Goal: Task Accomplishment & Management: Manage account settings

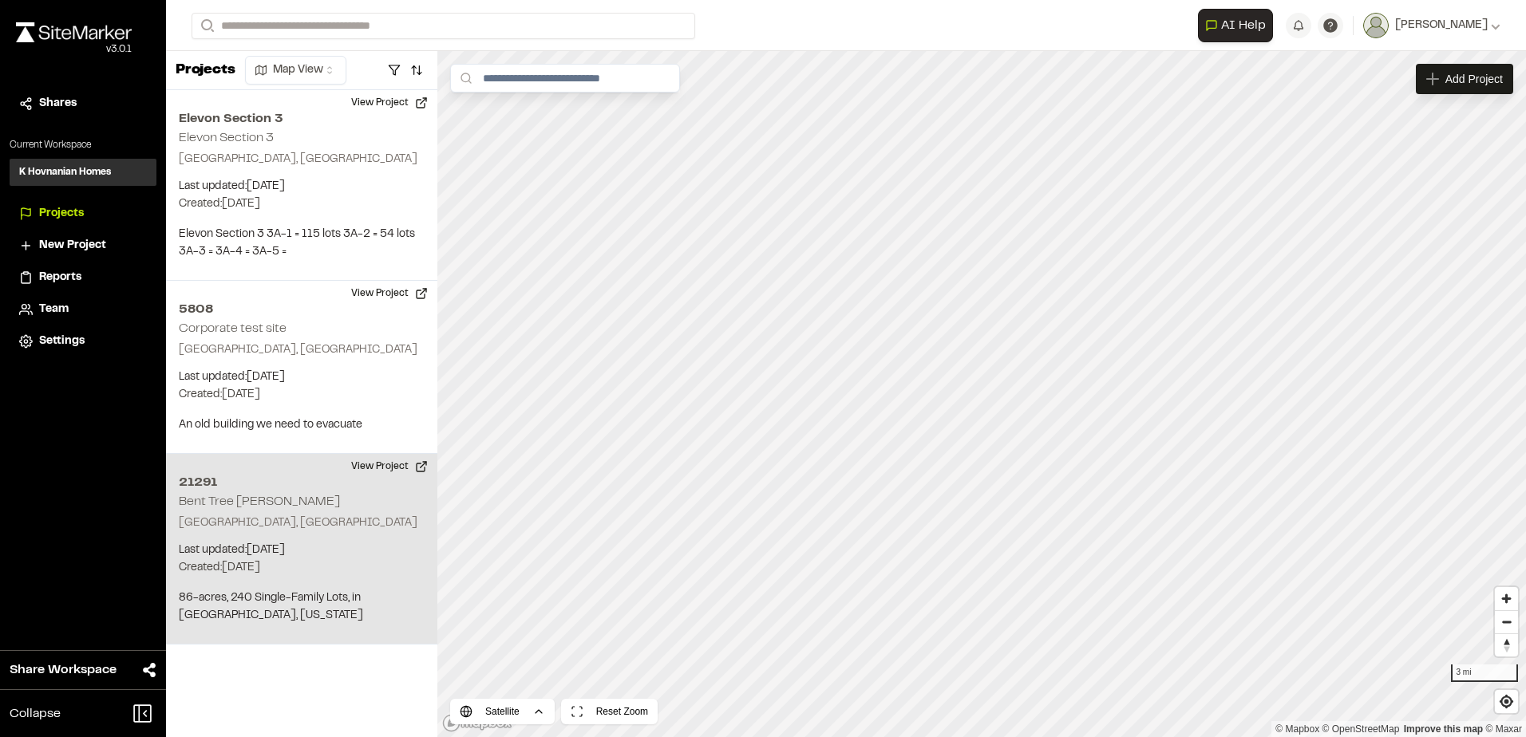
click at [356, 495] on div "[STREET_ADDRESS][PERSON_NAME] Last updated: [DATE] Budget: $ Created: [DATE] Pr…" at bounding box center [301, 549] width 271 height 191
click at [1066, 370] on icon "Map marker" at bounding box center [1069, 368] width 6 height 6
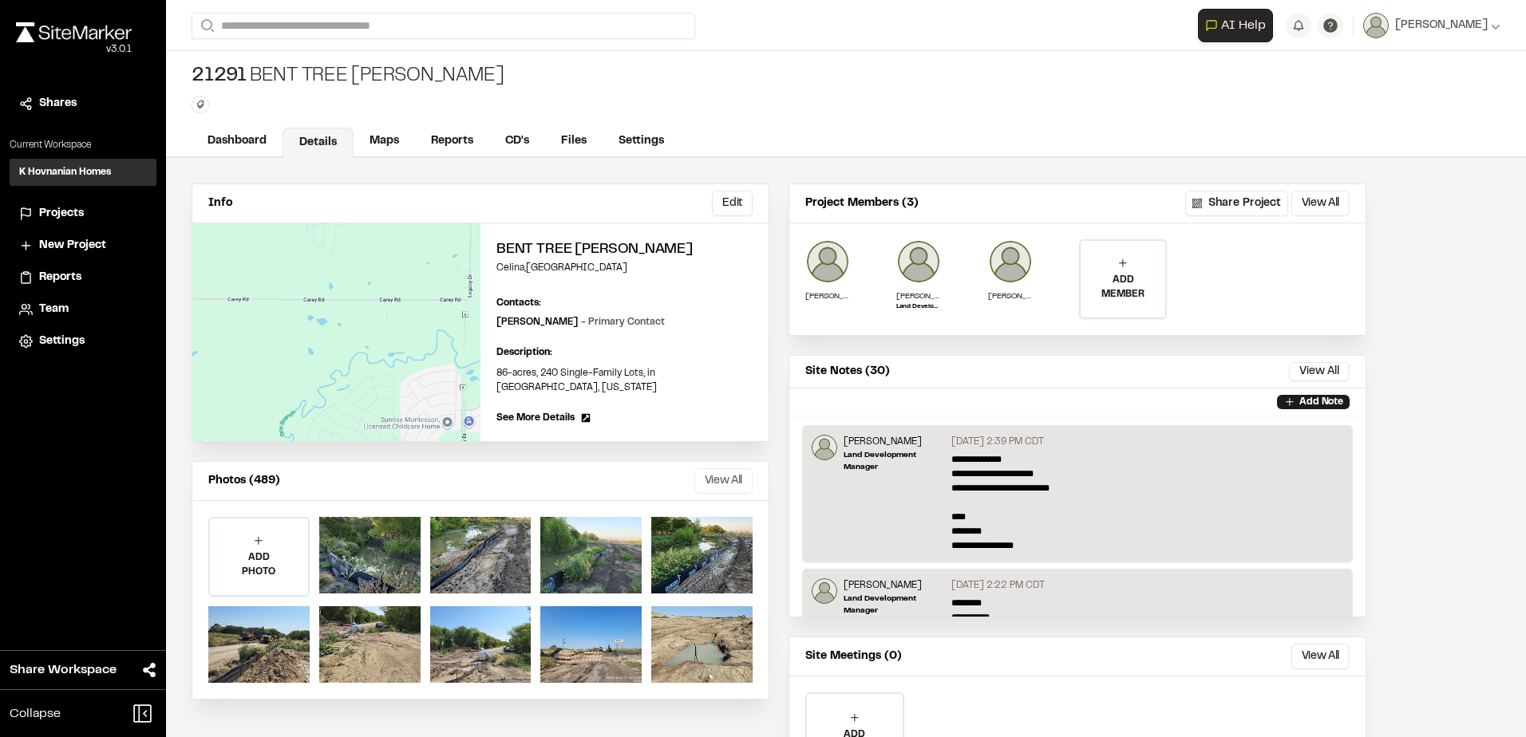
click at [728, 468] on button "View All" at bounding box center [723, 481] width 58 height 26
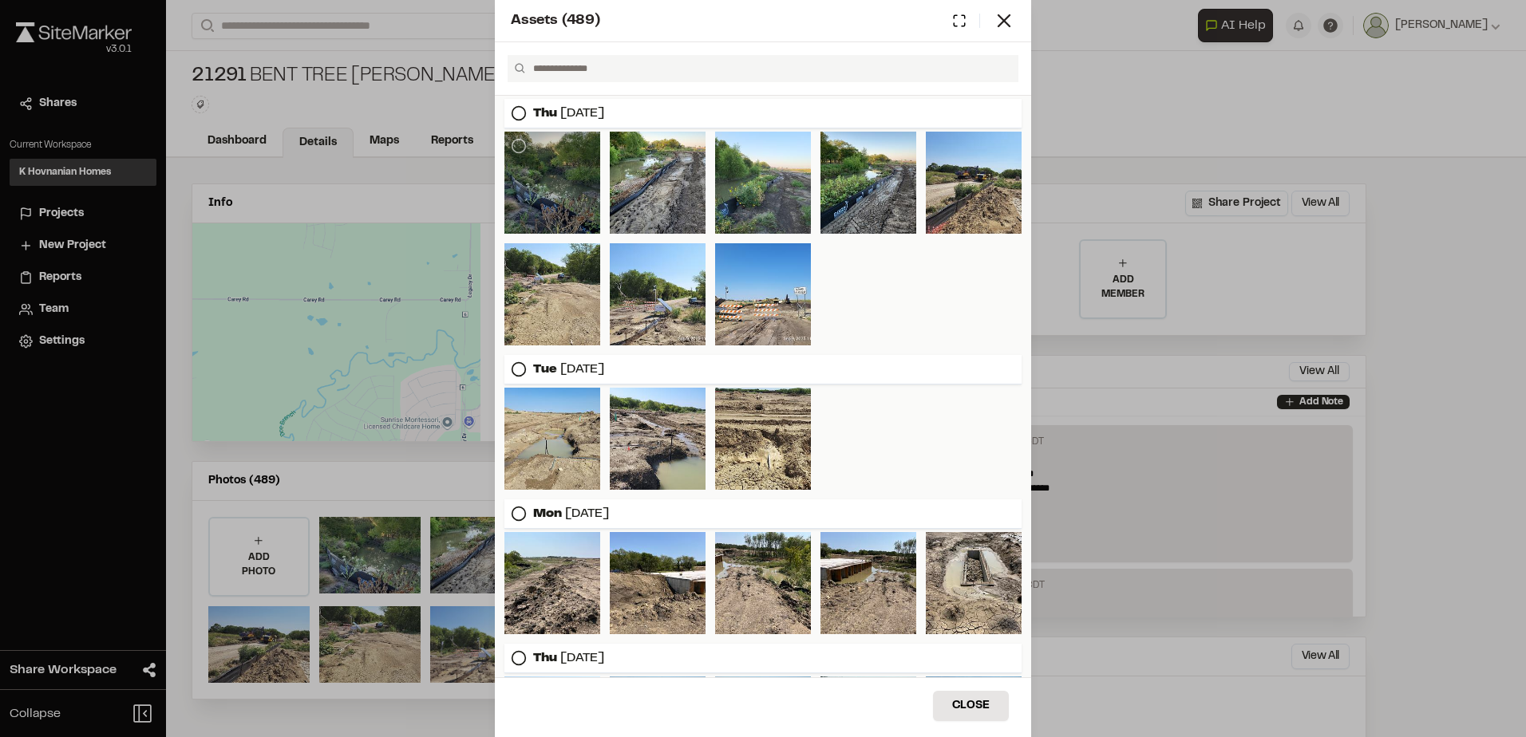
click at [586, 194] on div at bounding box center [552, 183] width 96 height 102
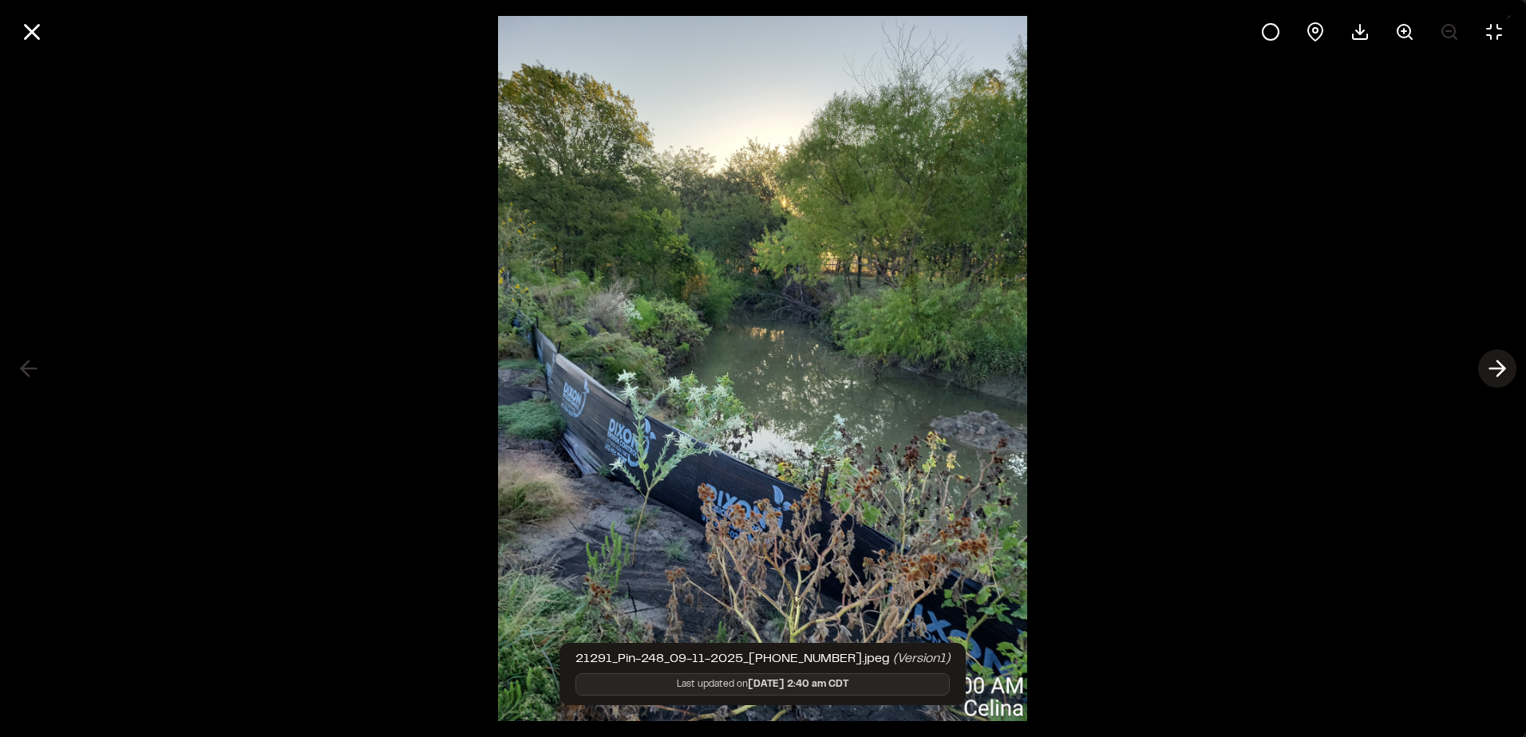
click at [1496, 373] on icon at bounding box center [1497, 368] width 26 height 27
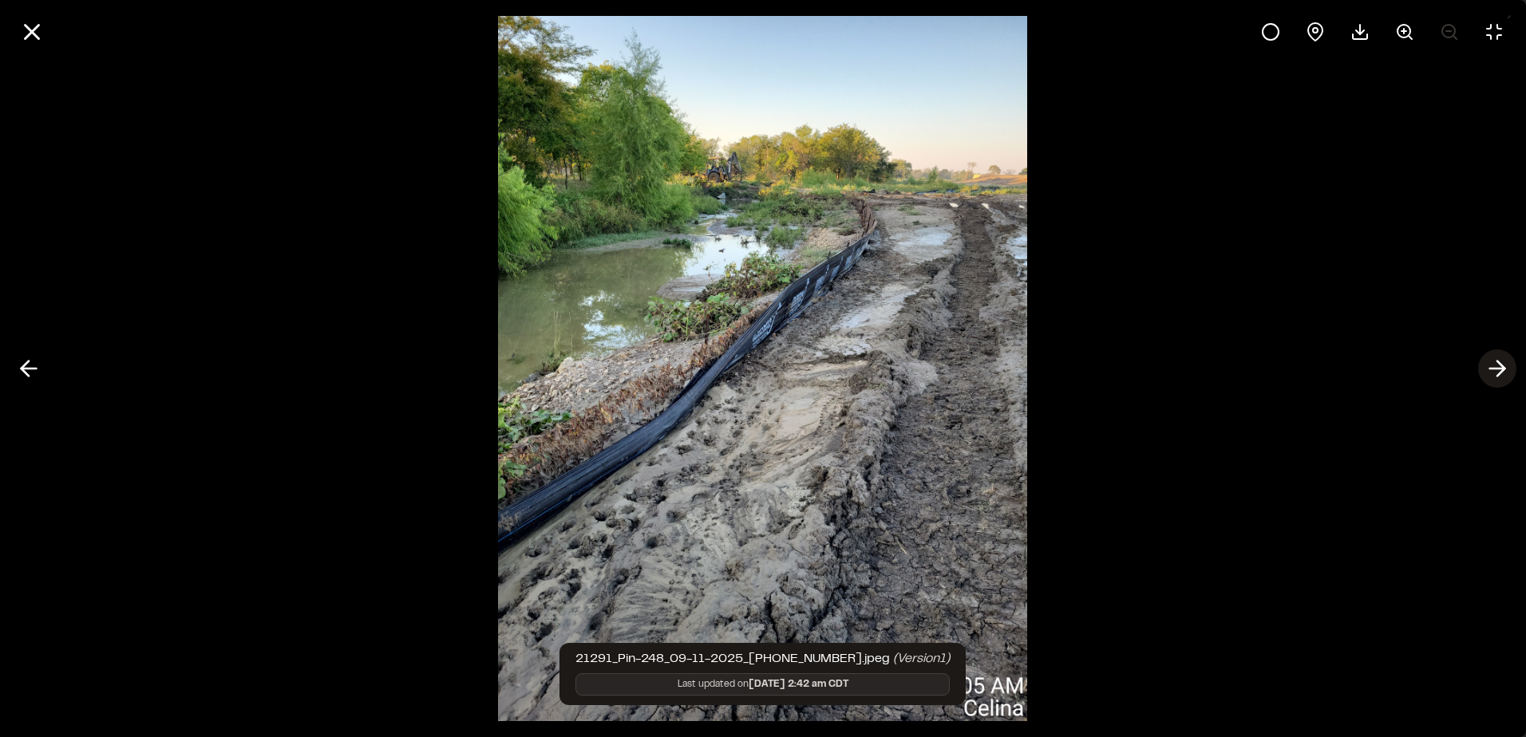
click at [1496, 373] on icon at bounding box center [1497, 368] width 26 height 27
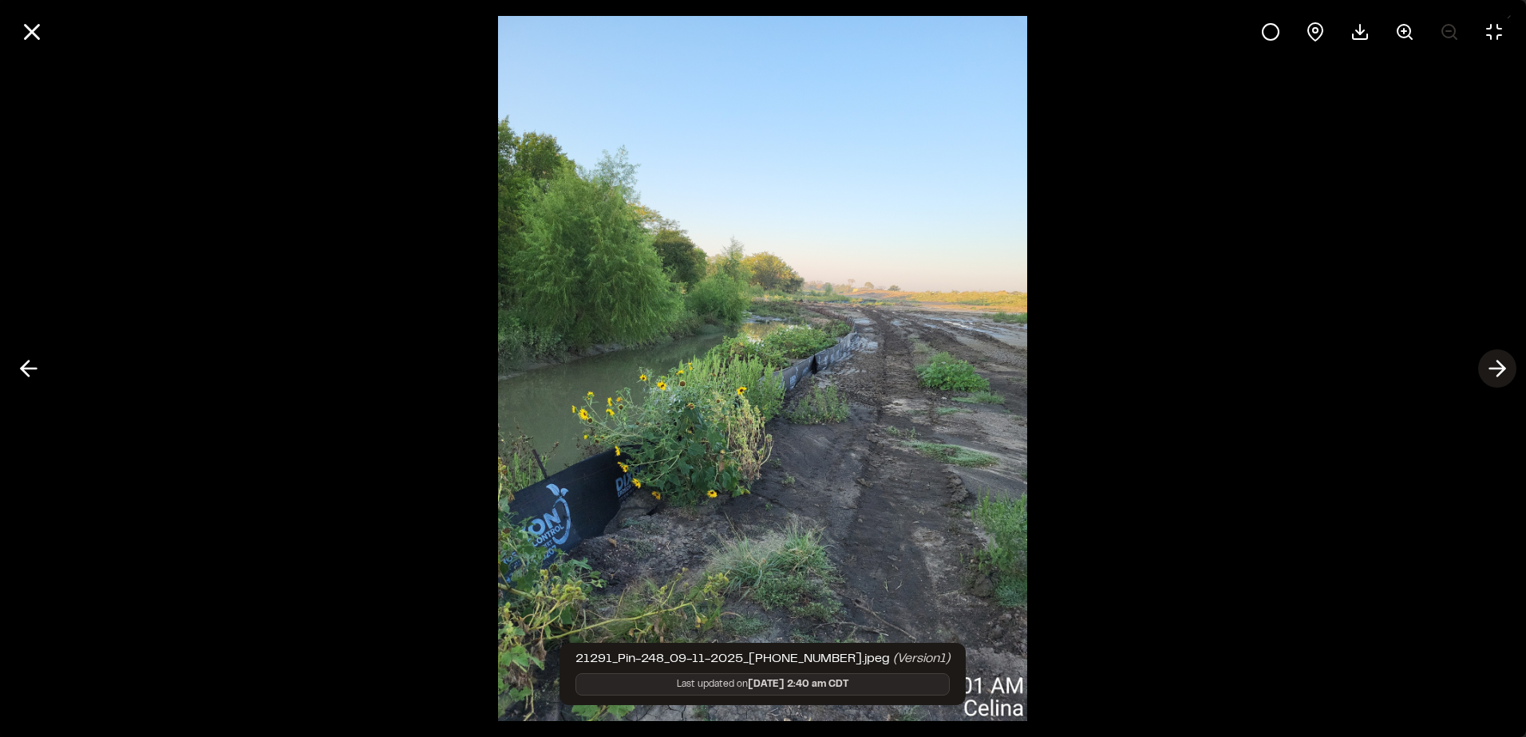
click at [1496, 373] on icon at bounding box center [1497, 368] width 26 height 27
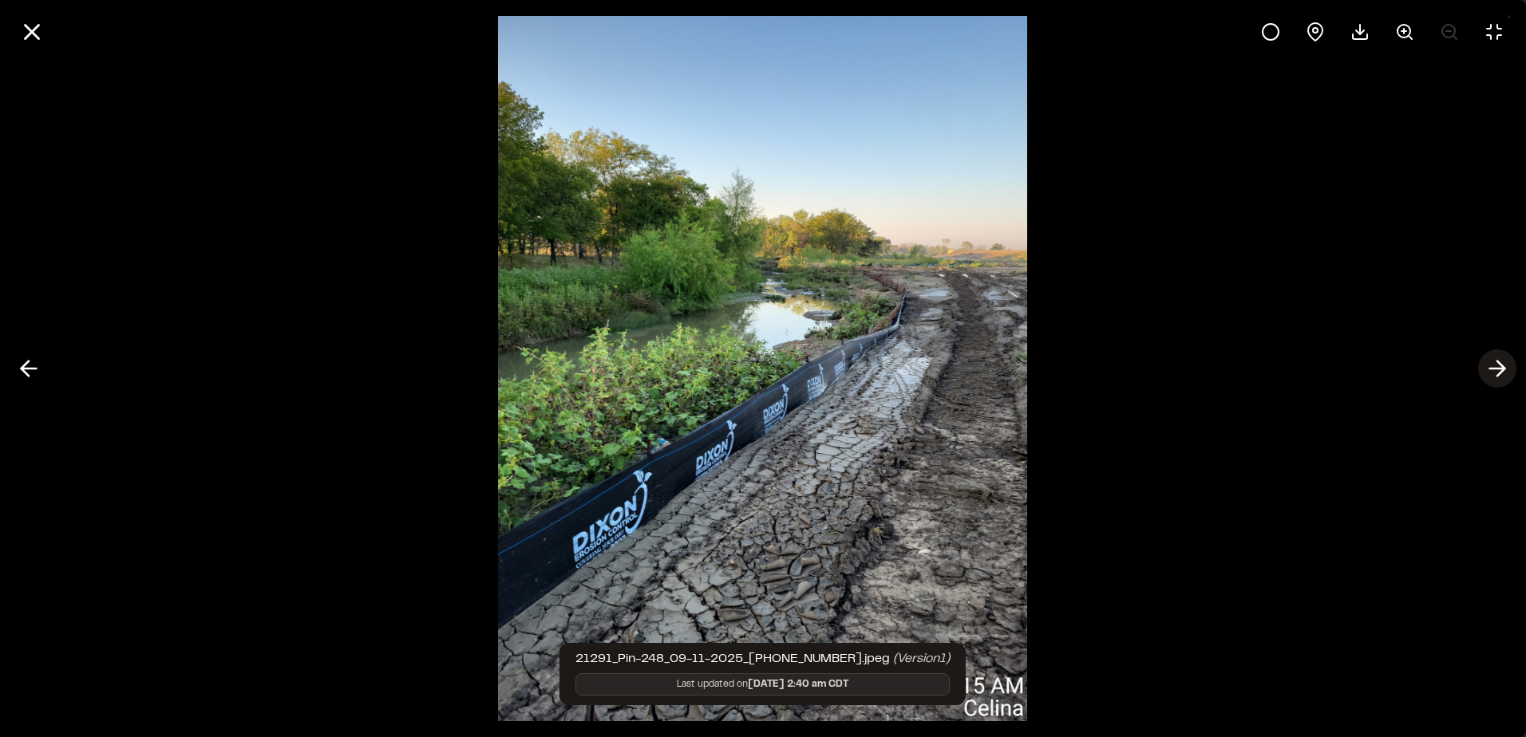
click at [1496, 373] on icon at bounding box center [1497, 368] width 26 height 27
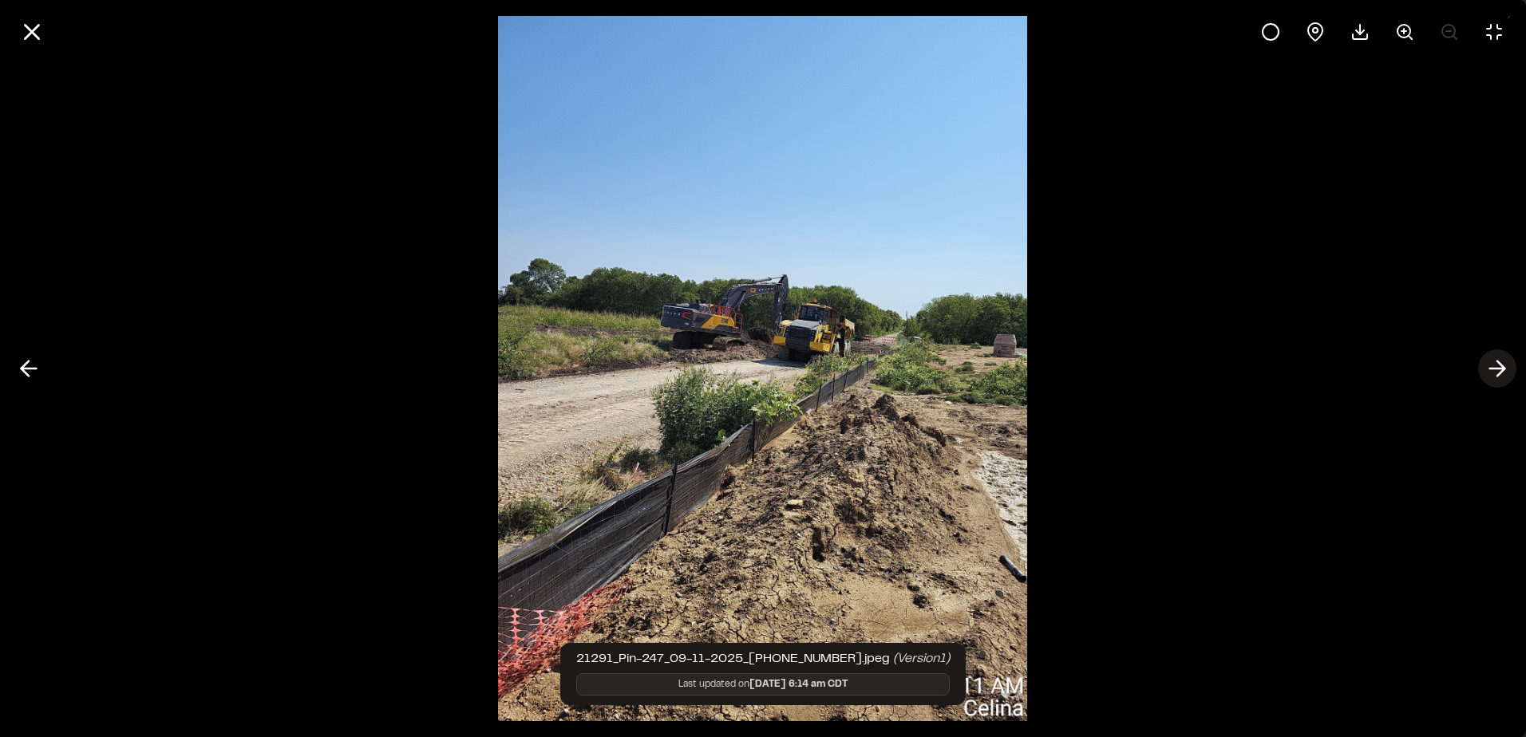
click at [1496, 373] on icon at bounding box center [1497, 368] width 26 height 27
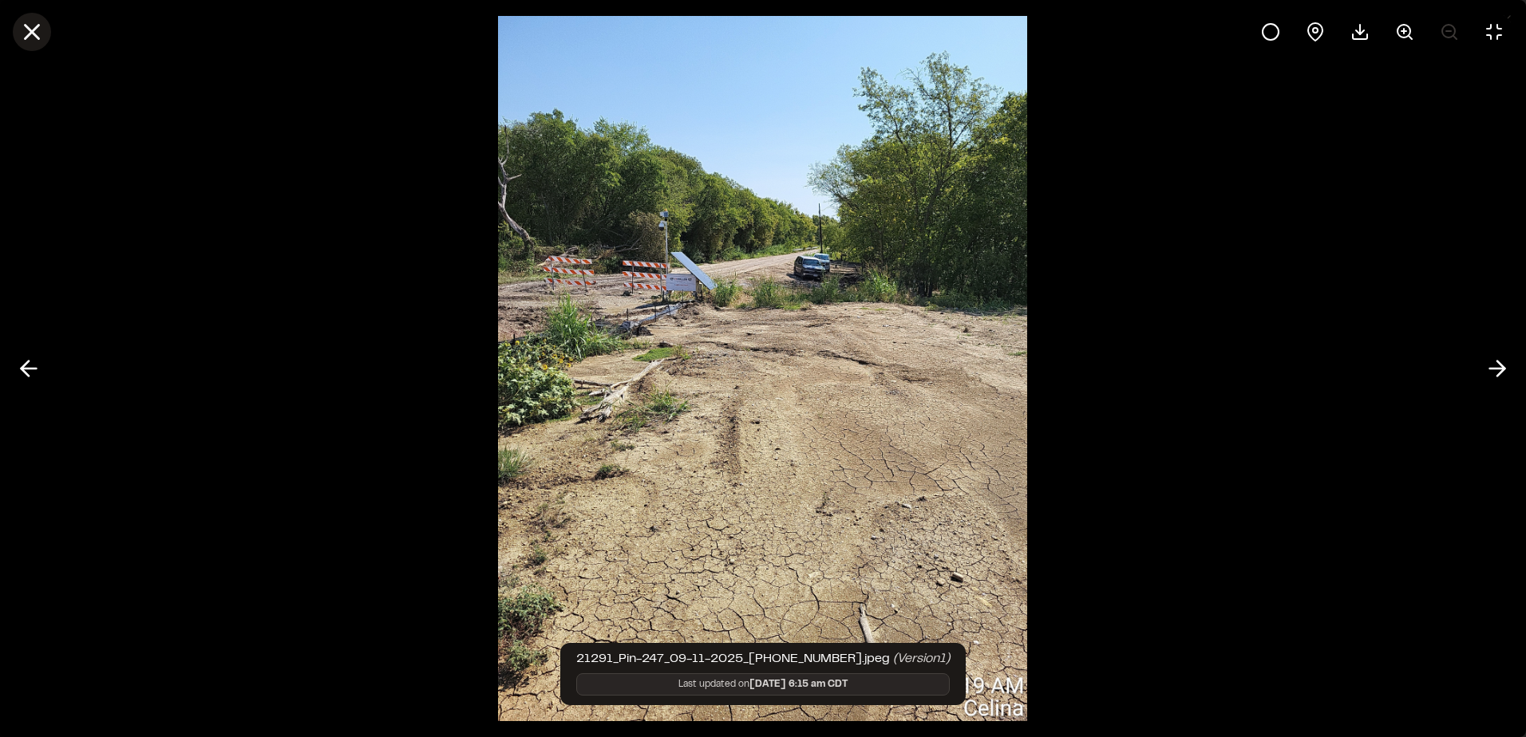
click at [31, 35] on icon at bounding box center [31, 31] width 27 height 27
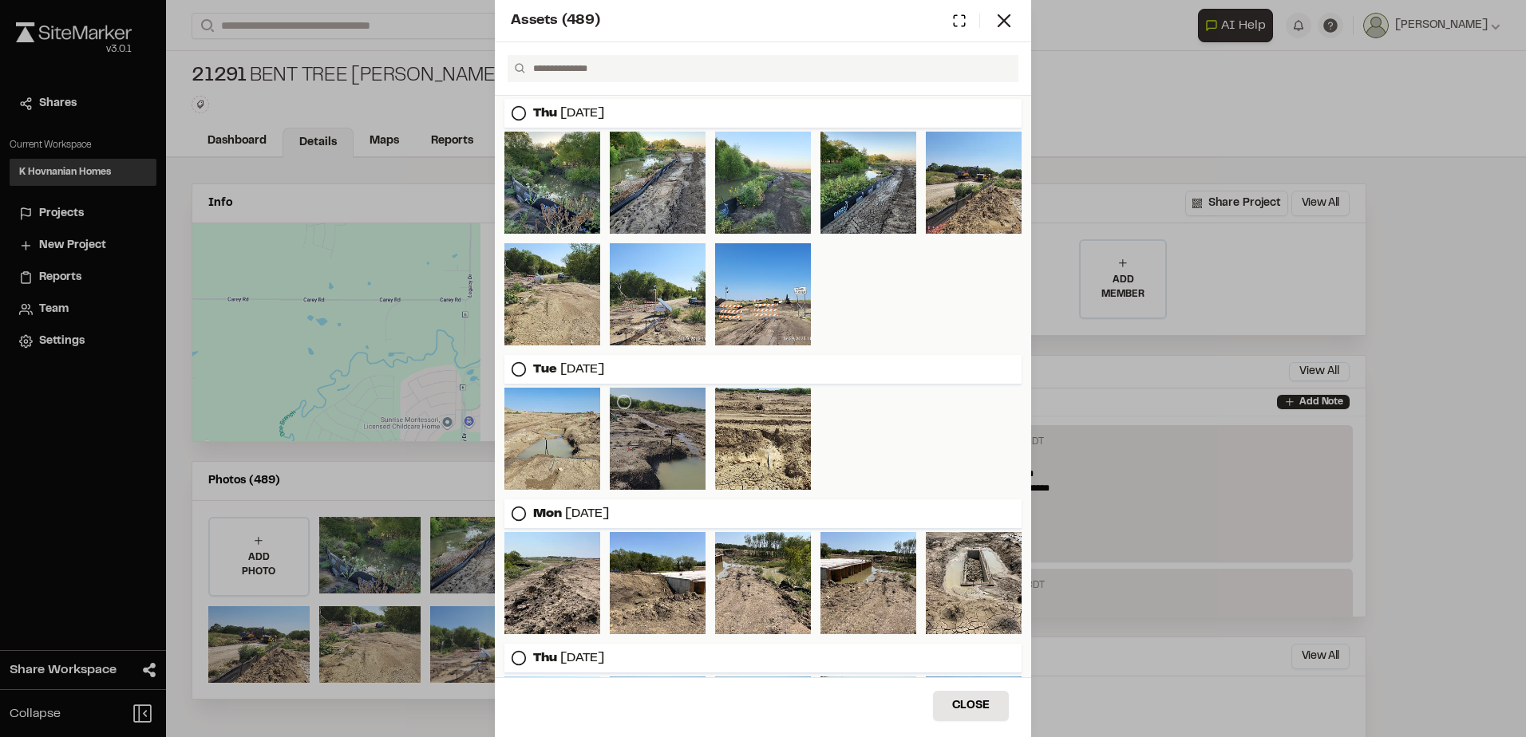
click at [610, 440] on div at bounding box center [658, 439] width 96 height 102
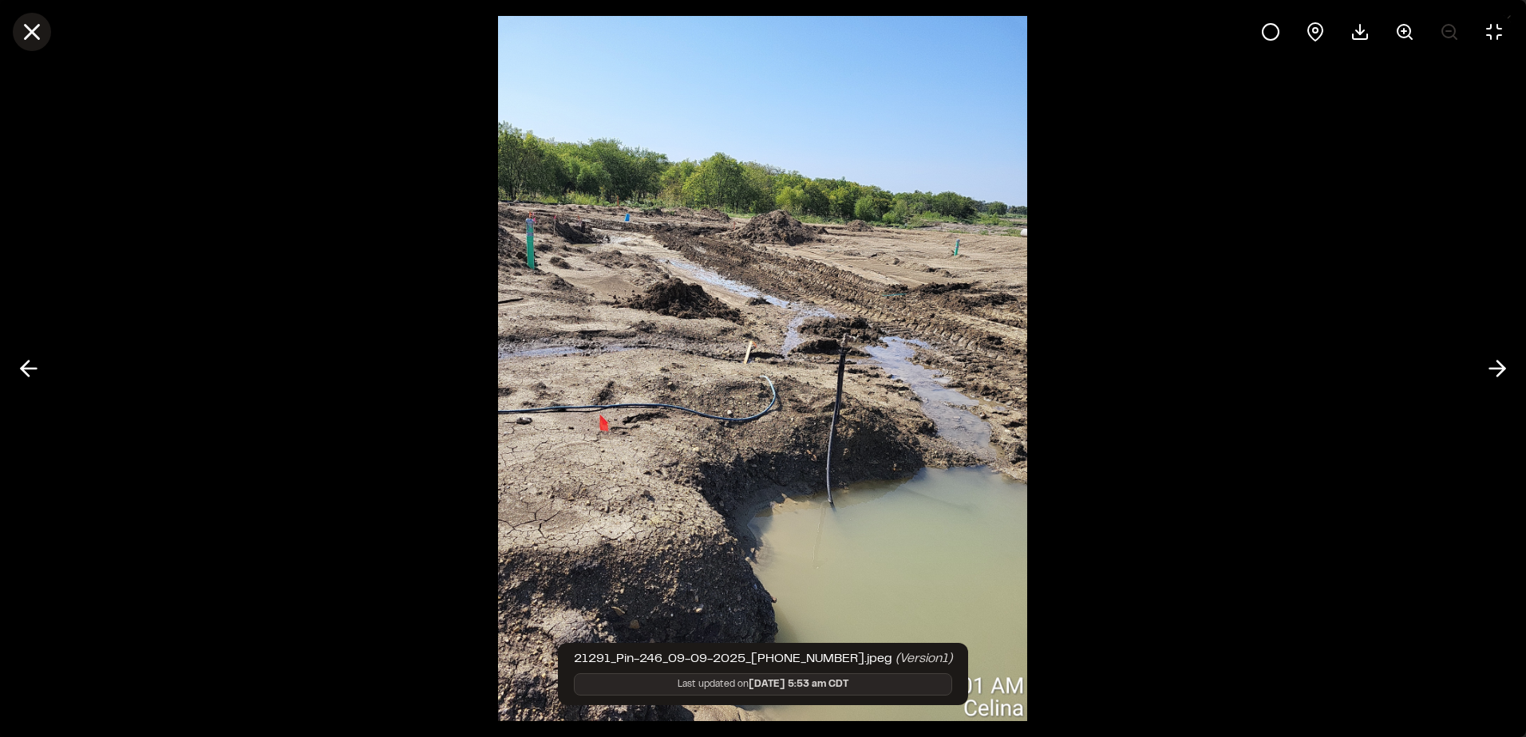
click at [40, 34] on icon at bounding box center [31, 31] width 27 height 27
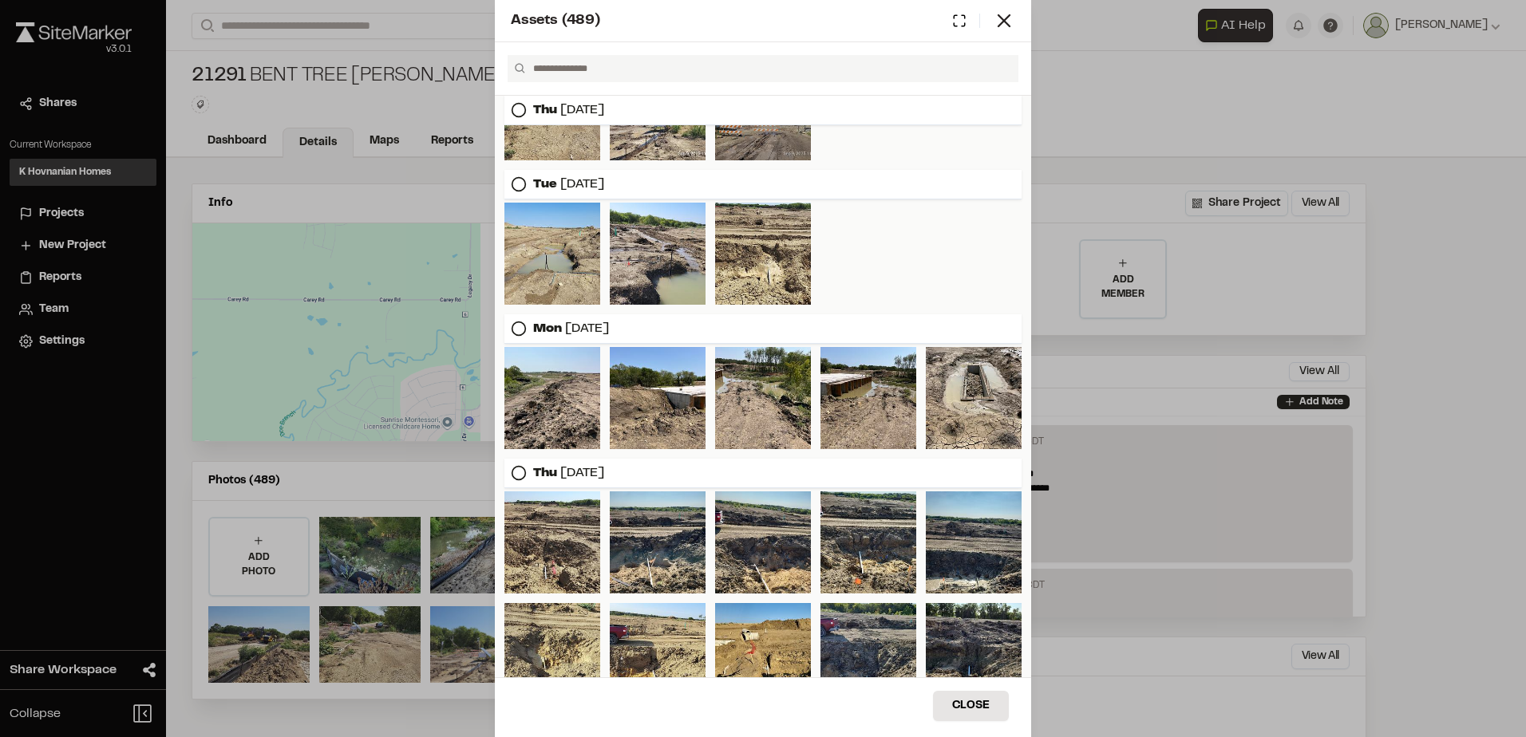
scroll to position [239, 0]
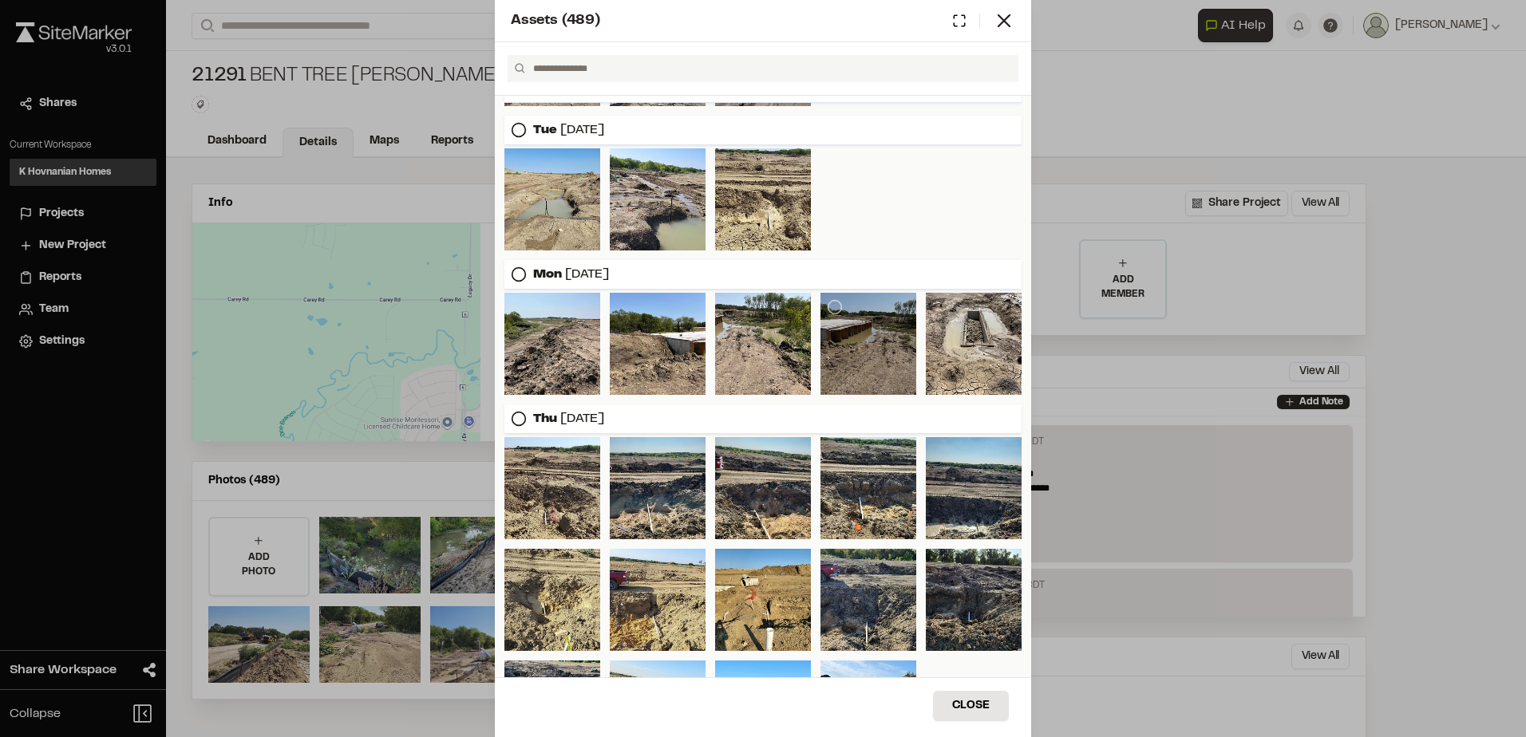
click at [827, 367] on div at bounding box center [868, 344] width 96 height 102
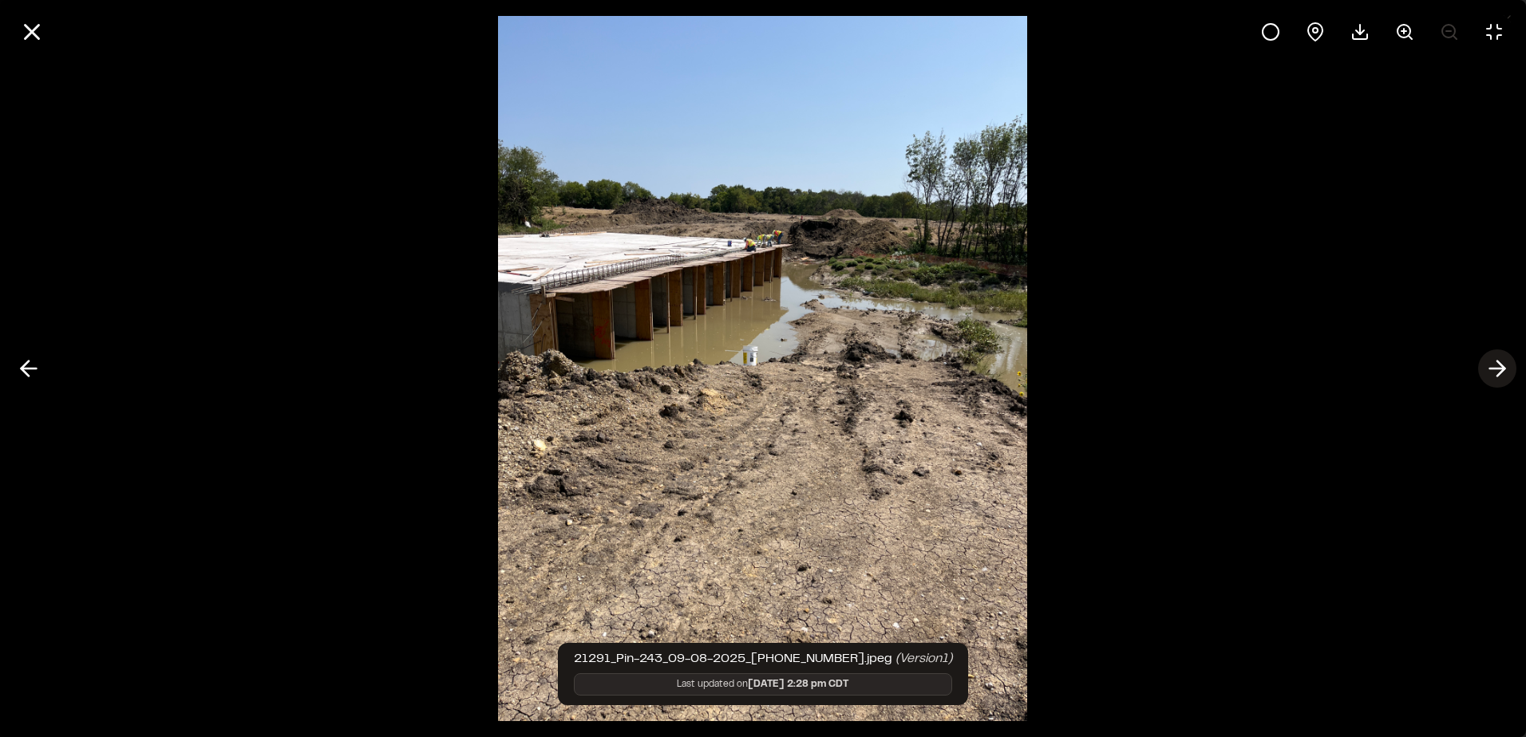
click at [1508, 368] on icon at bounding box center [1497, 368] width 26 height 27
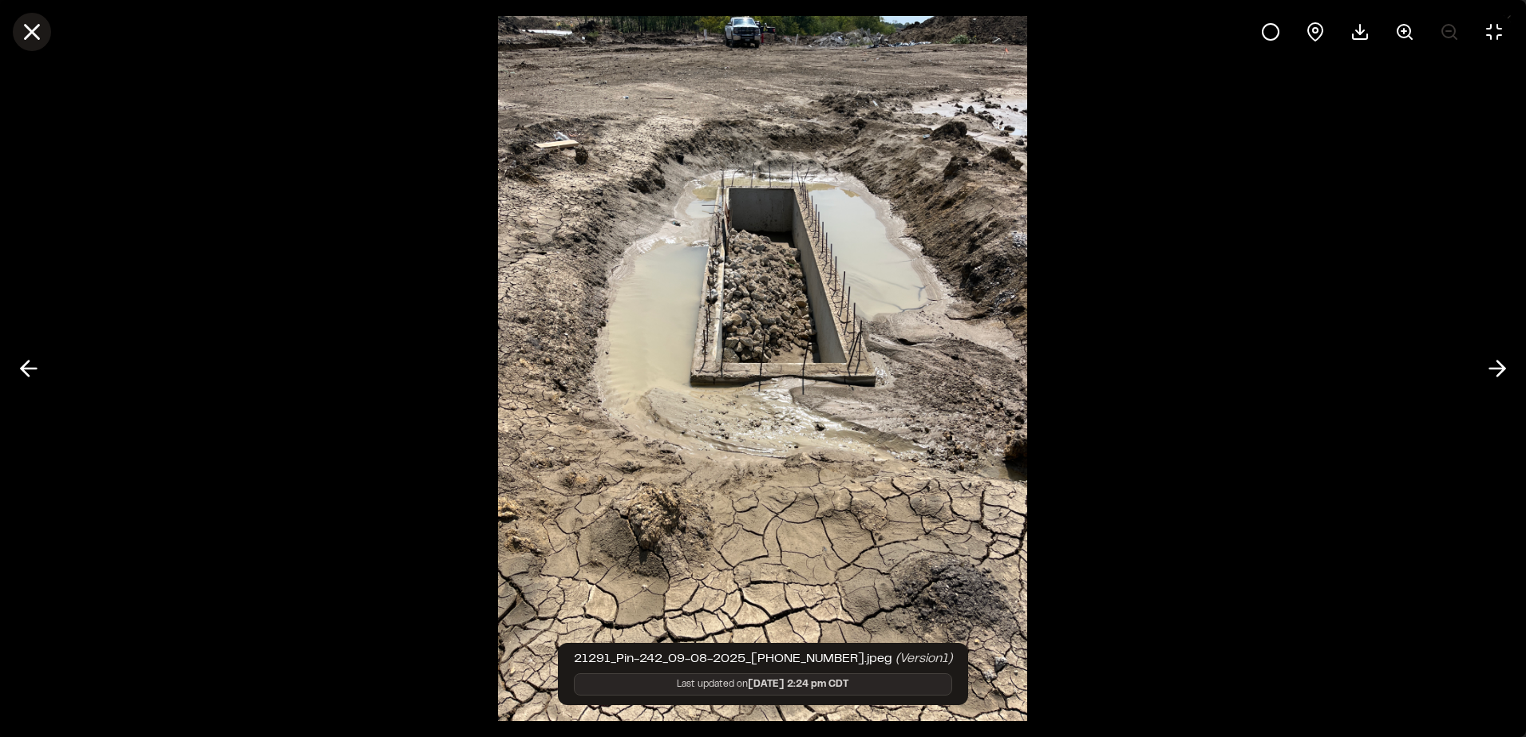
click at [43, 29] on icon at bounding box center [31, 31] width 27 height 27
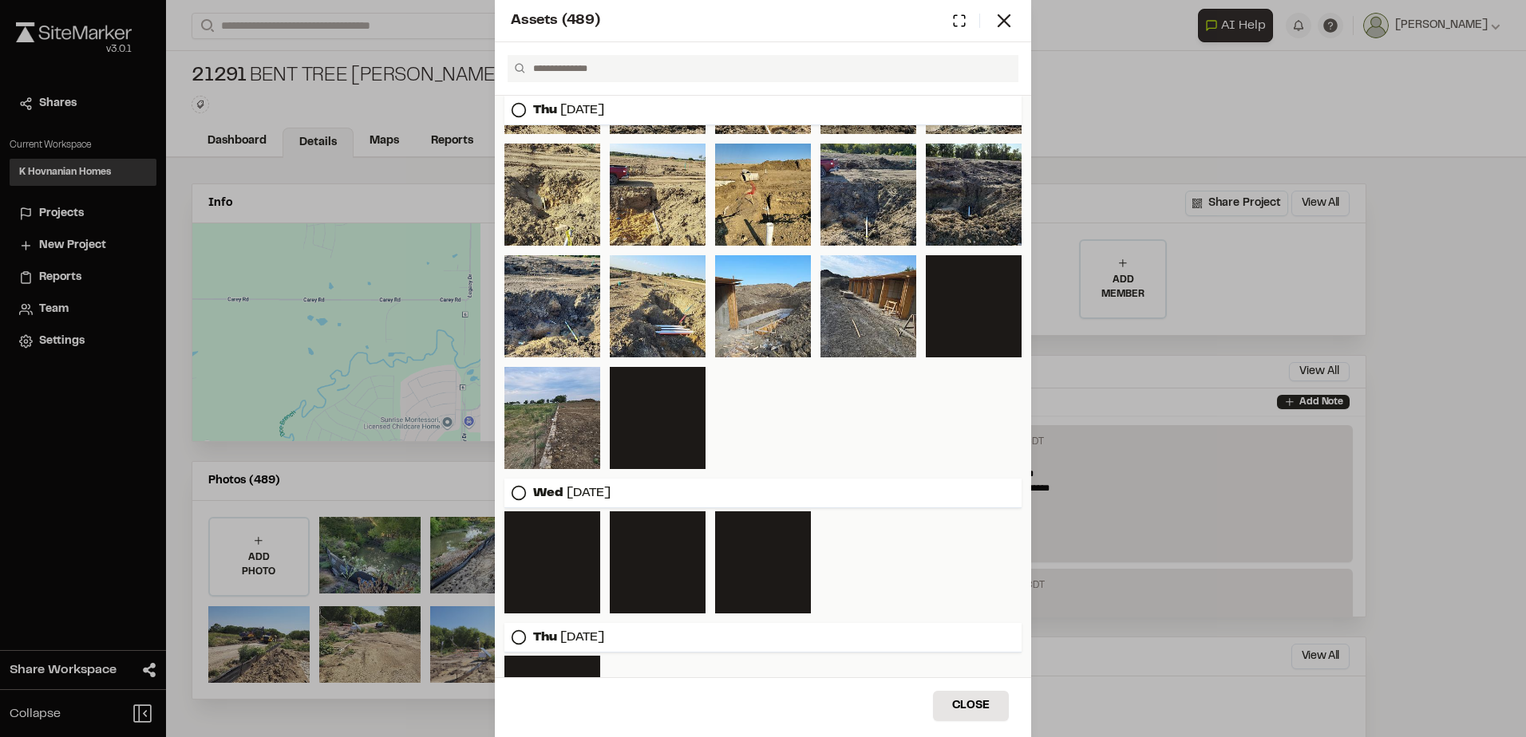
scroll to position [699, 0]
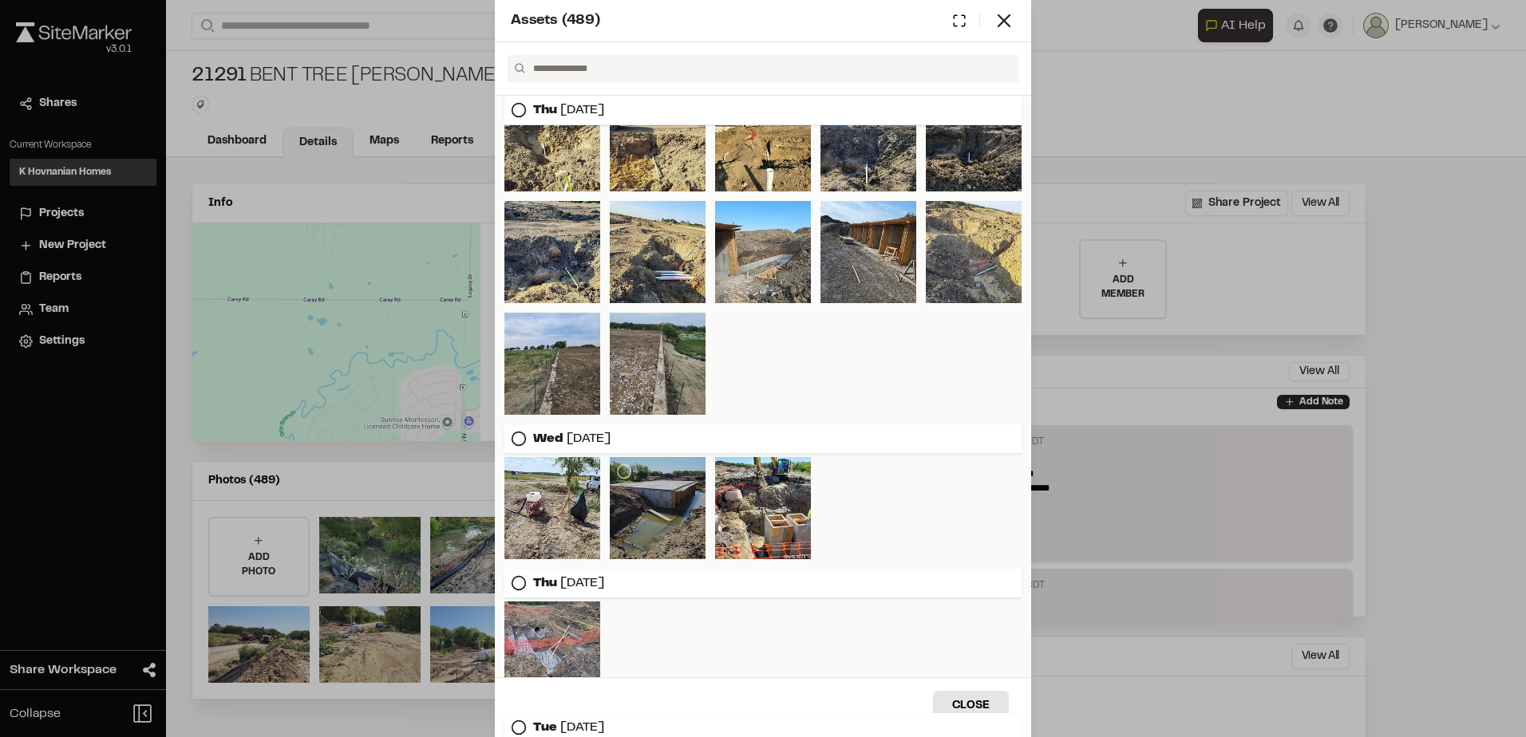
click at [654, 469] on div at bounding box center [658, 508] width 96 height 102
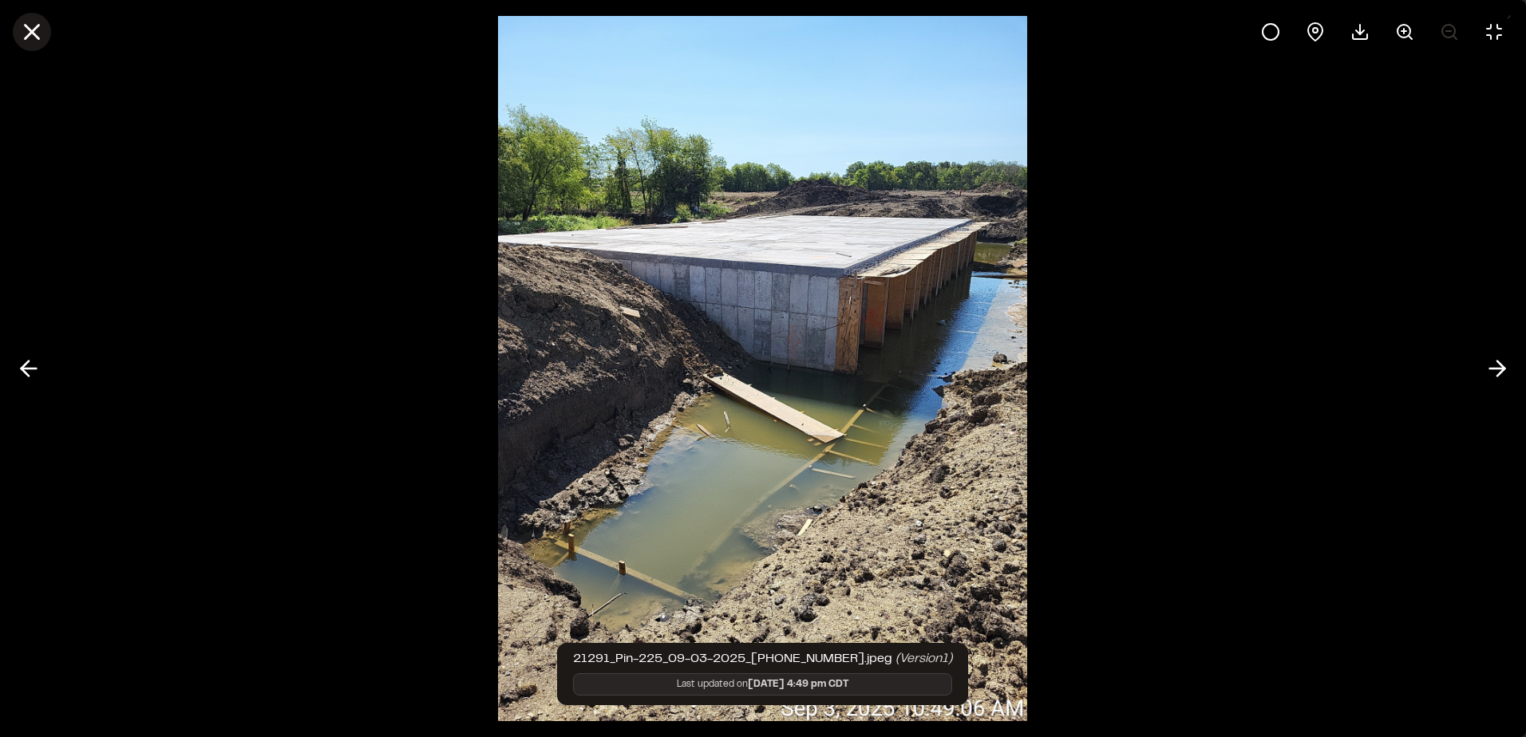
click at [44, 32] on icon at bounding box center [31, 31] width 27 height 27
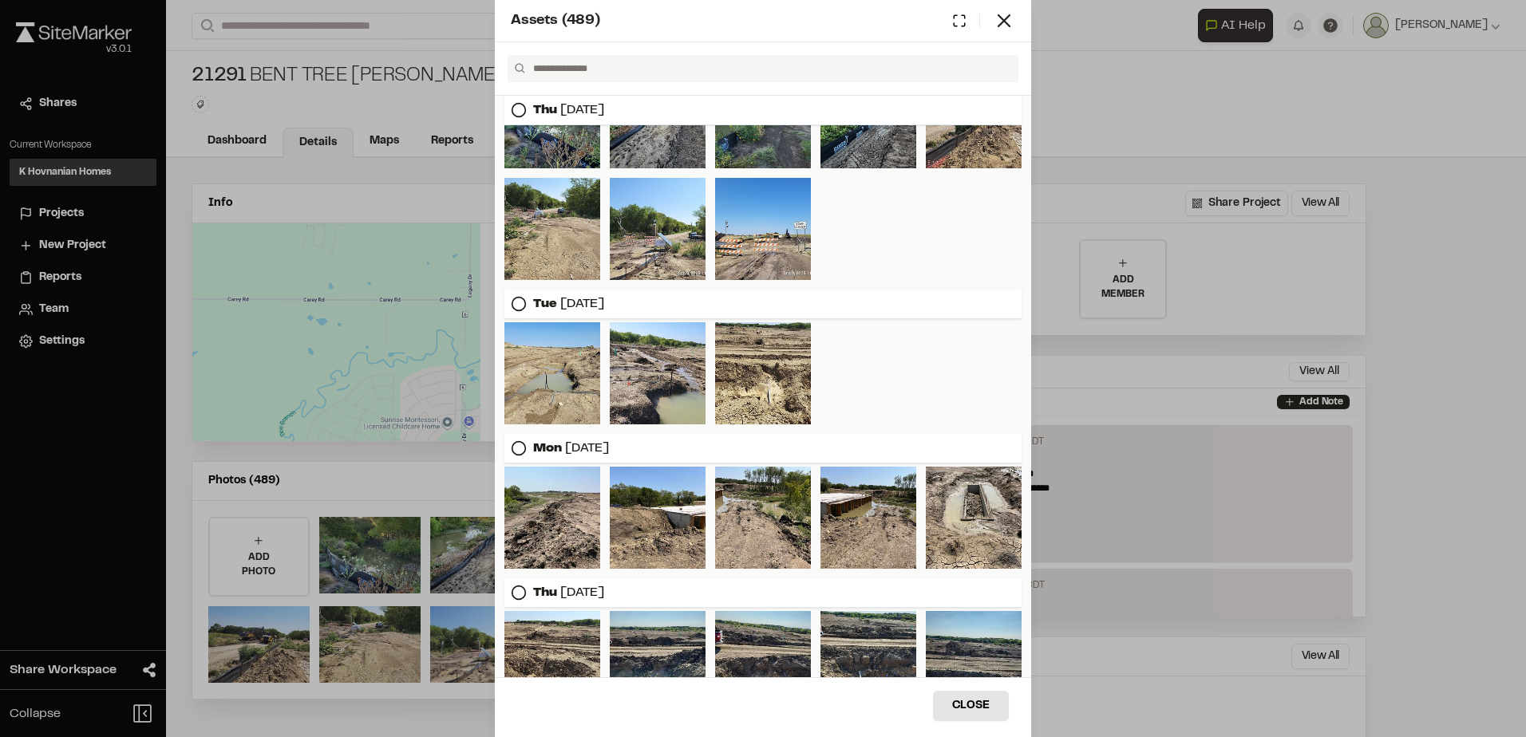
scroll to position [0, 0]
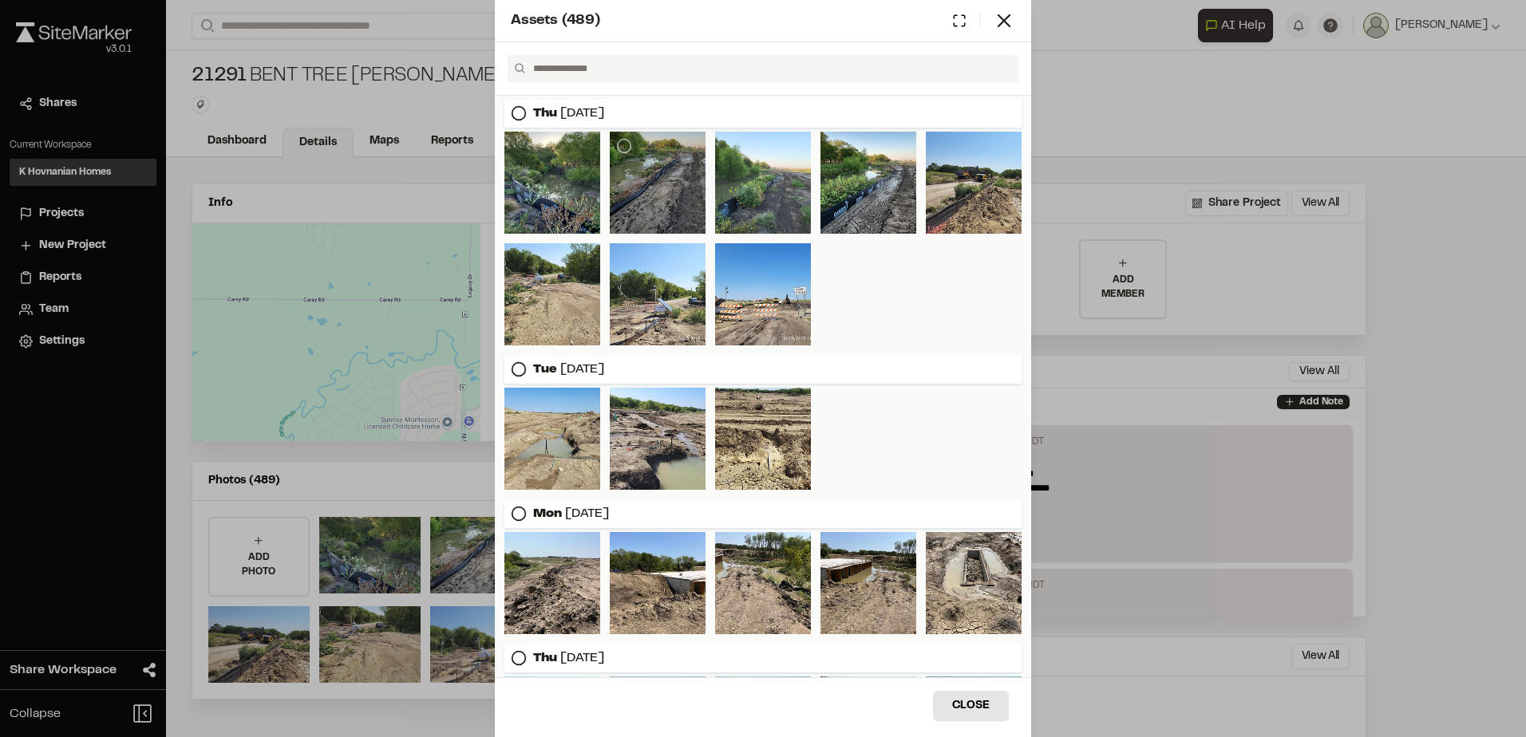
click at [653, 197] on div at bounding box center [658, 183] width 96 height 102
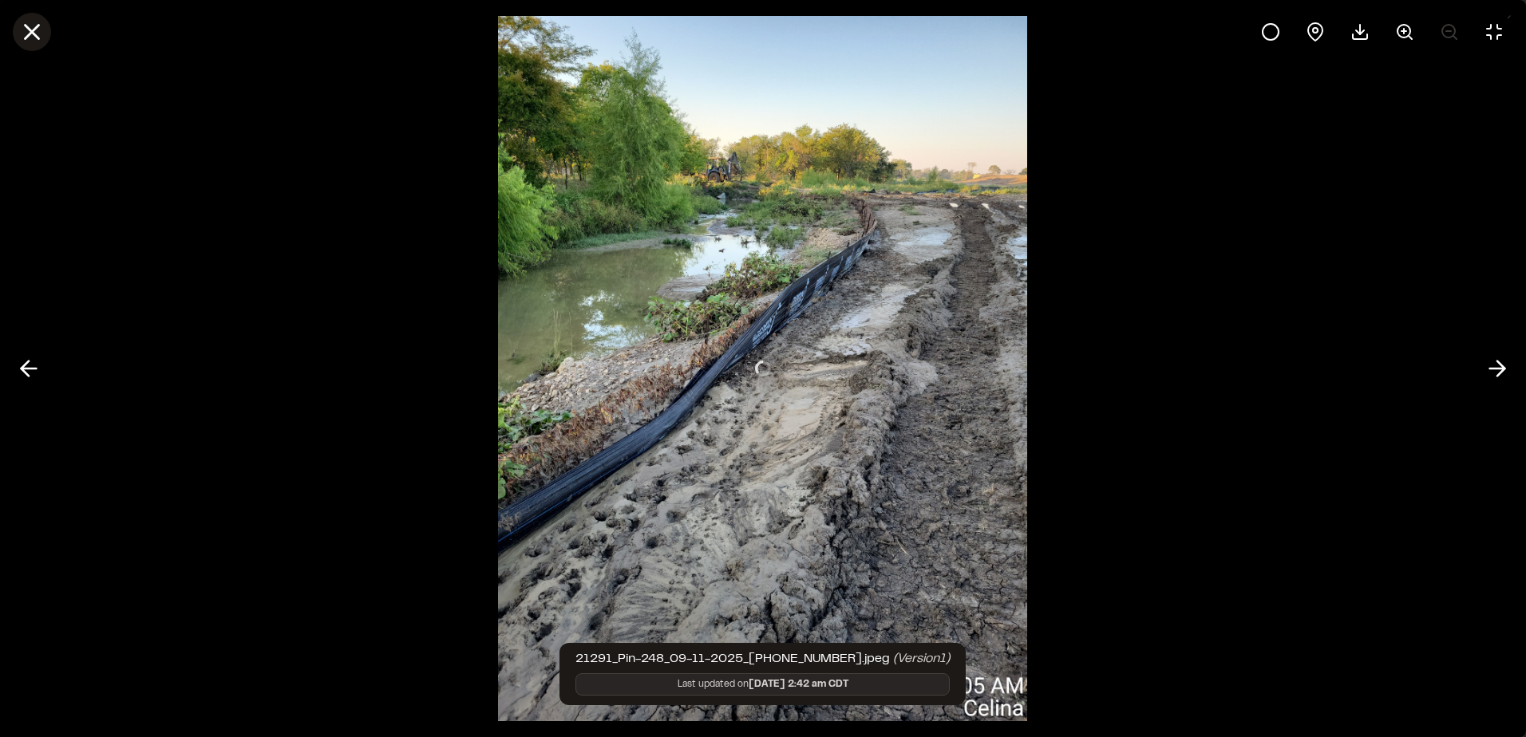
click at [44, 26] on icon at bounding box center [31, 31] width 27 height 27
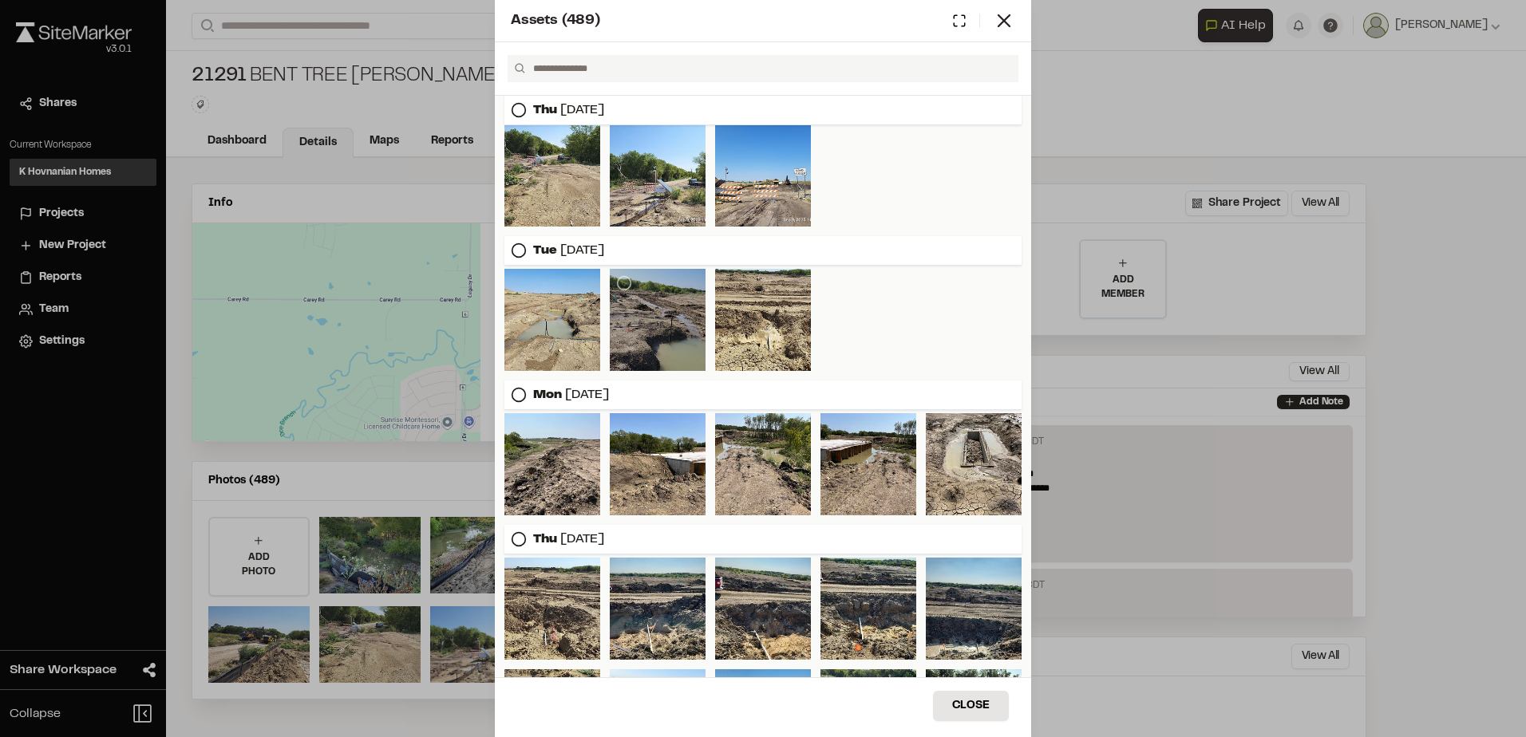
scroll to position [160, 0]
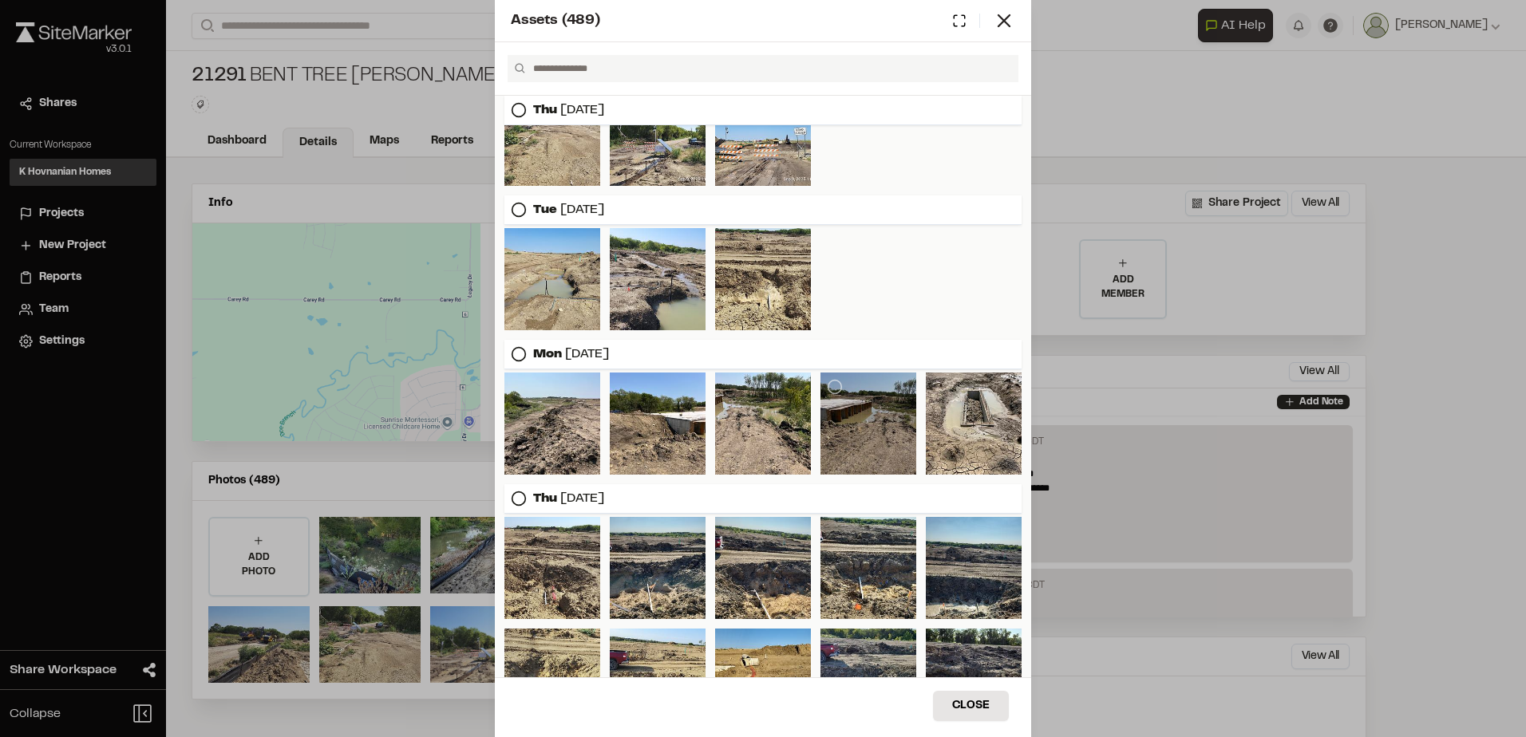
click at [839, 449] on div at bounding box center [868, 424] width 96 height 102
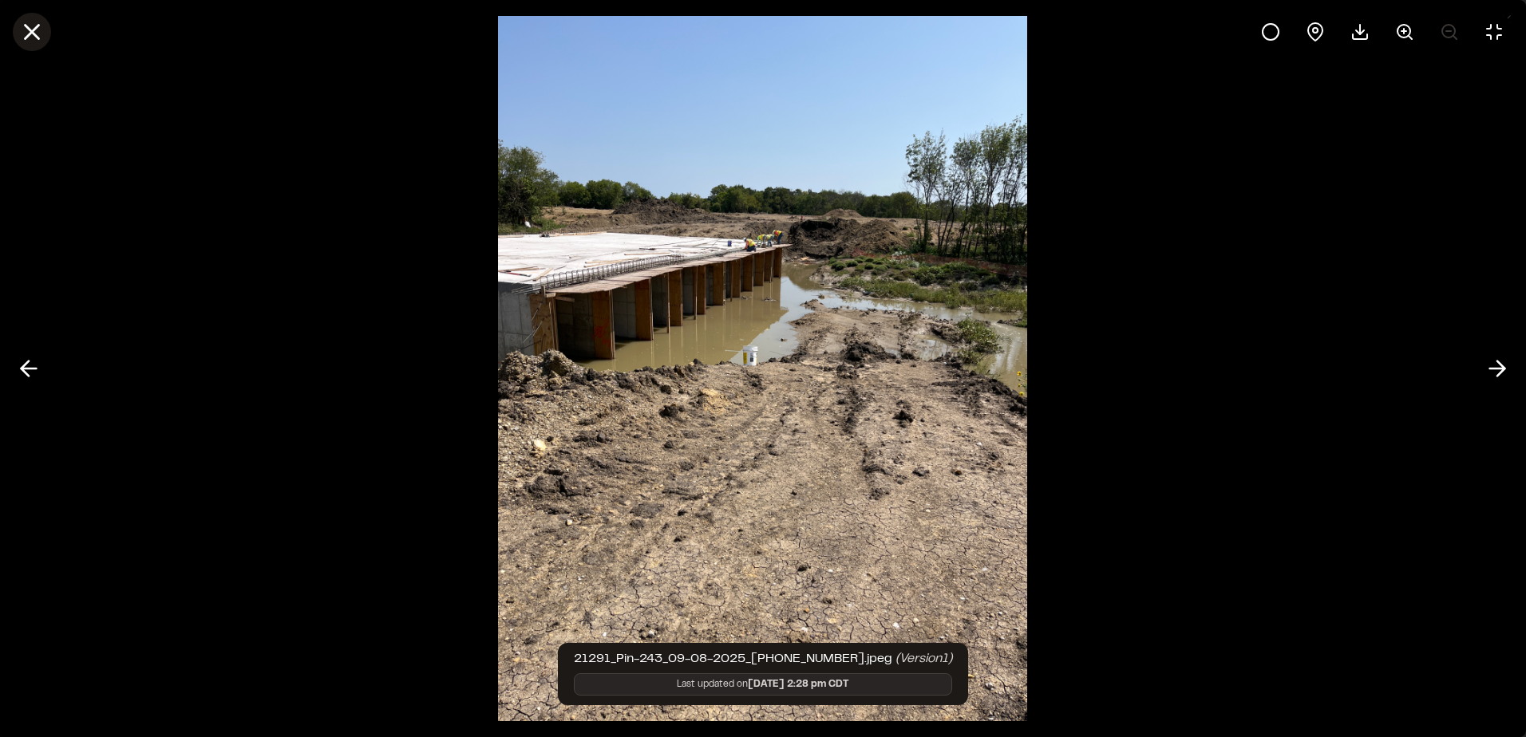
click at [30, 29] on line at bounding box center [33, 33] width 14 height 14
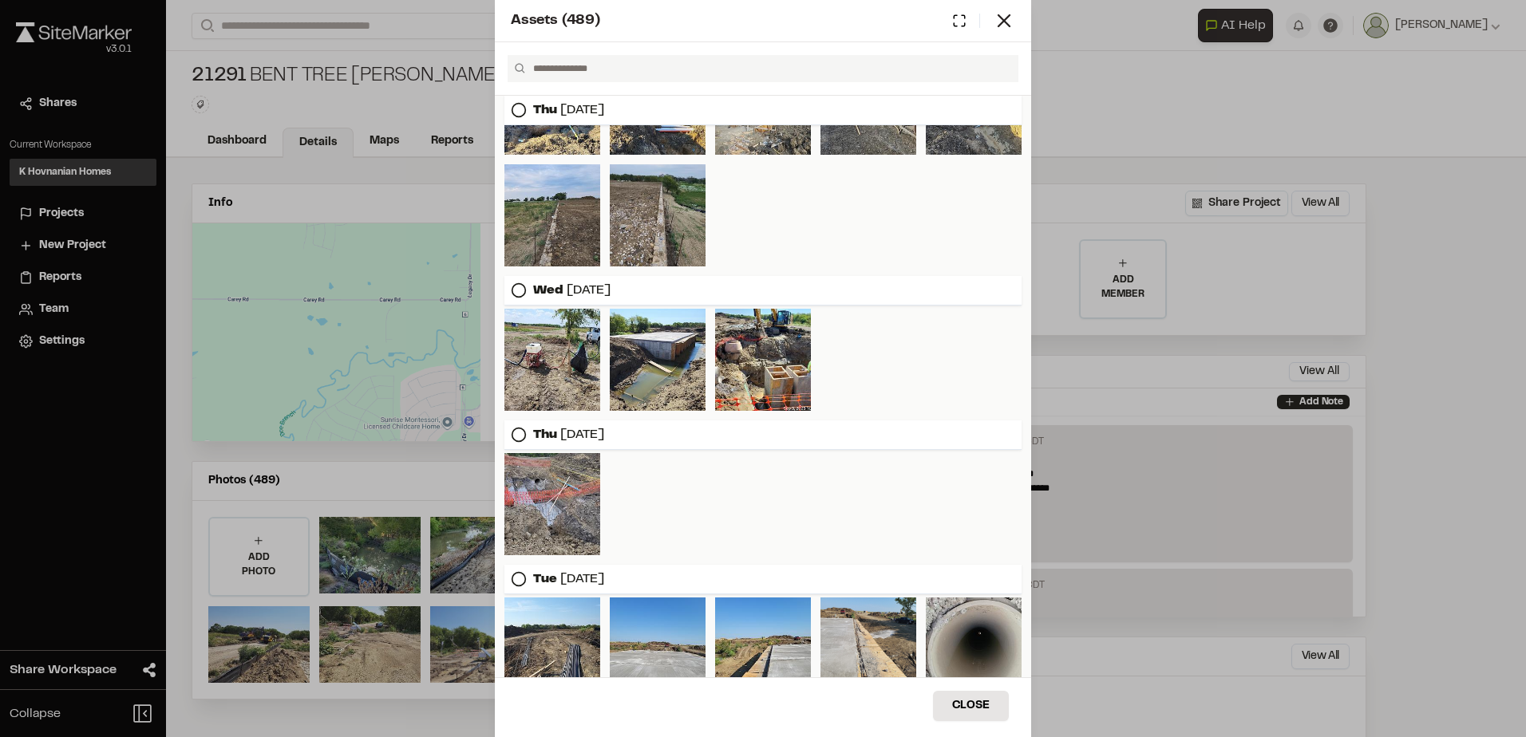
scroll to position [878, 0]
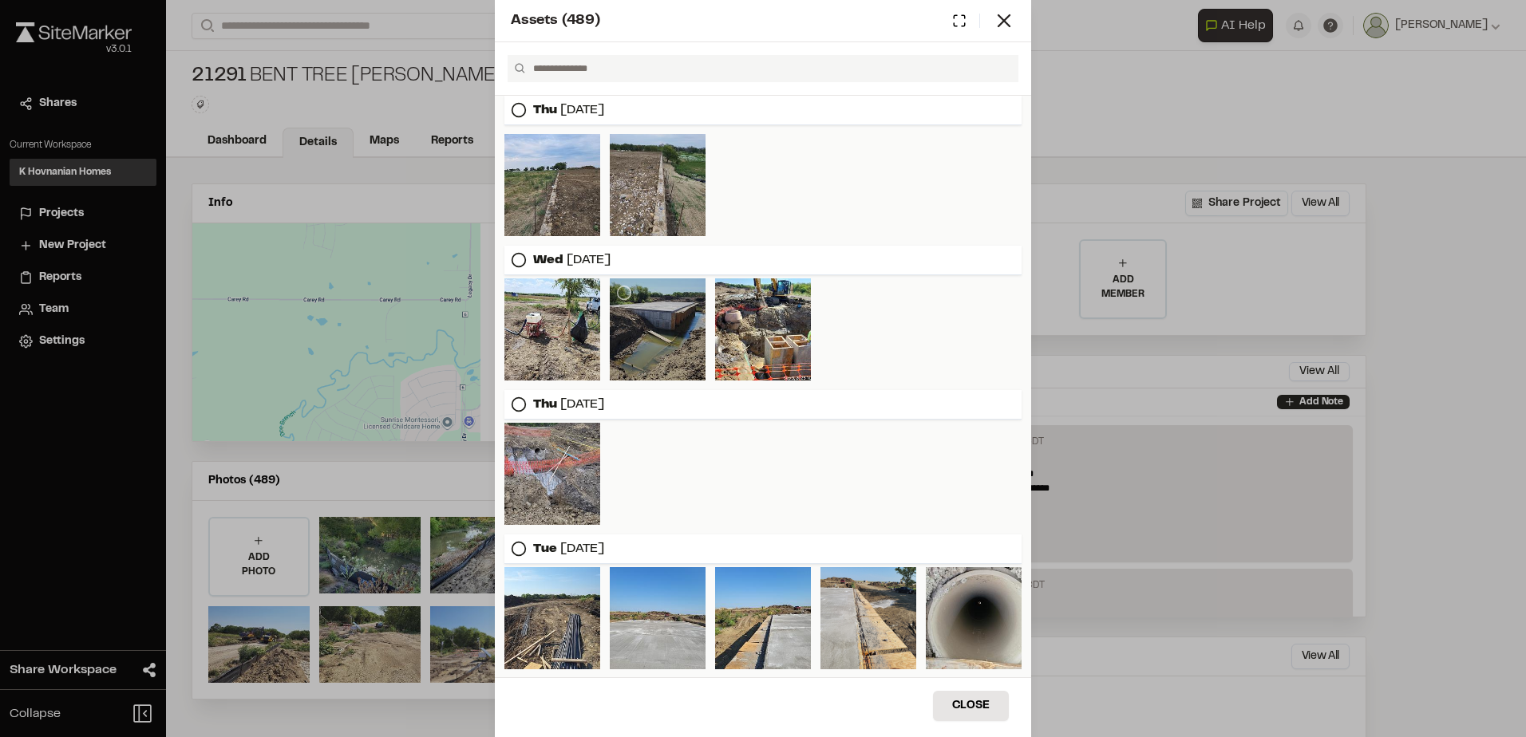
click at [692, 351] on div at bounding box center [658, 329] width 96 height 102
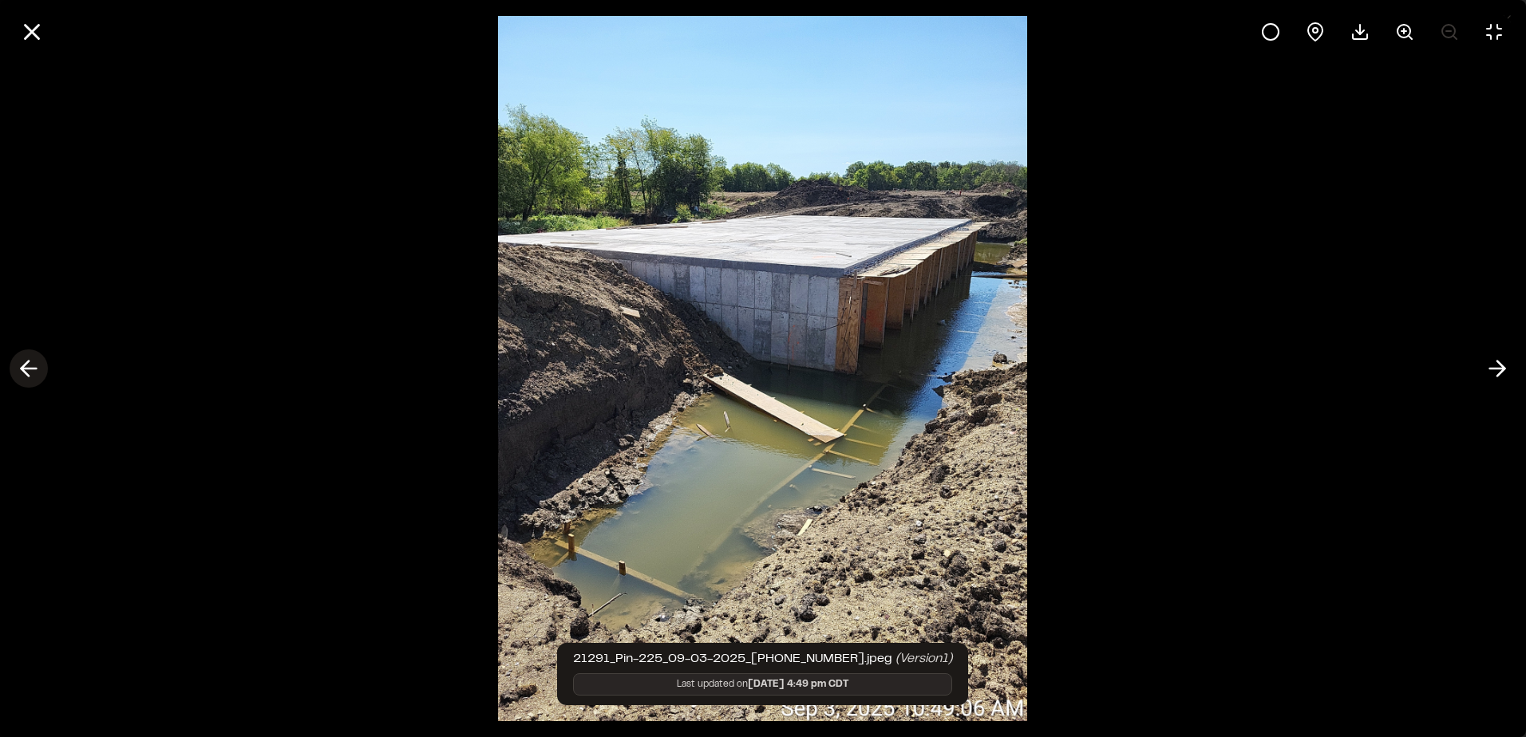
click at [20, 360] on icon at bounding box center [29, 368] width 26 height 27
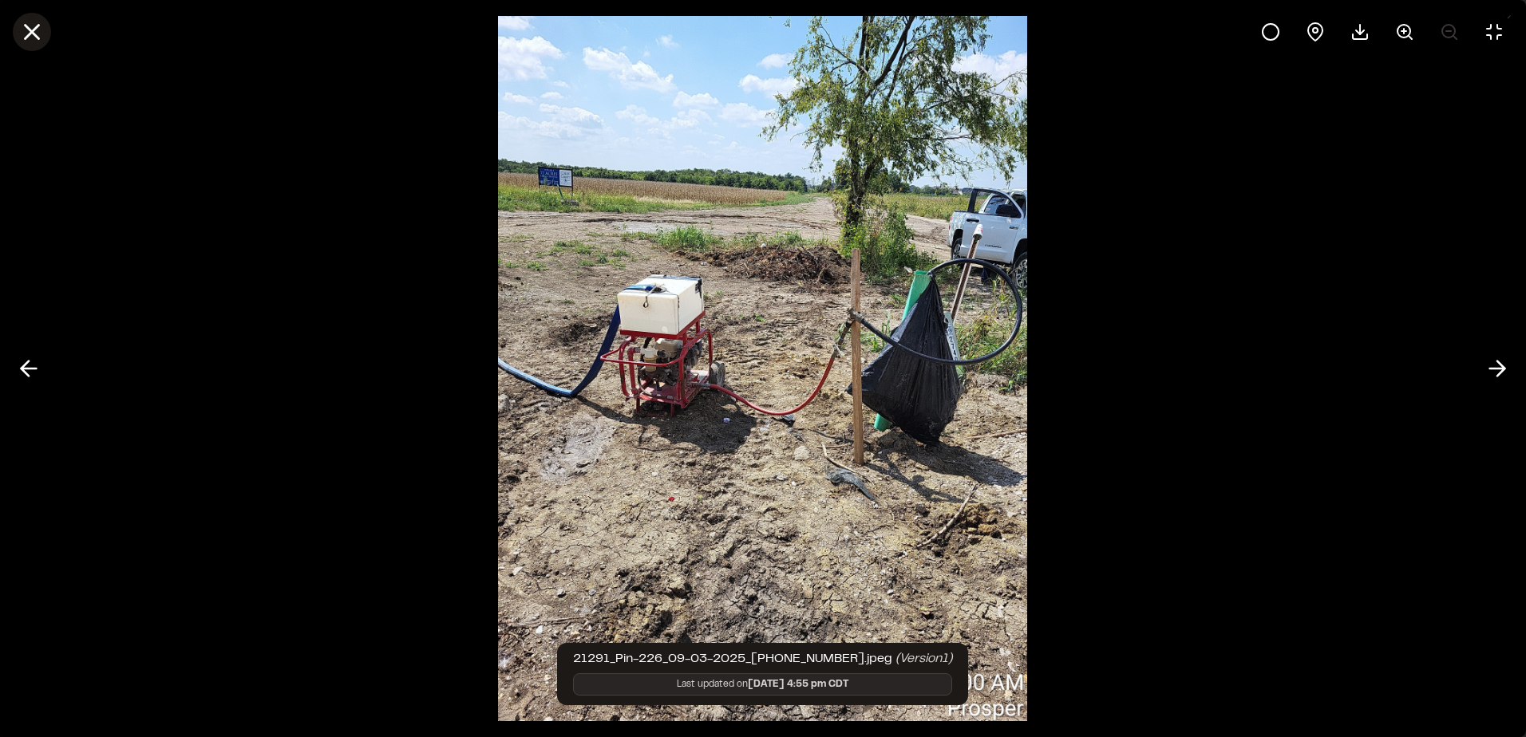
click at [27, 36] on line at bounding box center [33, 33] width 14 height 14
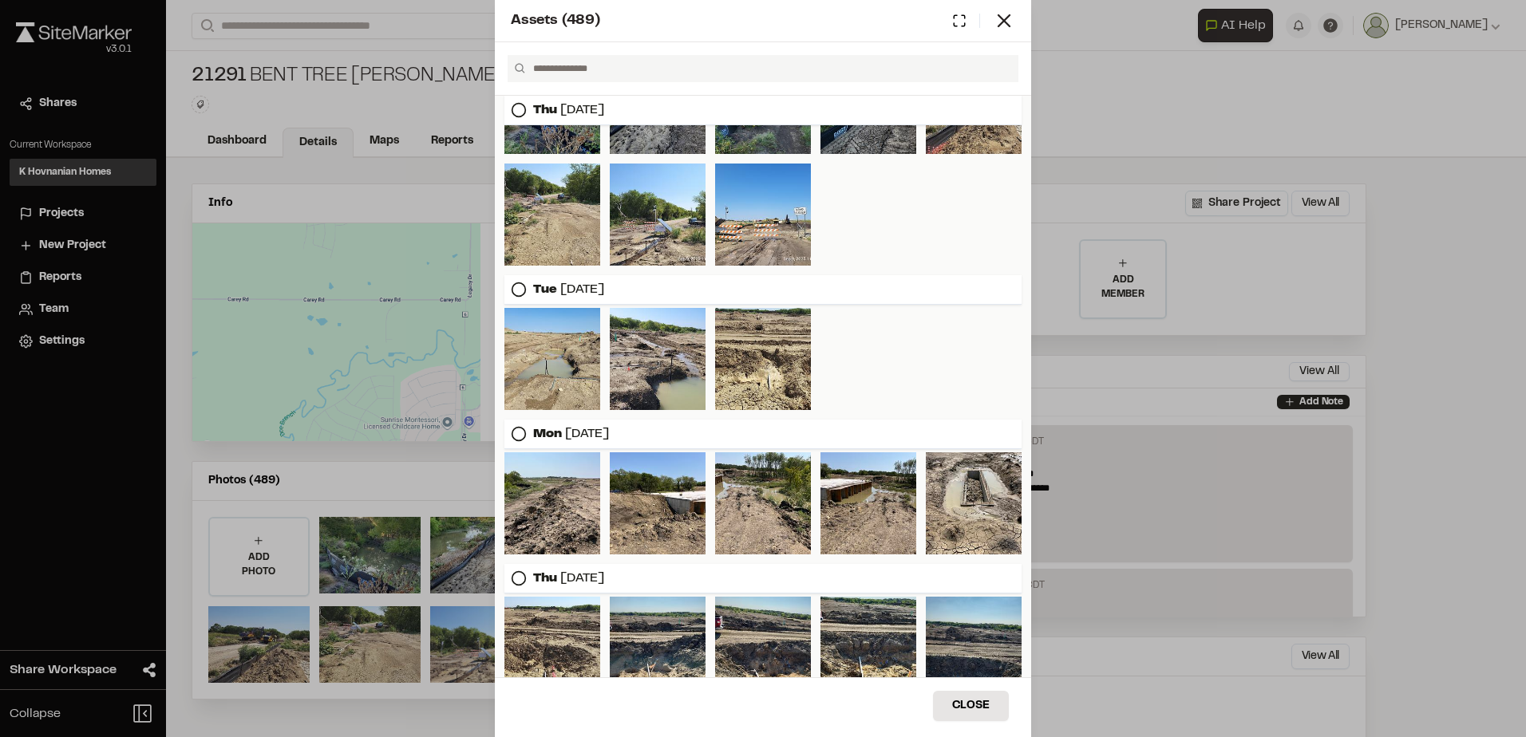
scroll to position [160, 0]
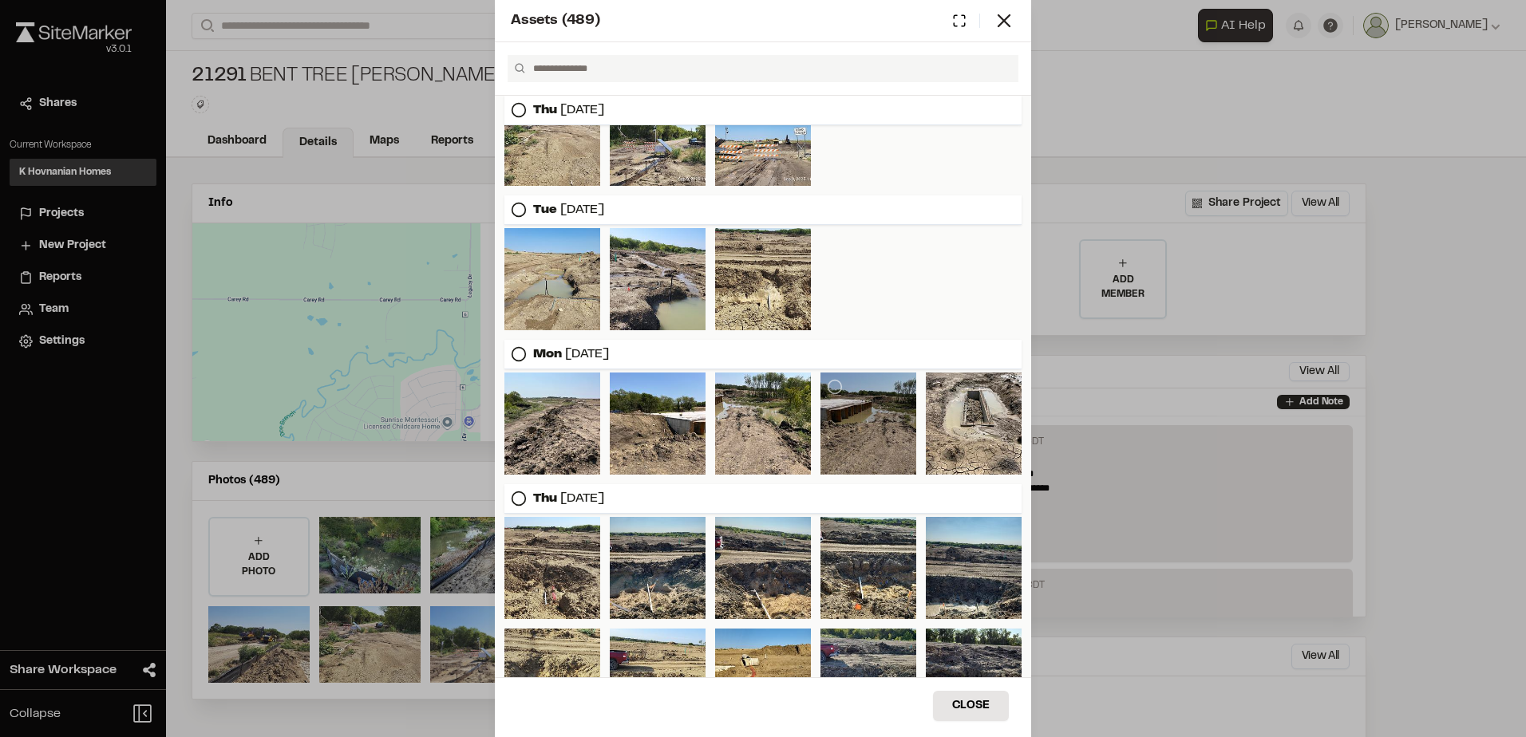
click at [860, 431] on div at bounding box center [868, 424] width 96 height 102
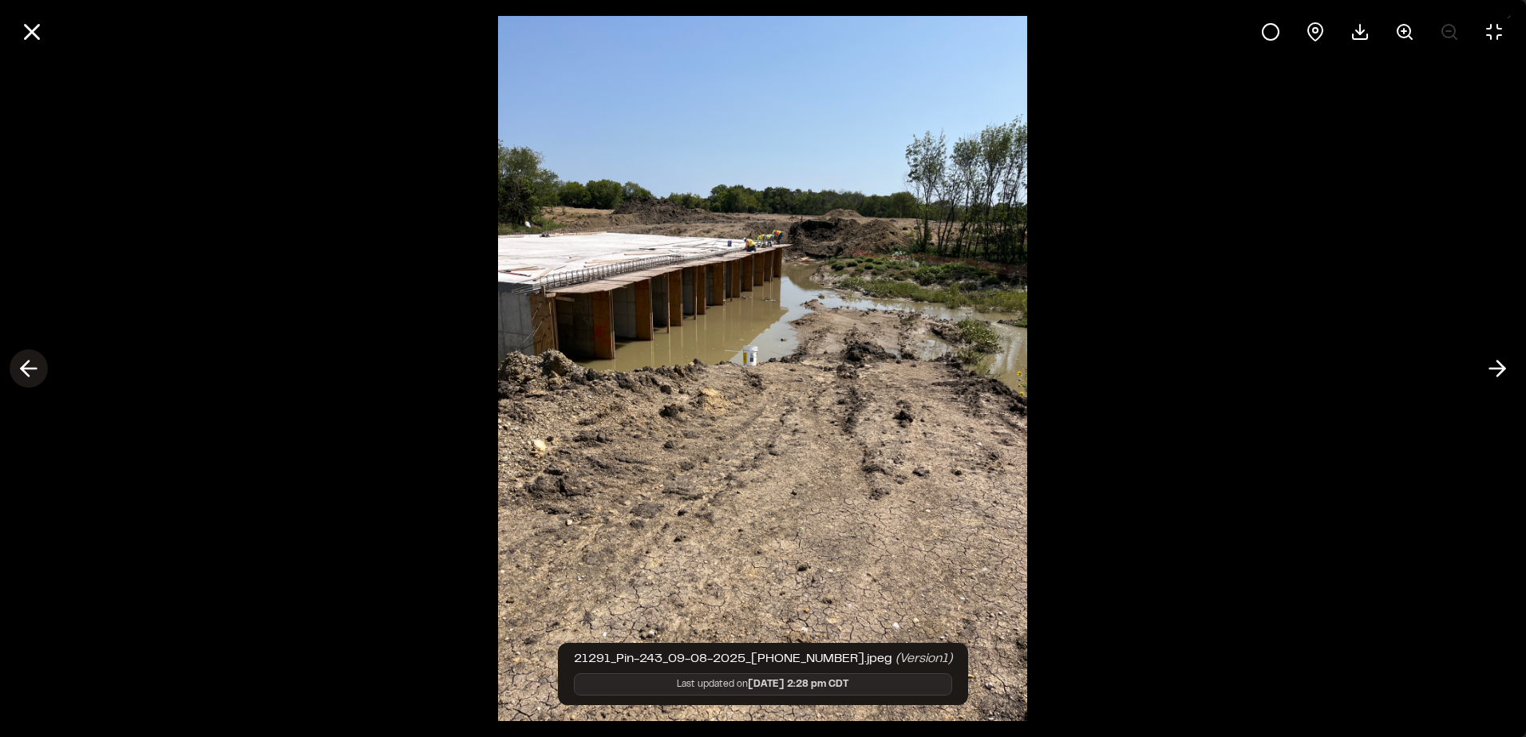
click at [34, 373] on icon at bounding box center [29, 368] width 26 height 27
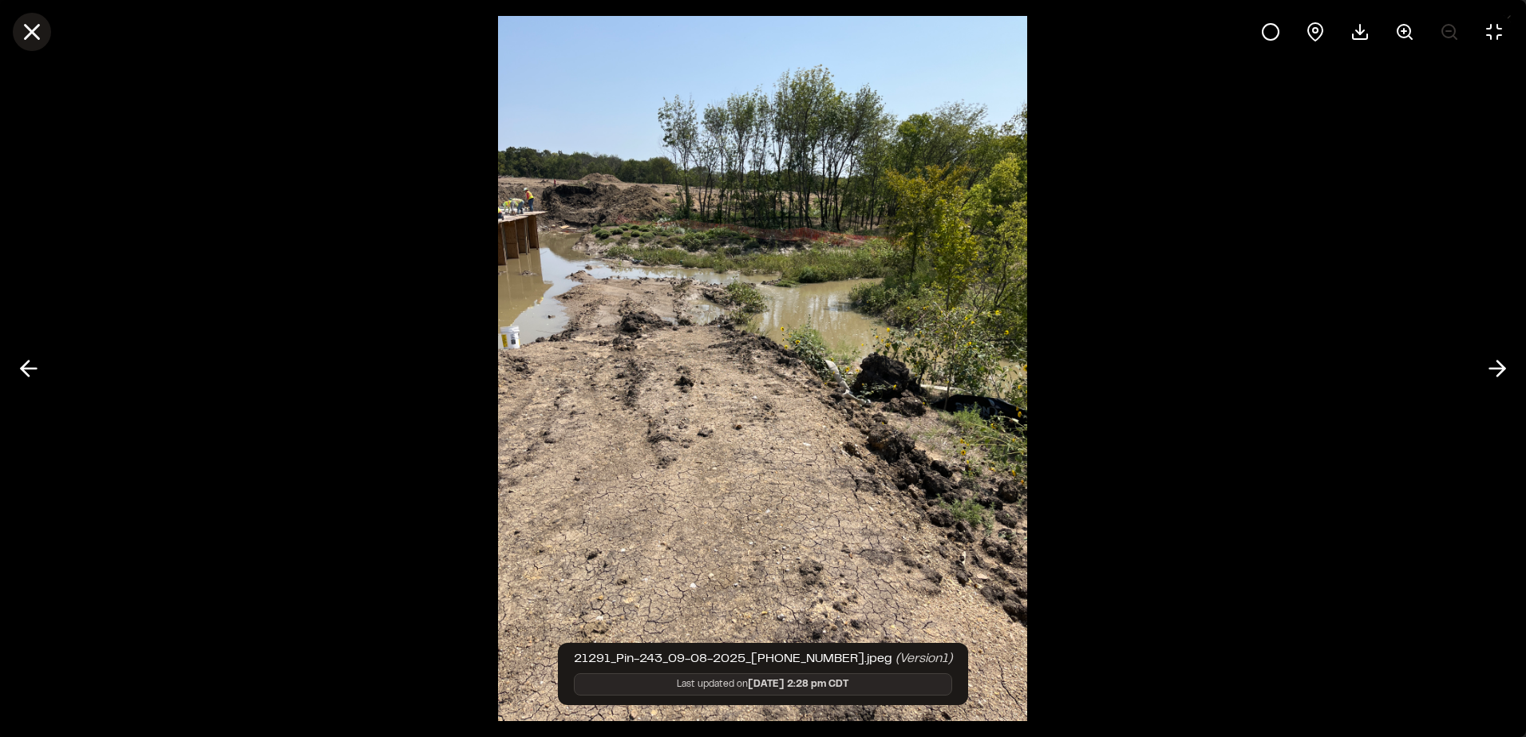
click at [37, 40] on icon at bounding box center [31, 31] width 27 height 27
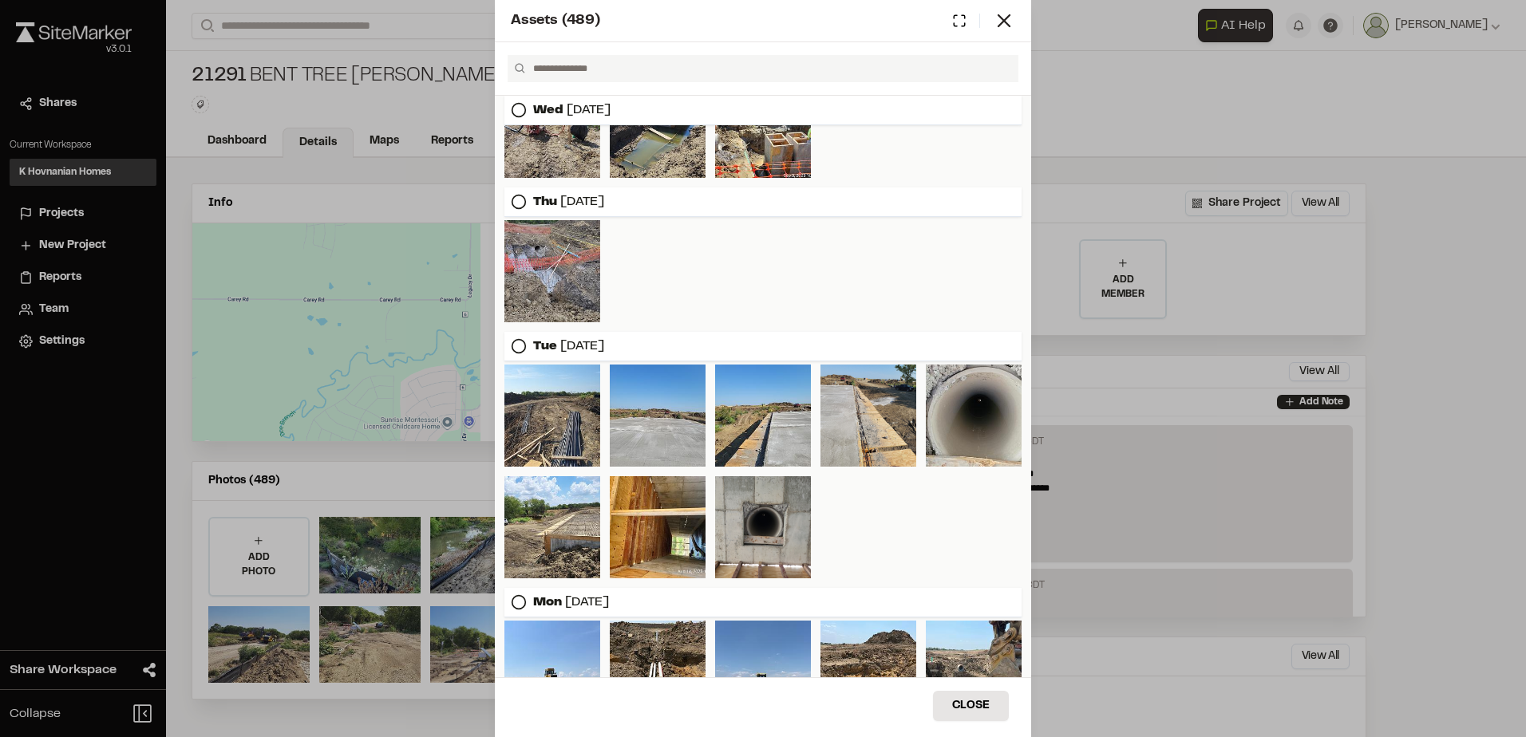
scroll to position [1117, 0]
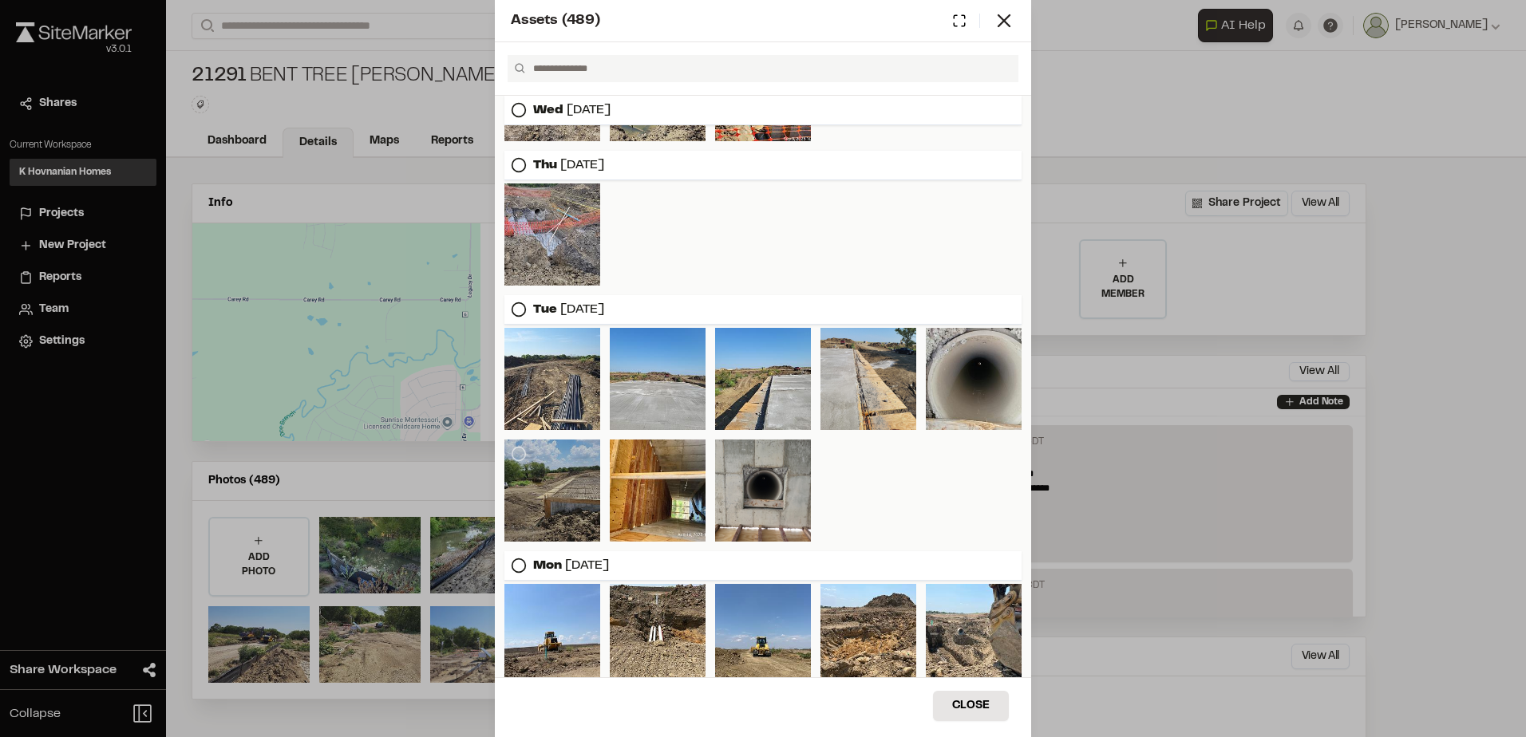
click at [582, 511] on div at bounding box center [552, 491] width 96 height 102
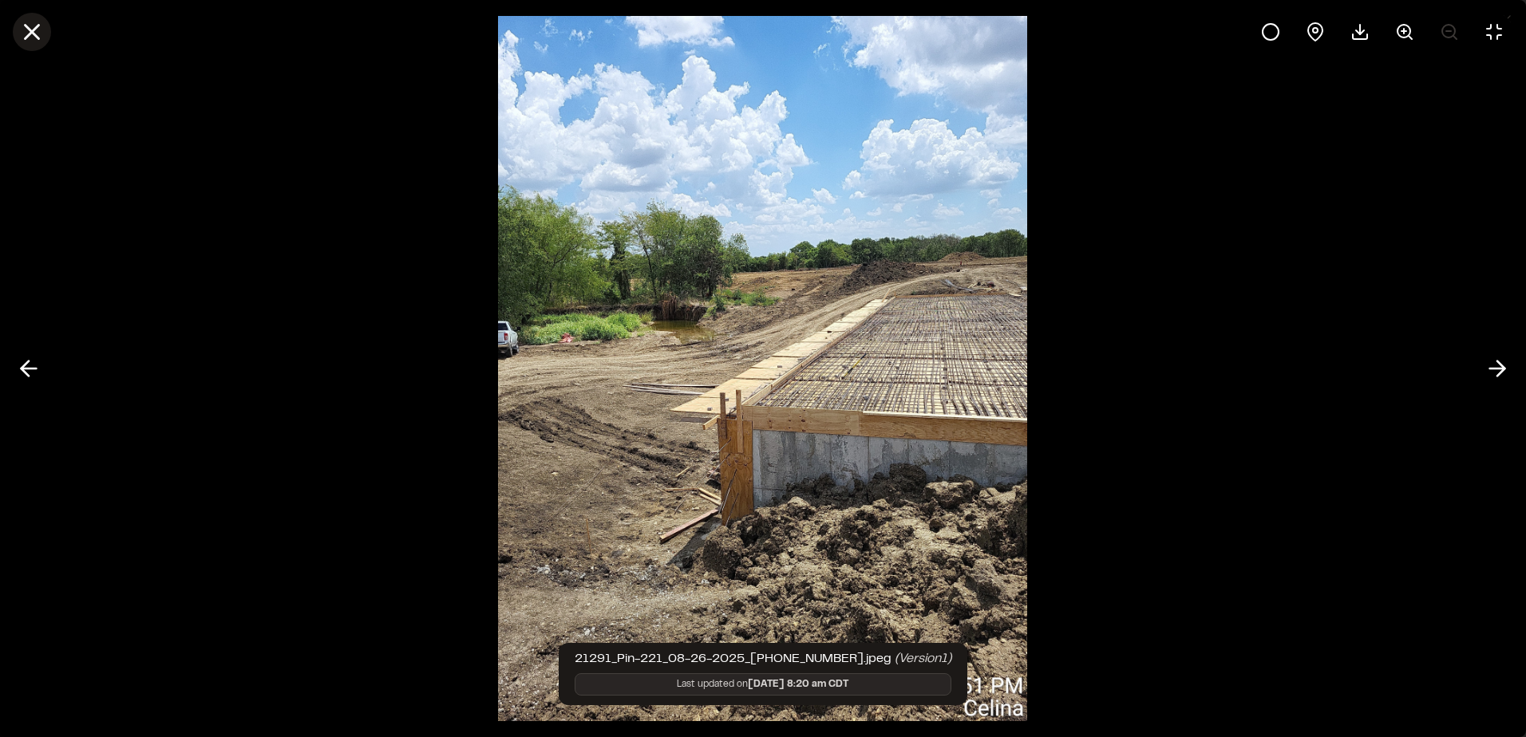
click at [39, 34] on icon at bounding box center [31, 31] width 27 height 27
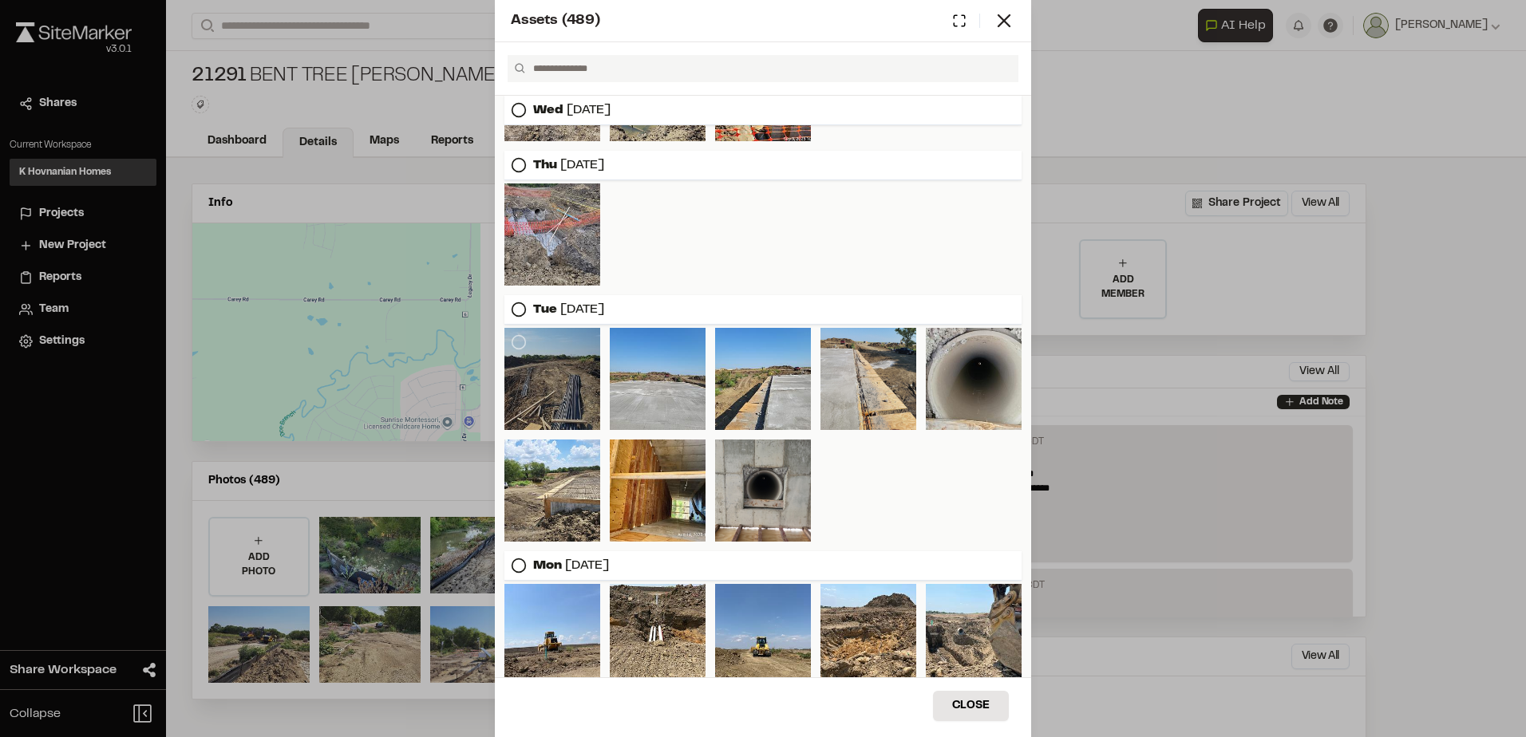
click at [554, 405] on div at bounding box center [552, 379] width 96 height 102
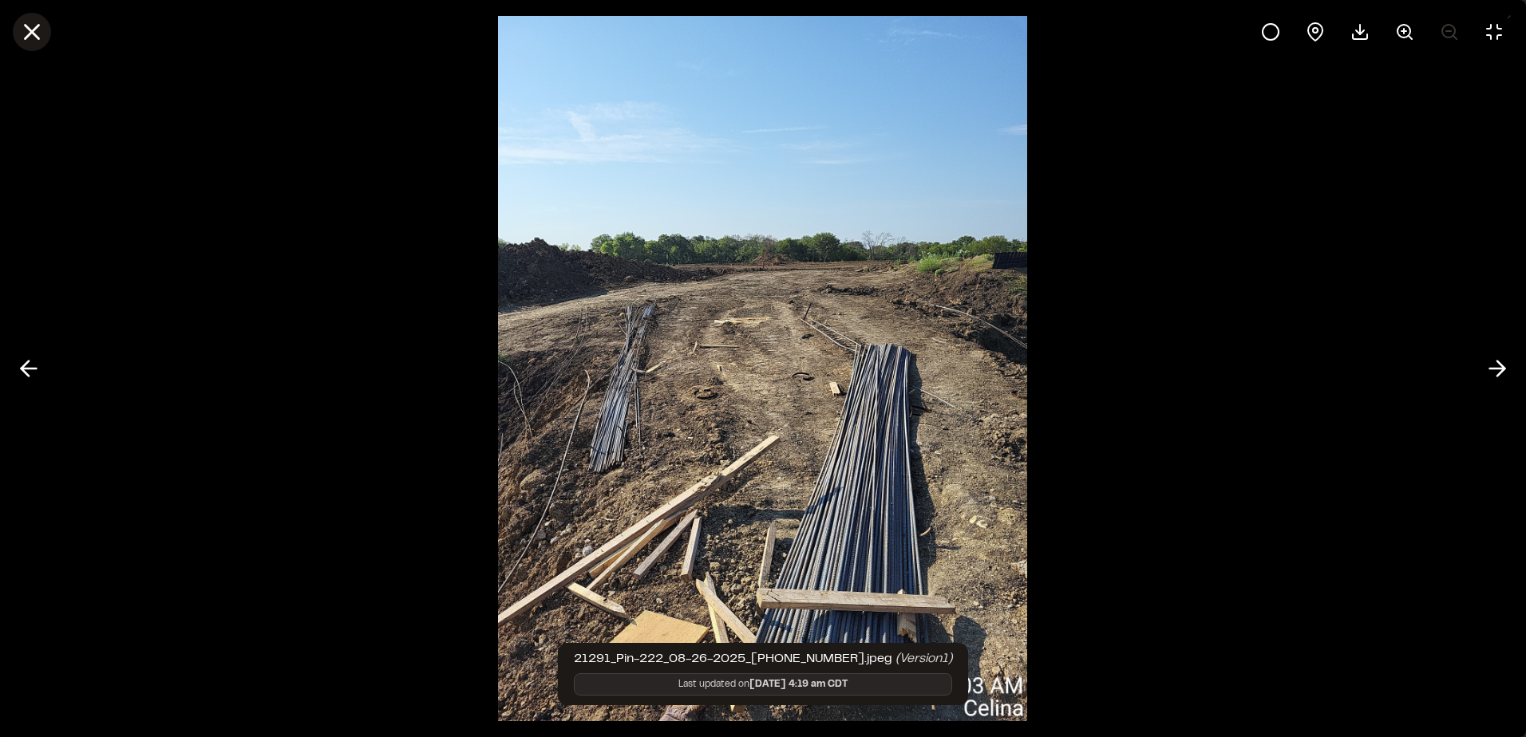
click at [25, 29] on icon at bounding box center [31, 31] width 27 height 27
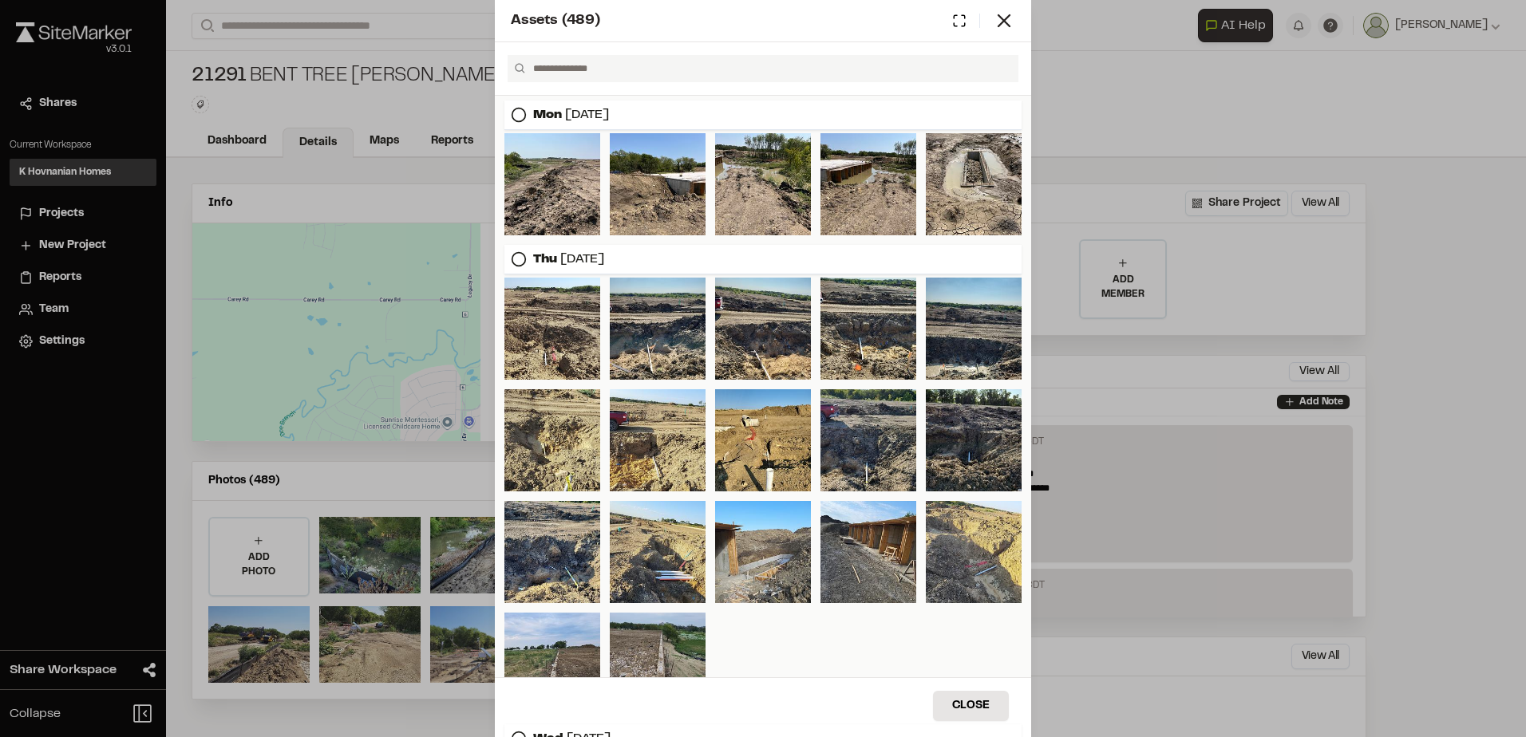
scroll to position [160, 0]
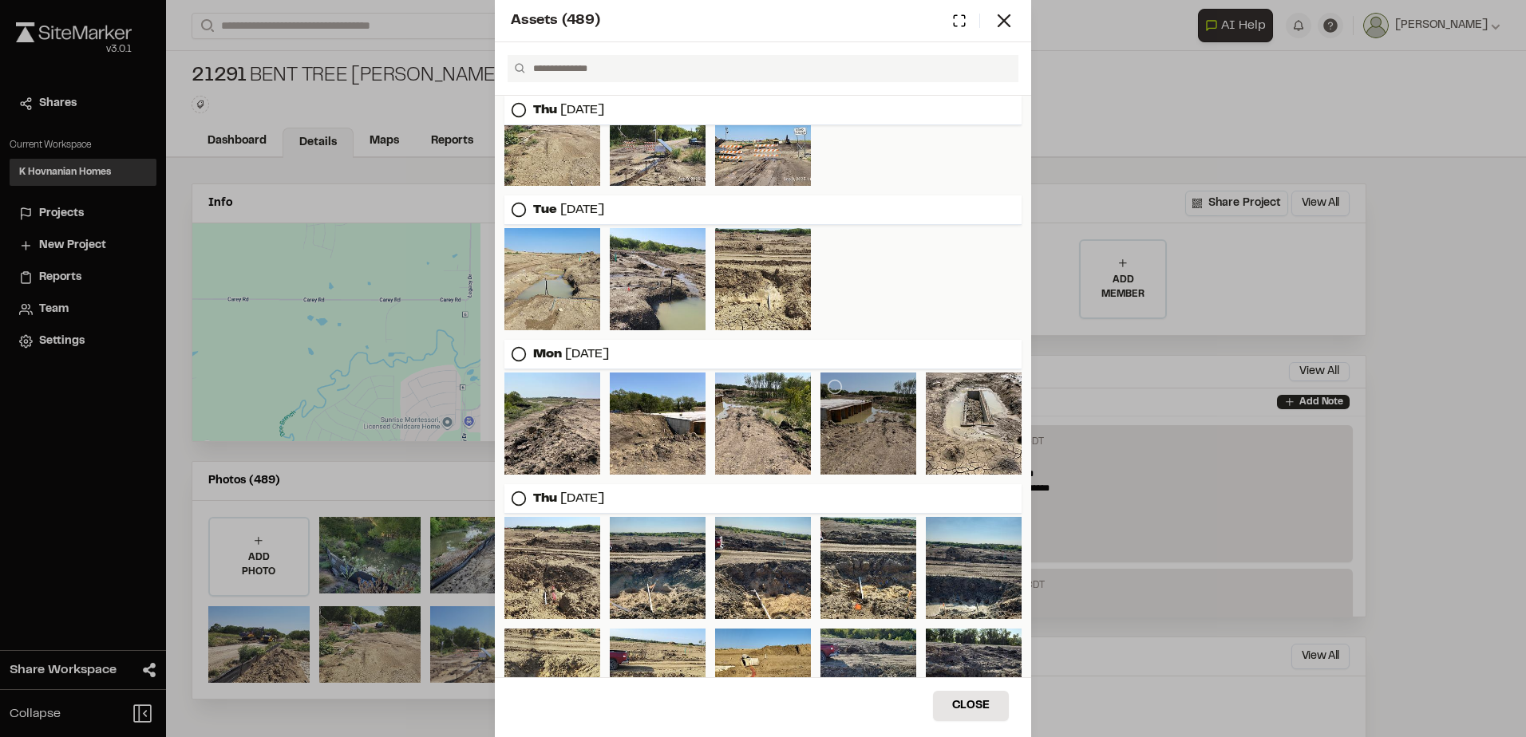
click at [878, 472] on div at bounding box center [868, 424] width 96 height 102
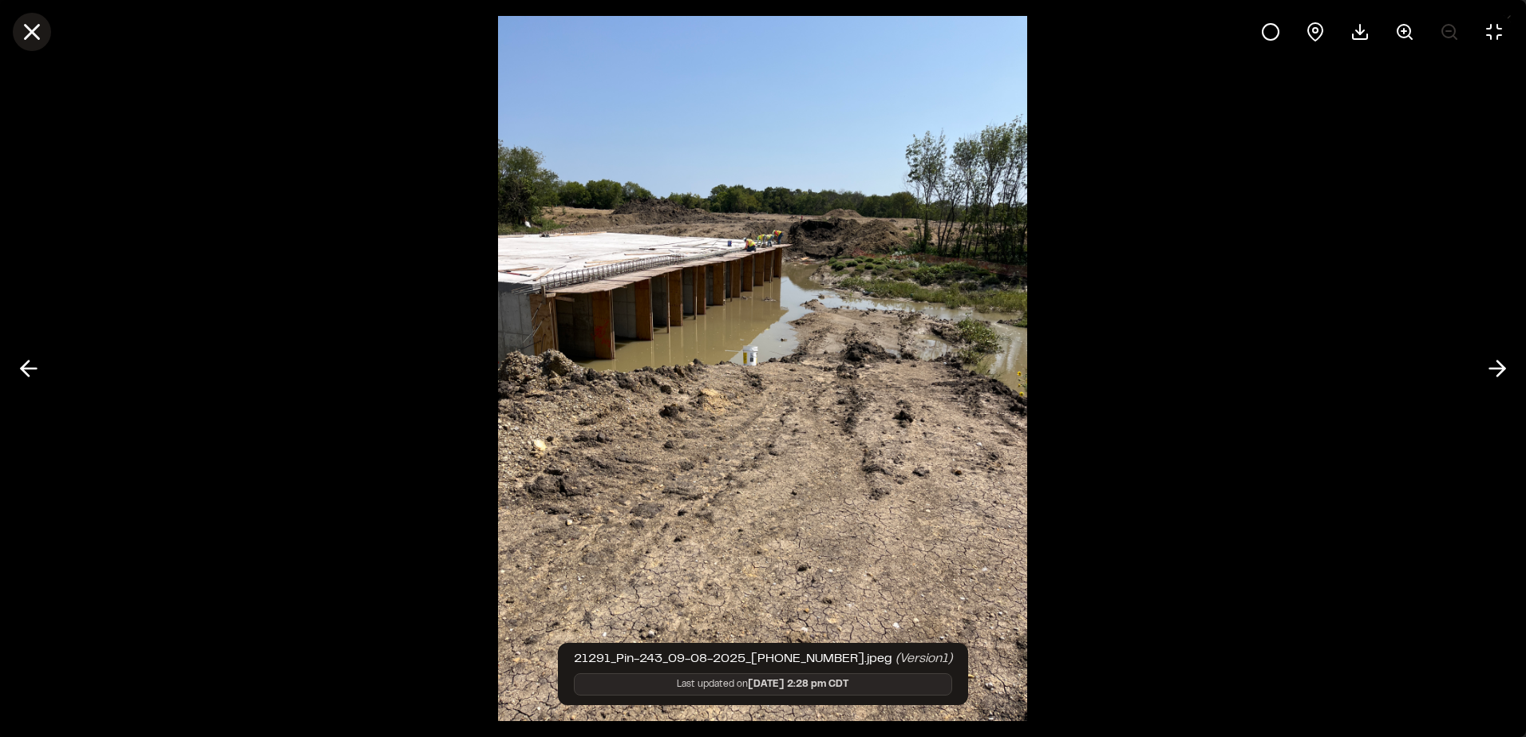
click at [34, 33] on line at bounding box center [33, 33] width 14 height 14
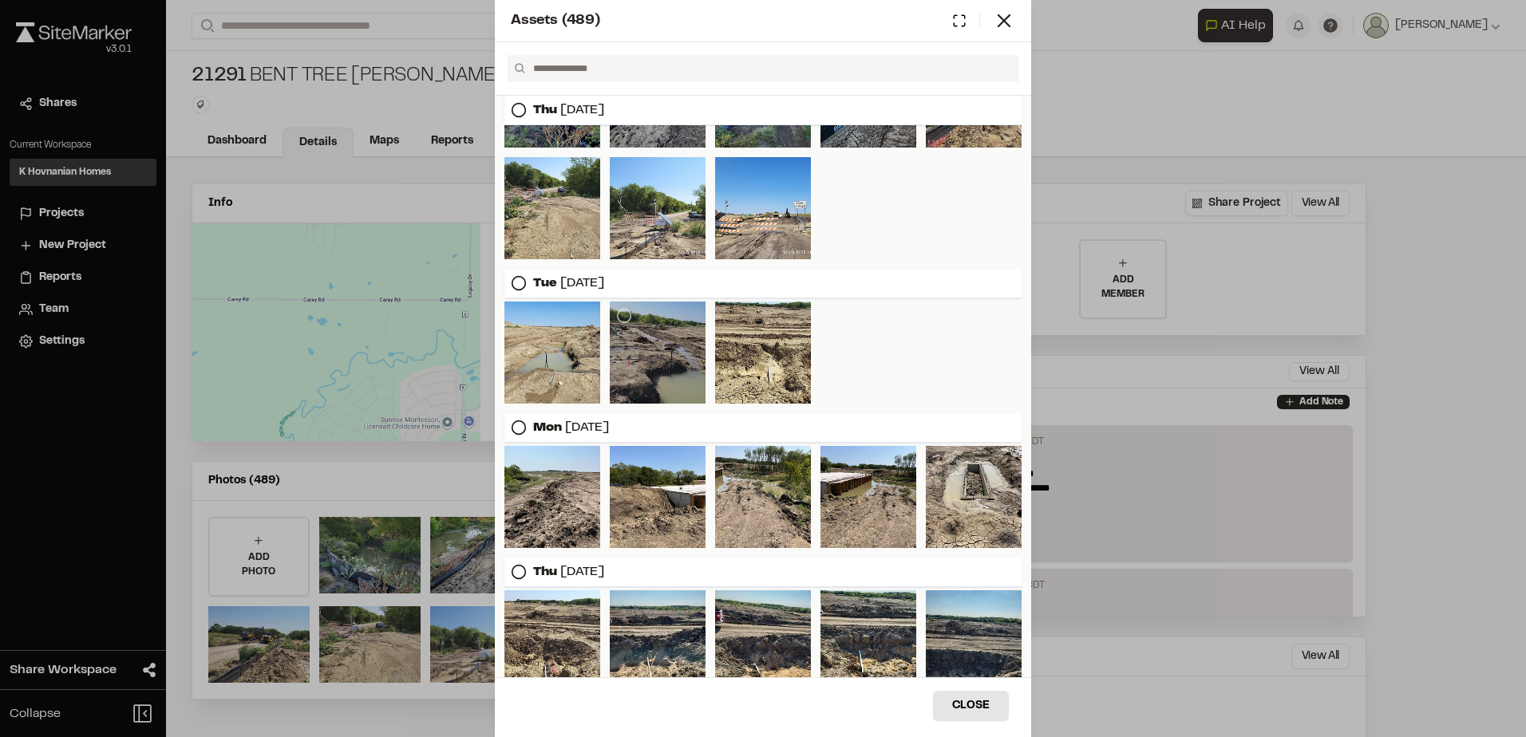
scroll to position [0, 0]
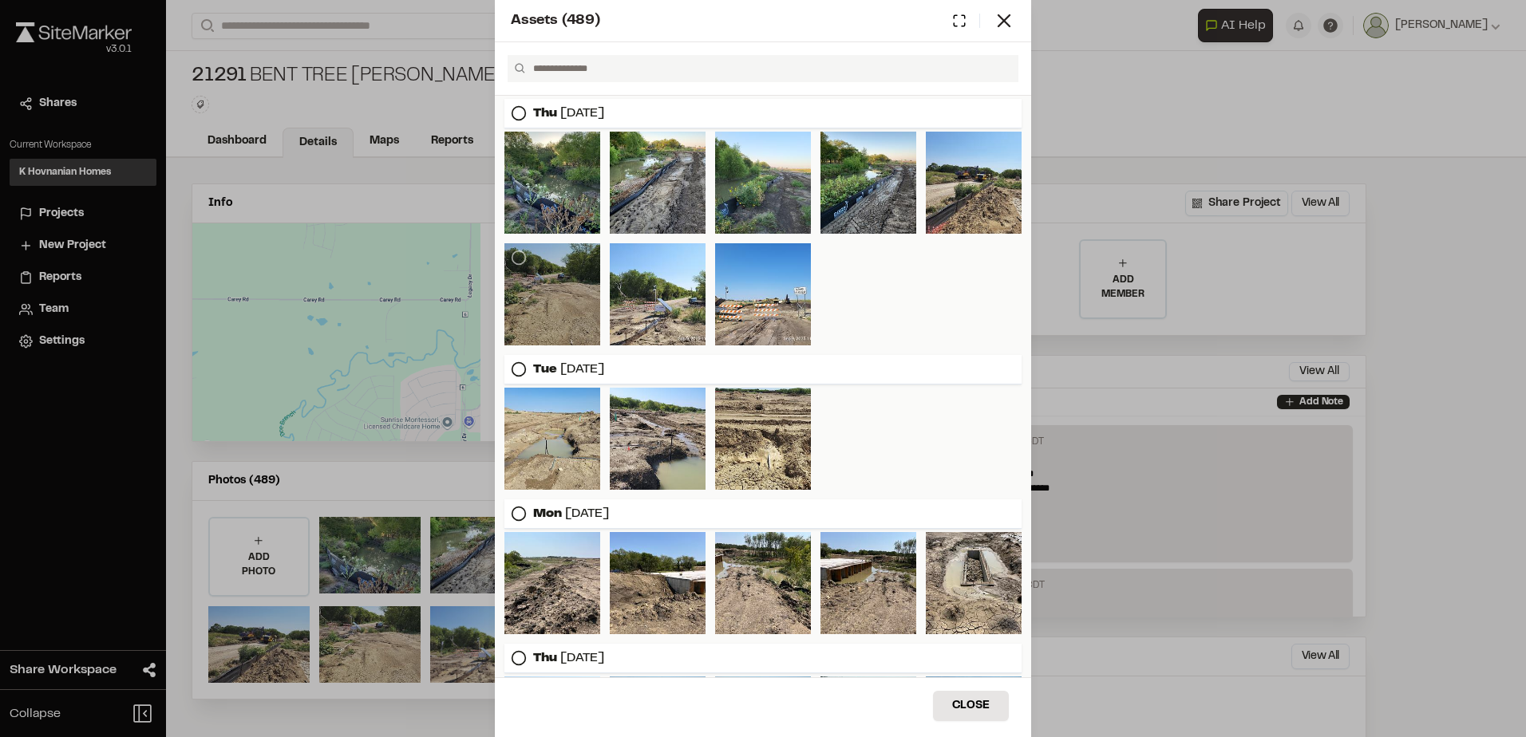
click at [573, 325] on div at bounding box center [552, 294] width 96 height 102
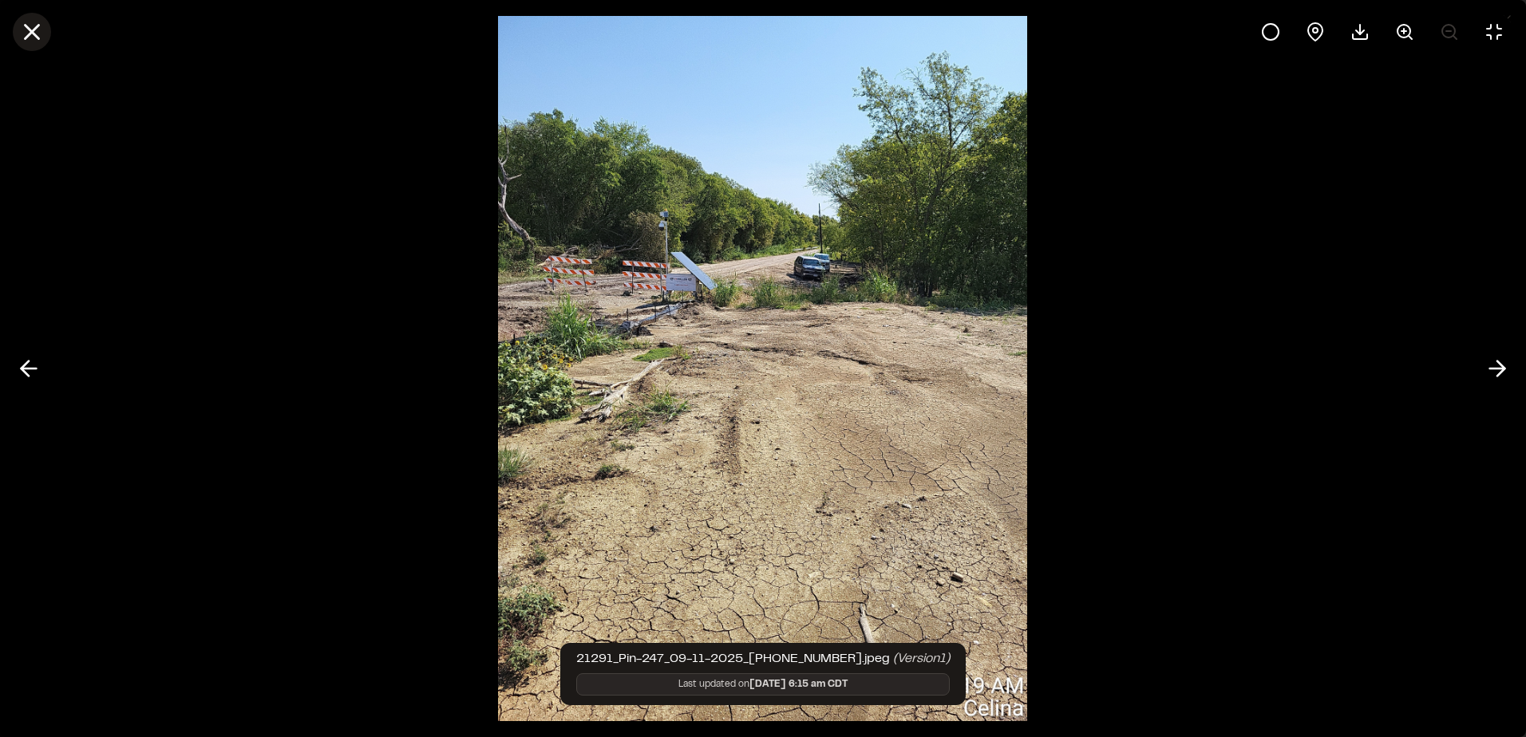
click at [35, 38] on icon at bounding box center [31, 31] width 27 height 27
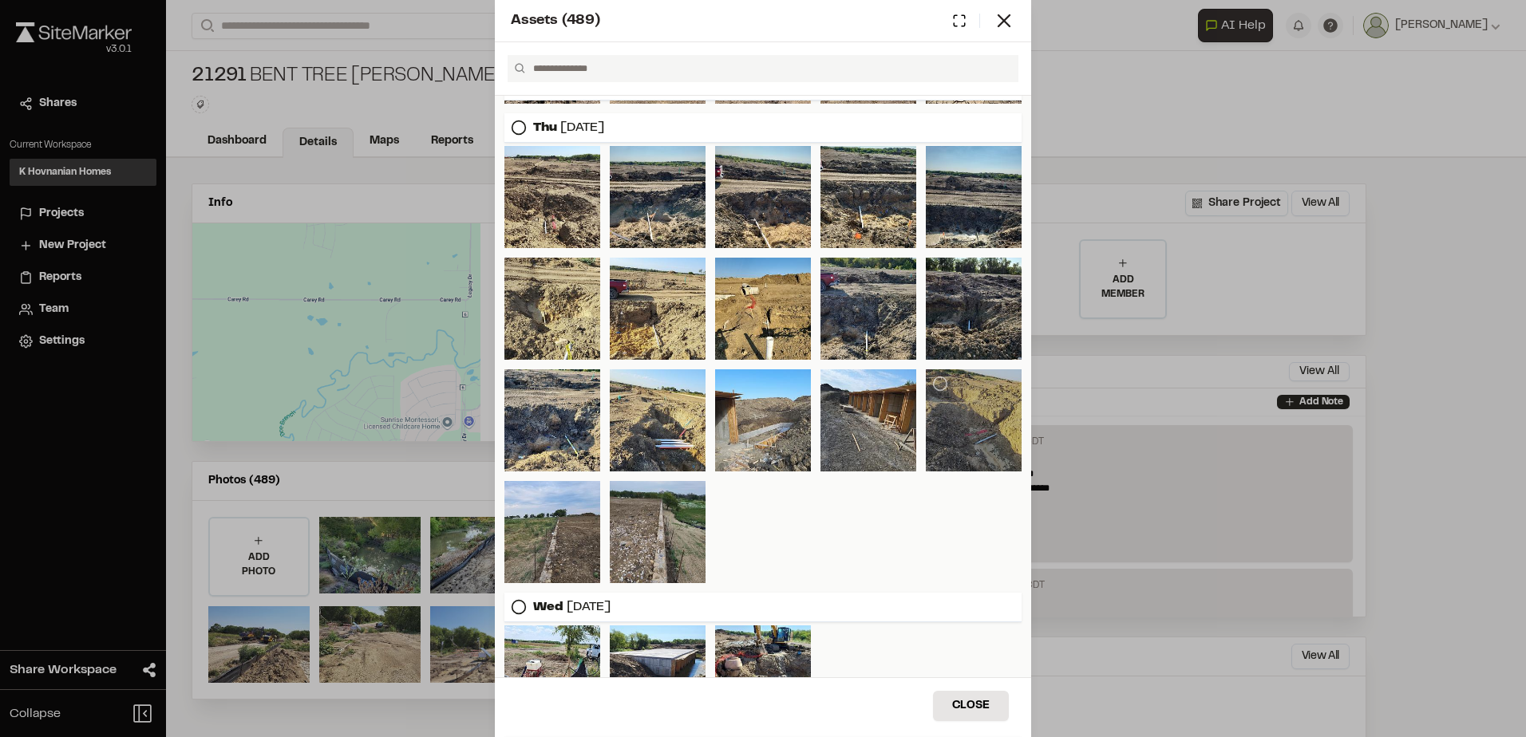
scroll to position [559, 0]
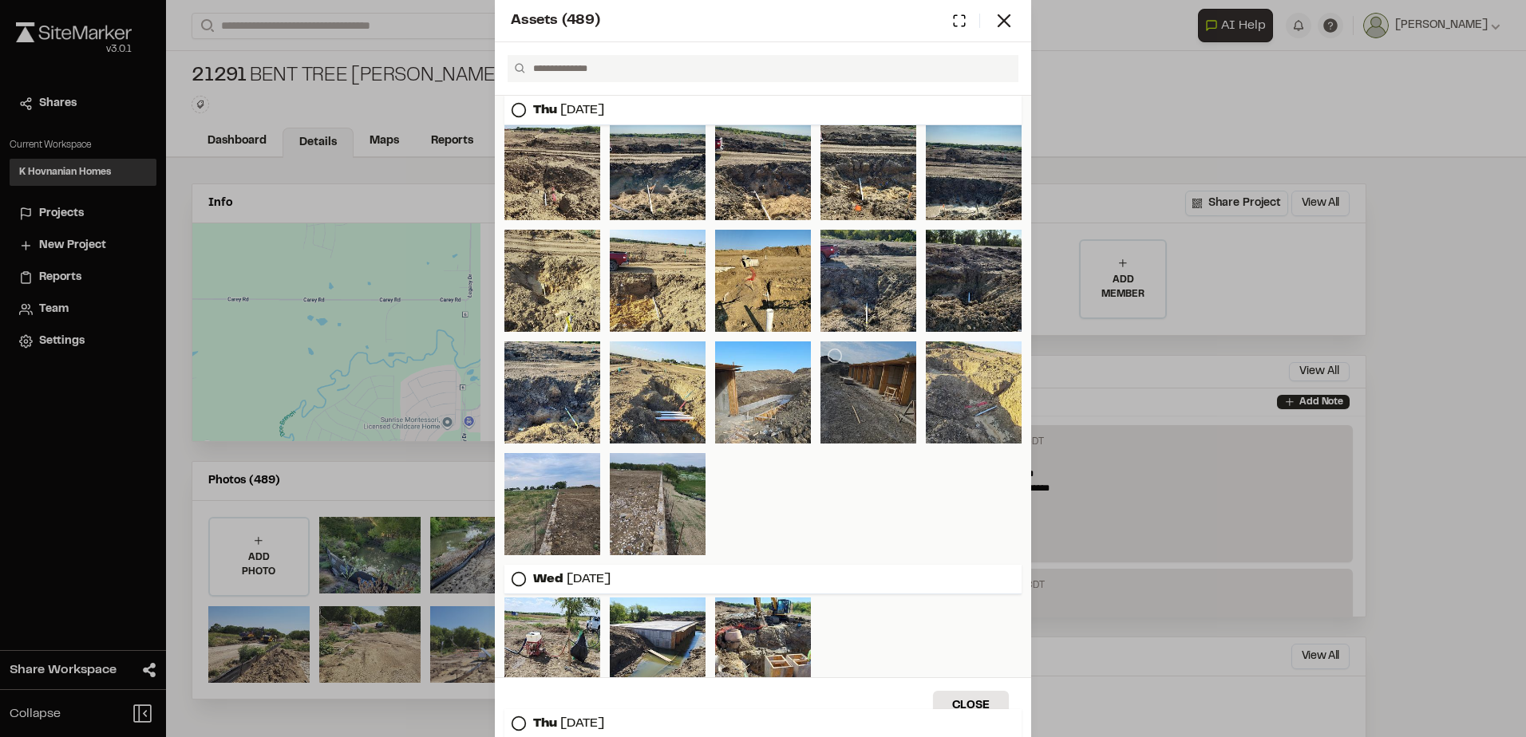
click at [866, 420] on div at bounding box center [868, 392] width 96 height 102
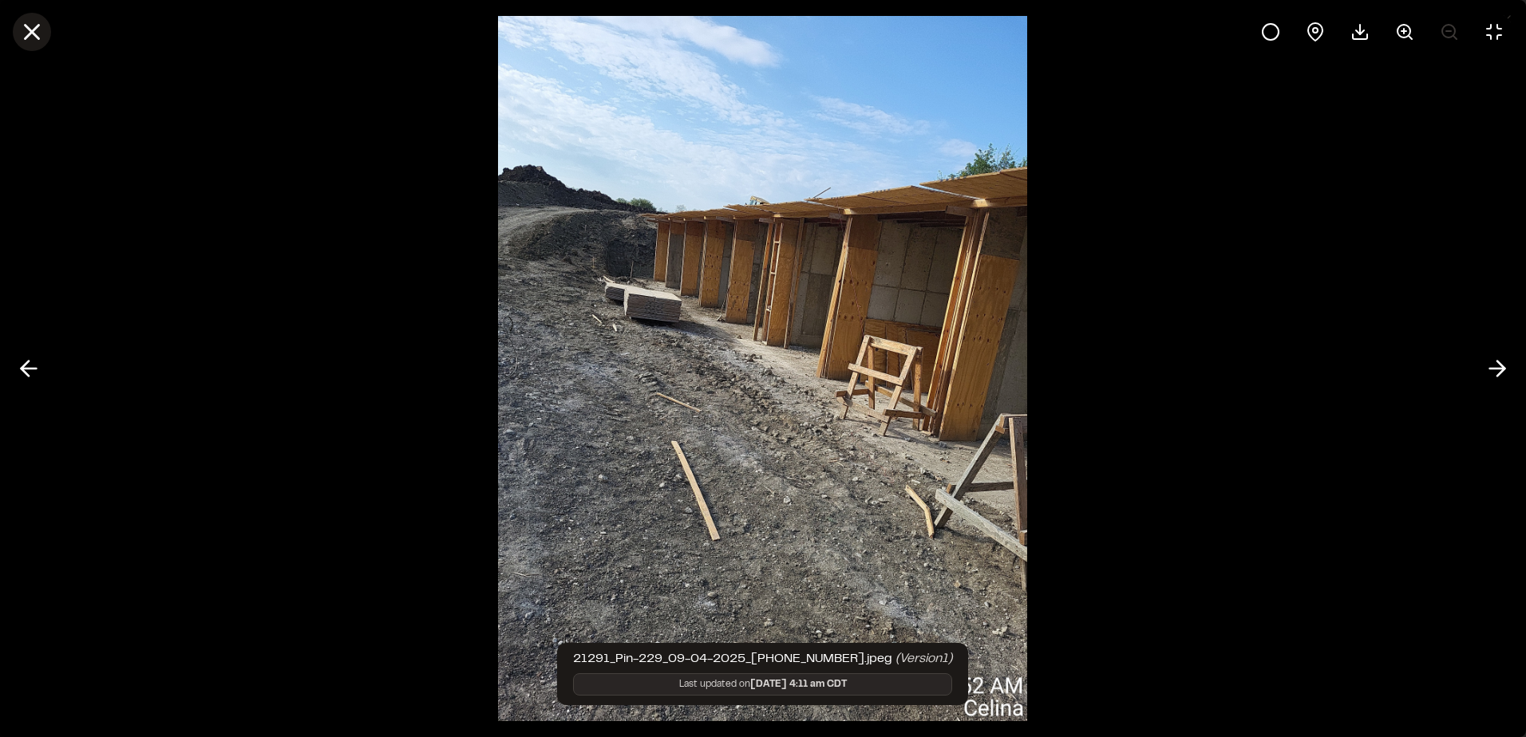
click at [36, 37] on line at bounding box center [33, 33] width 14 height 14
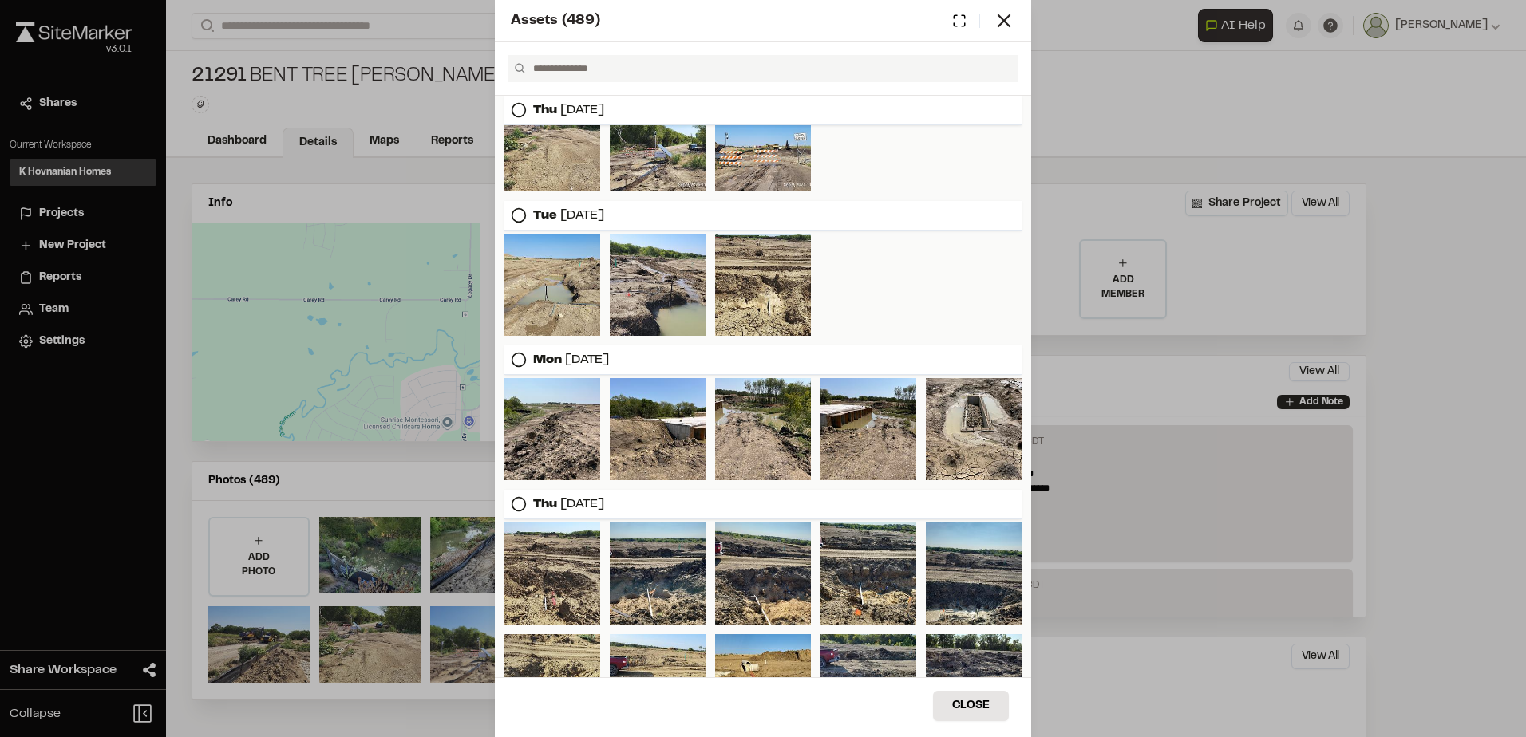
scroll to position [160, 0]
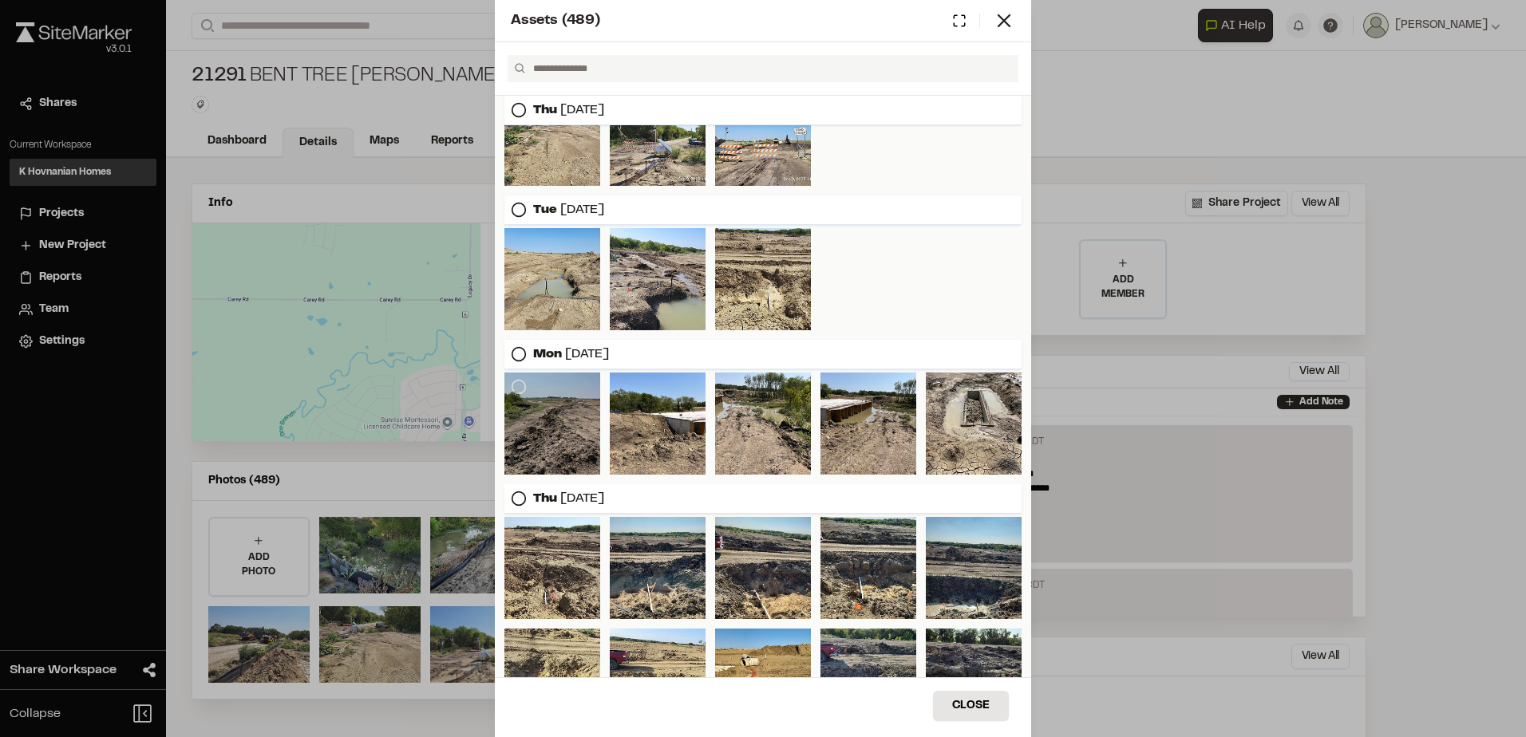
click at [547, 451] on div at bounding box center [552, 424] width 96 height 102
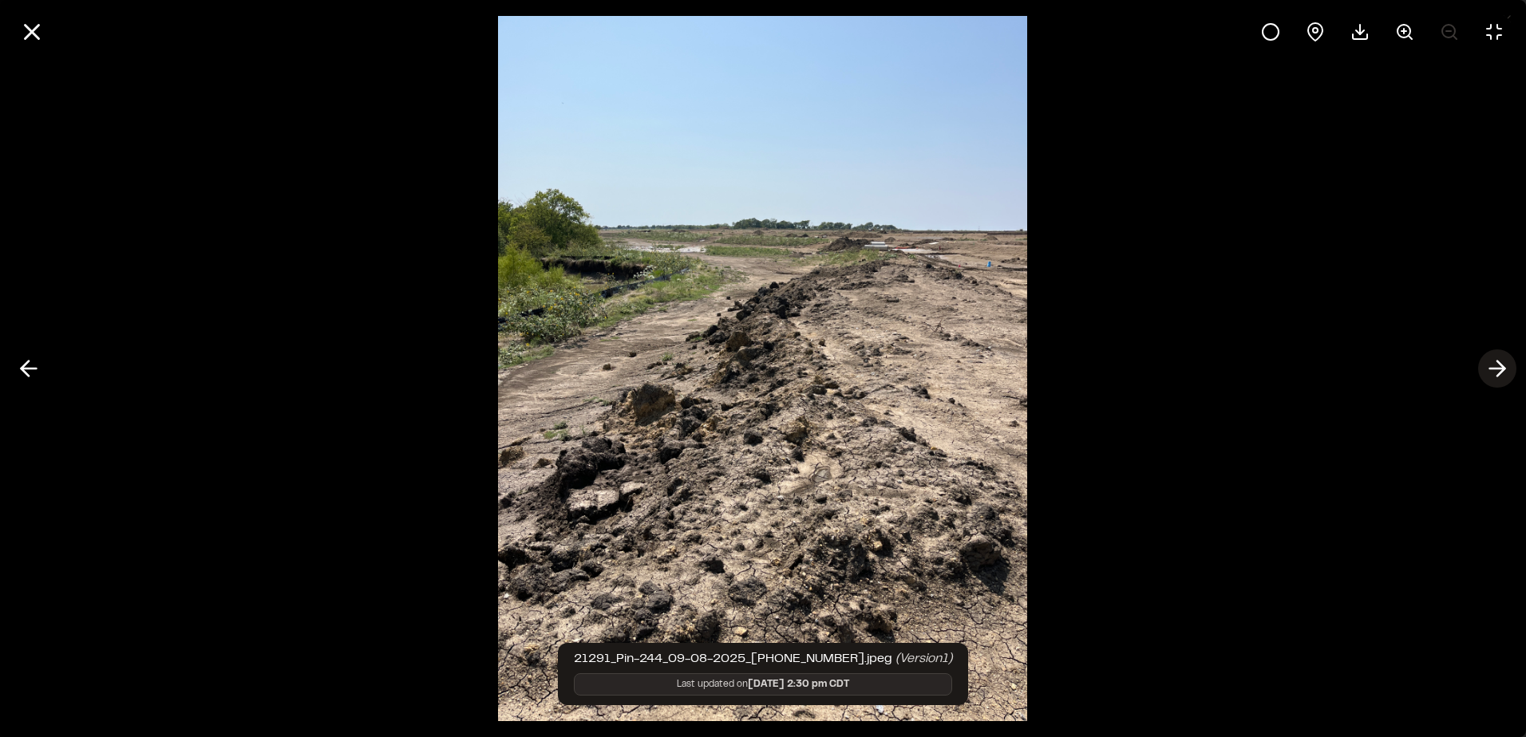
click at [1490, 366] on icon at bounding box center [1497, 368] width 26 height 27
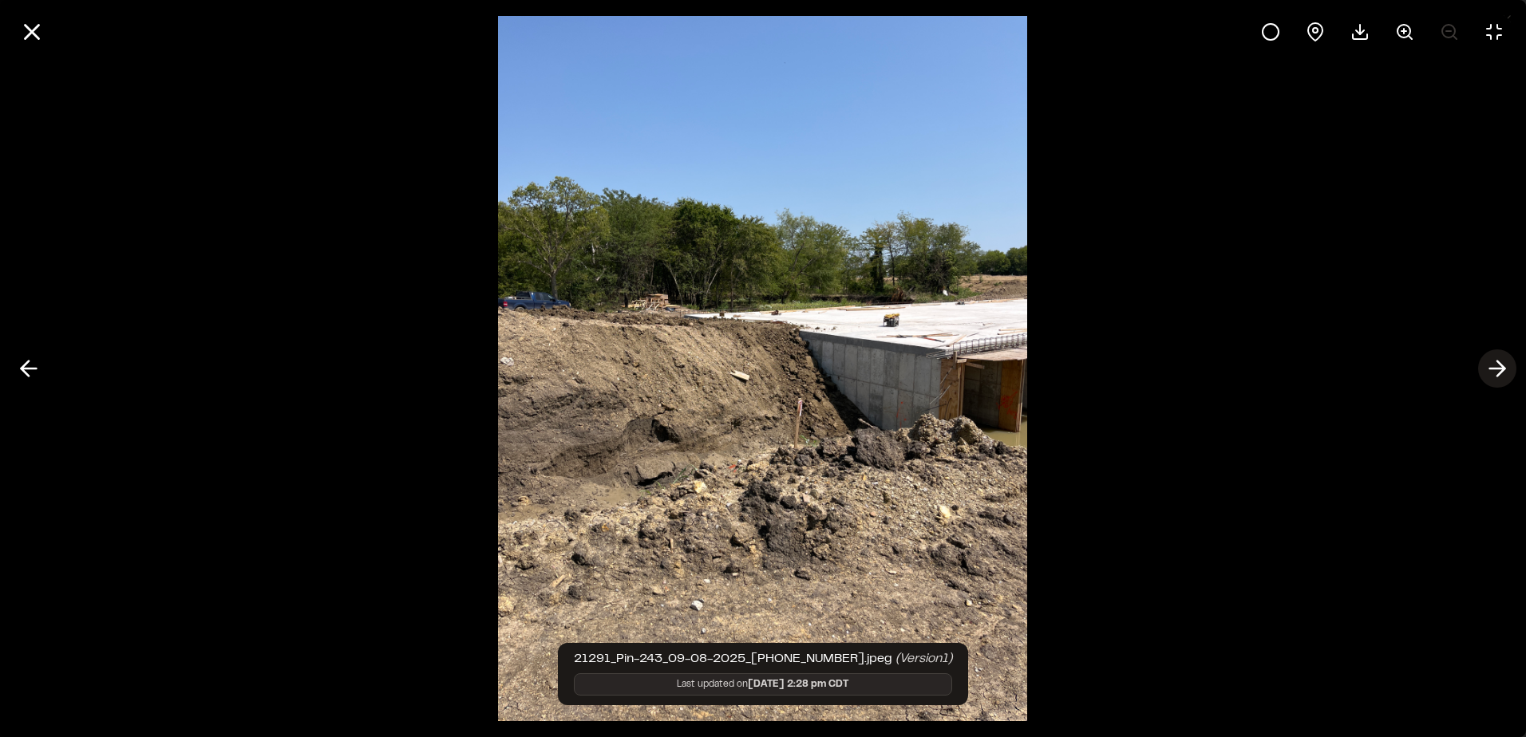
click at [1490, 366] on icon at bounding box center [1497, 368] width 26 height 27
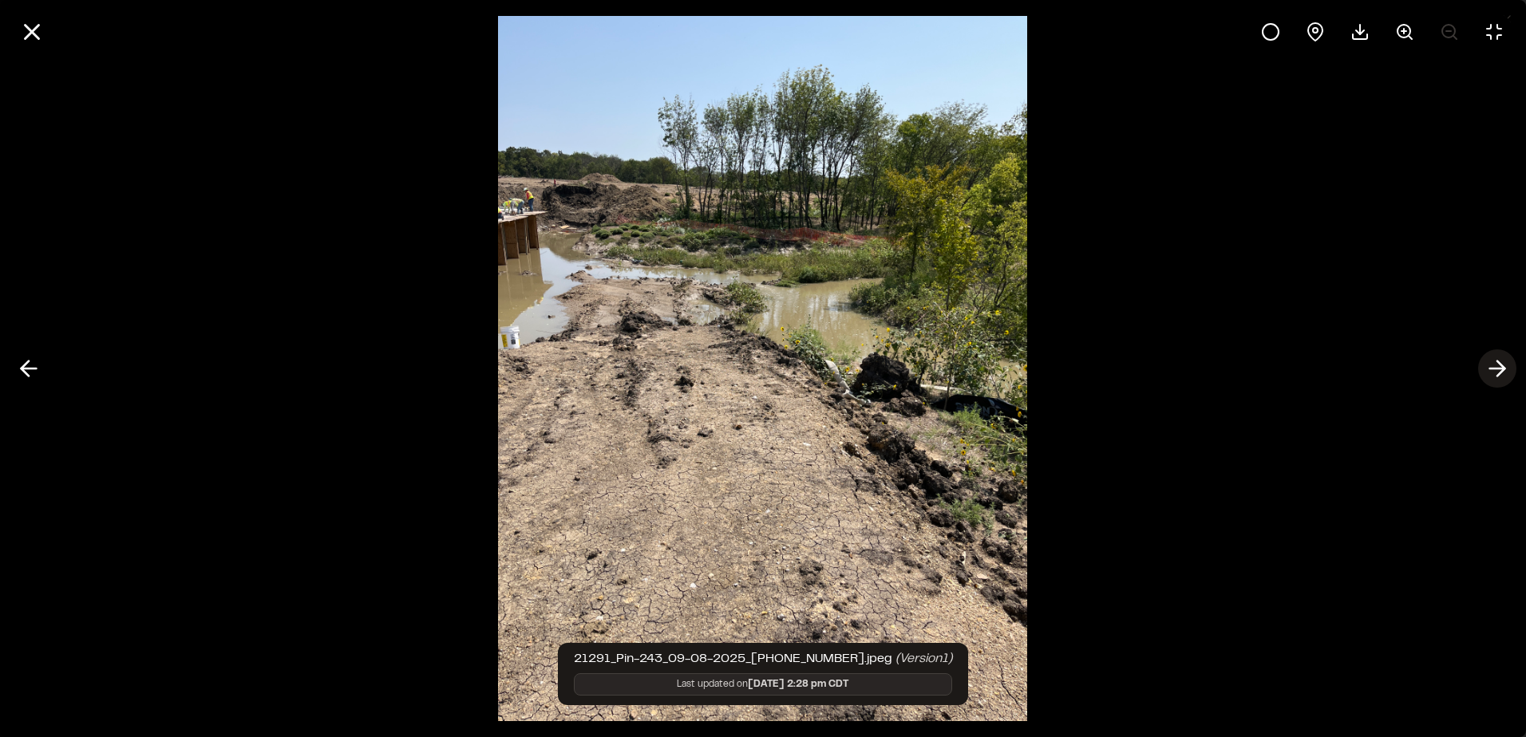
click at [1491, 367] on icon at bounding box center [1497, 368] width 26 height 27
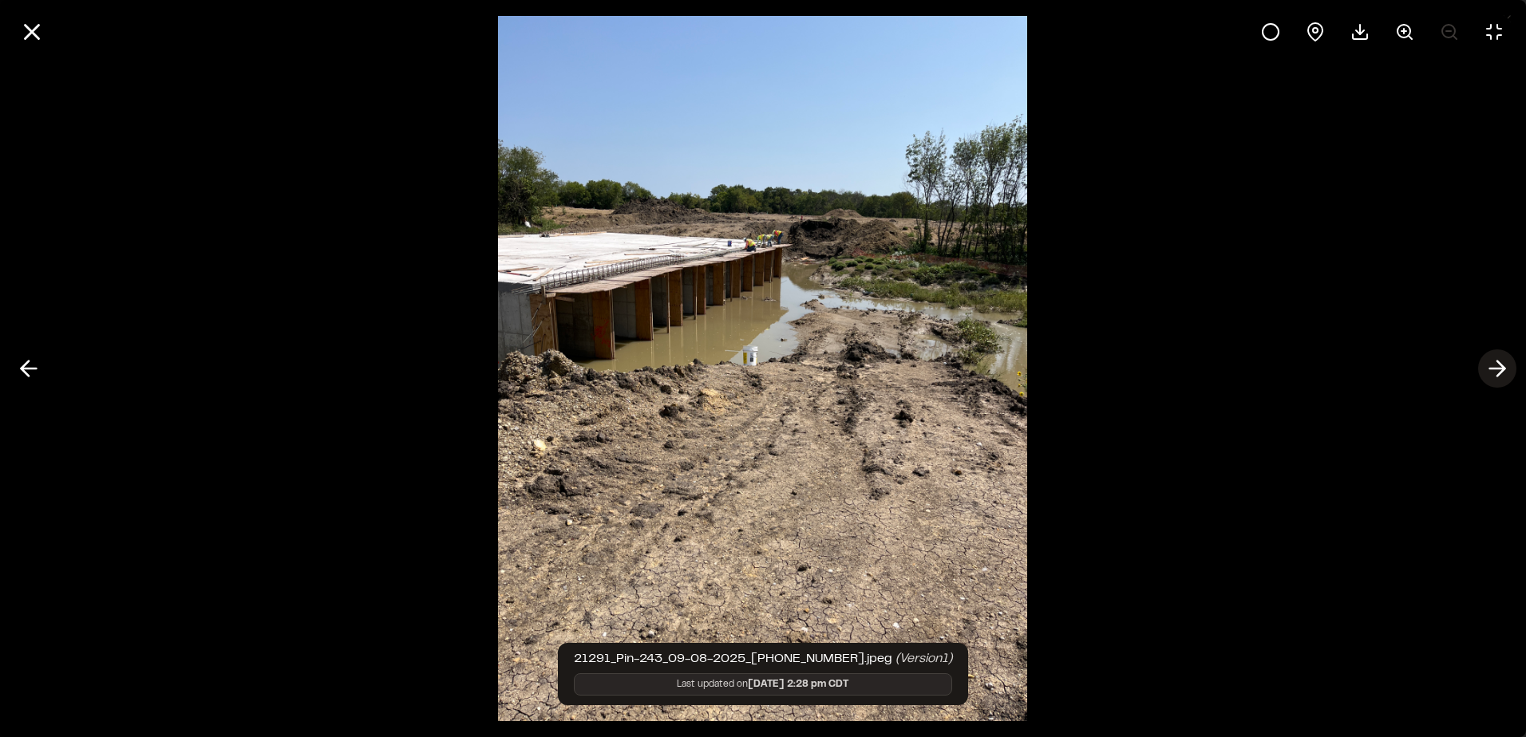
click at [1491, 367] on icon at bounding box center [1497, 368] width 26 height 27
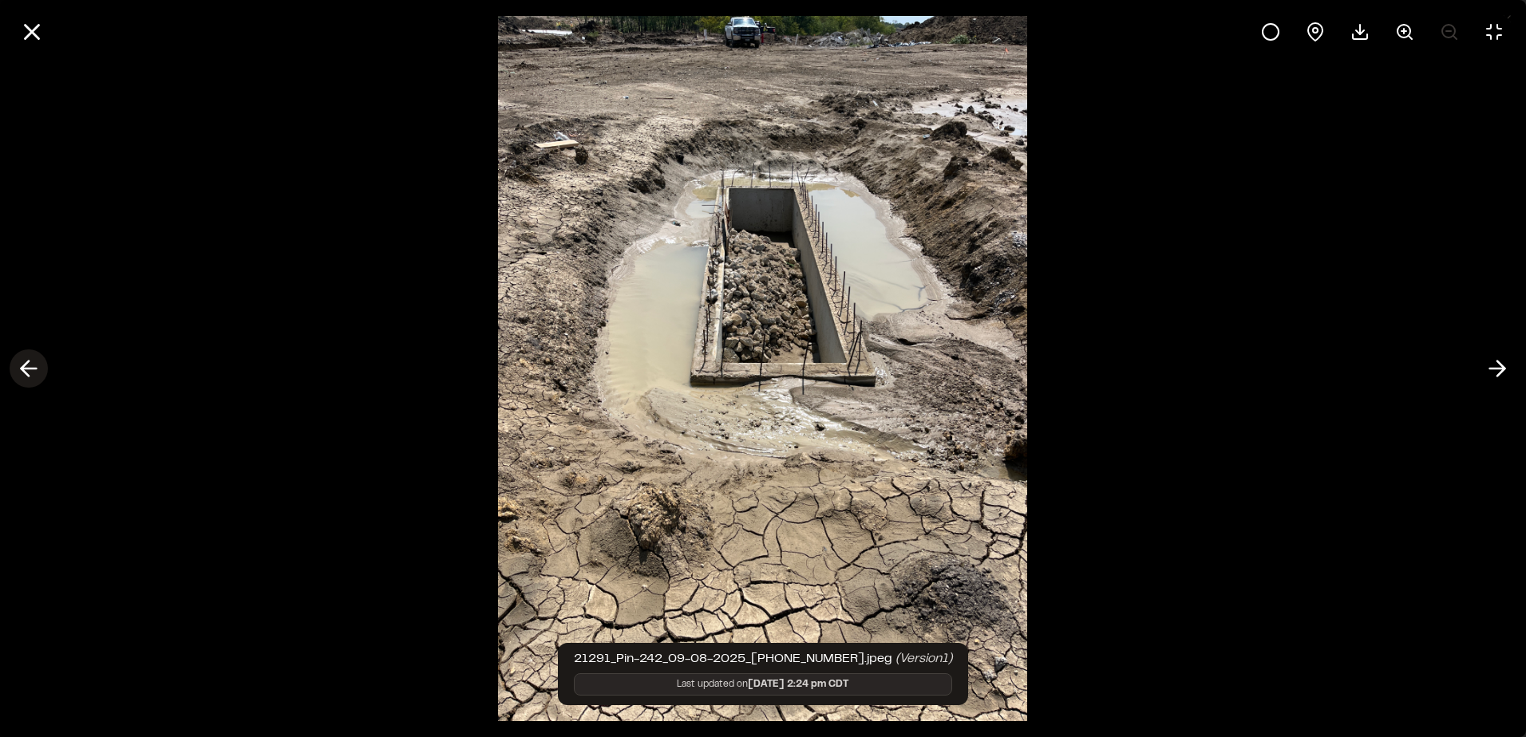
click at [33, 365] on icon at bounding box center [29, 368] width 26 height 27
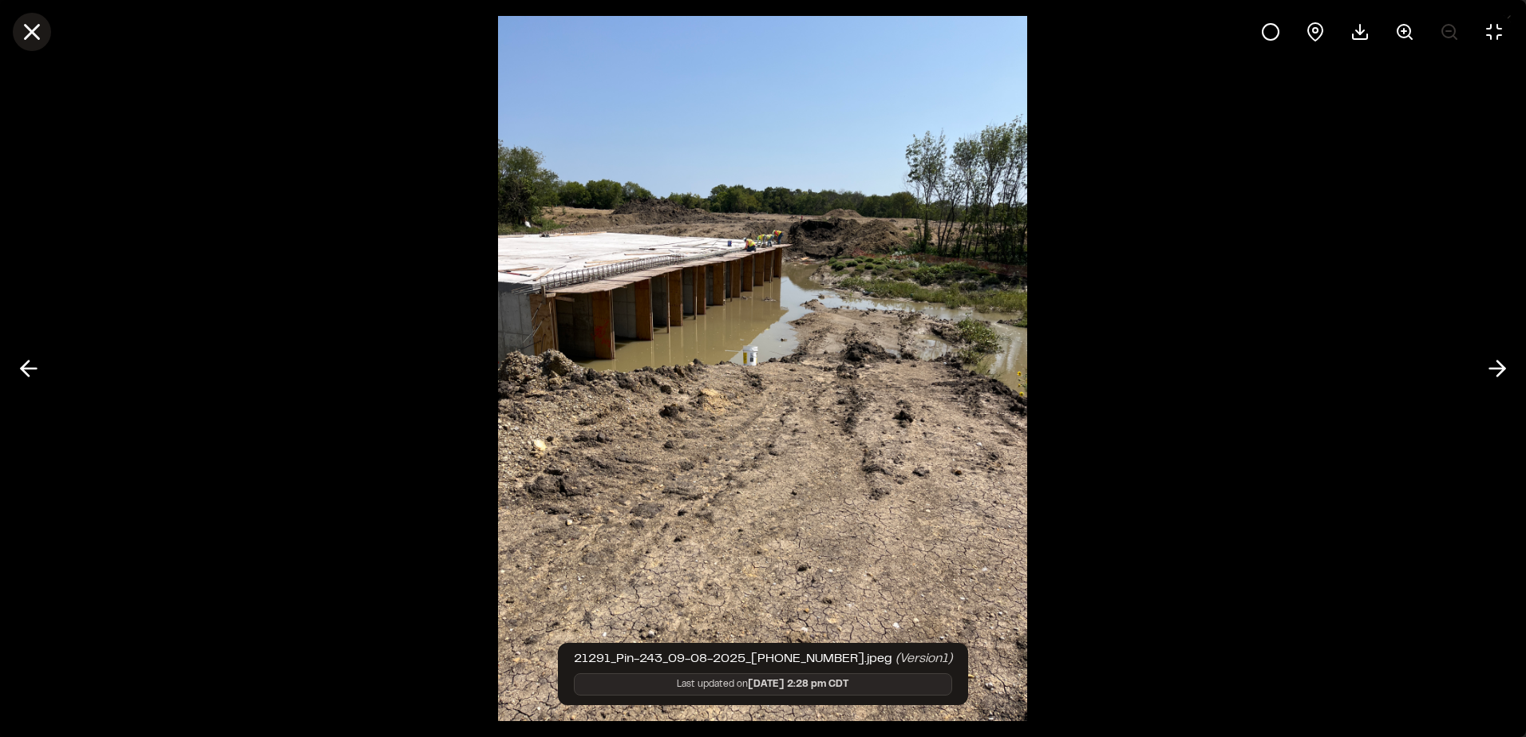
click at [26, 30] on icon at bounding box center [31, 31] width 27 height 27
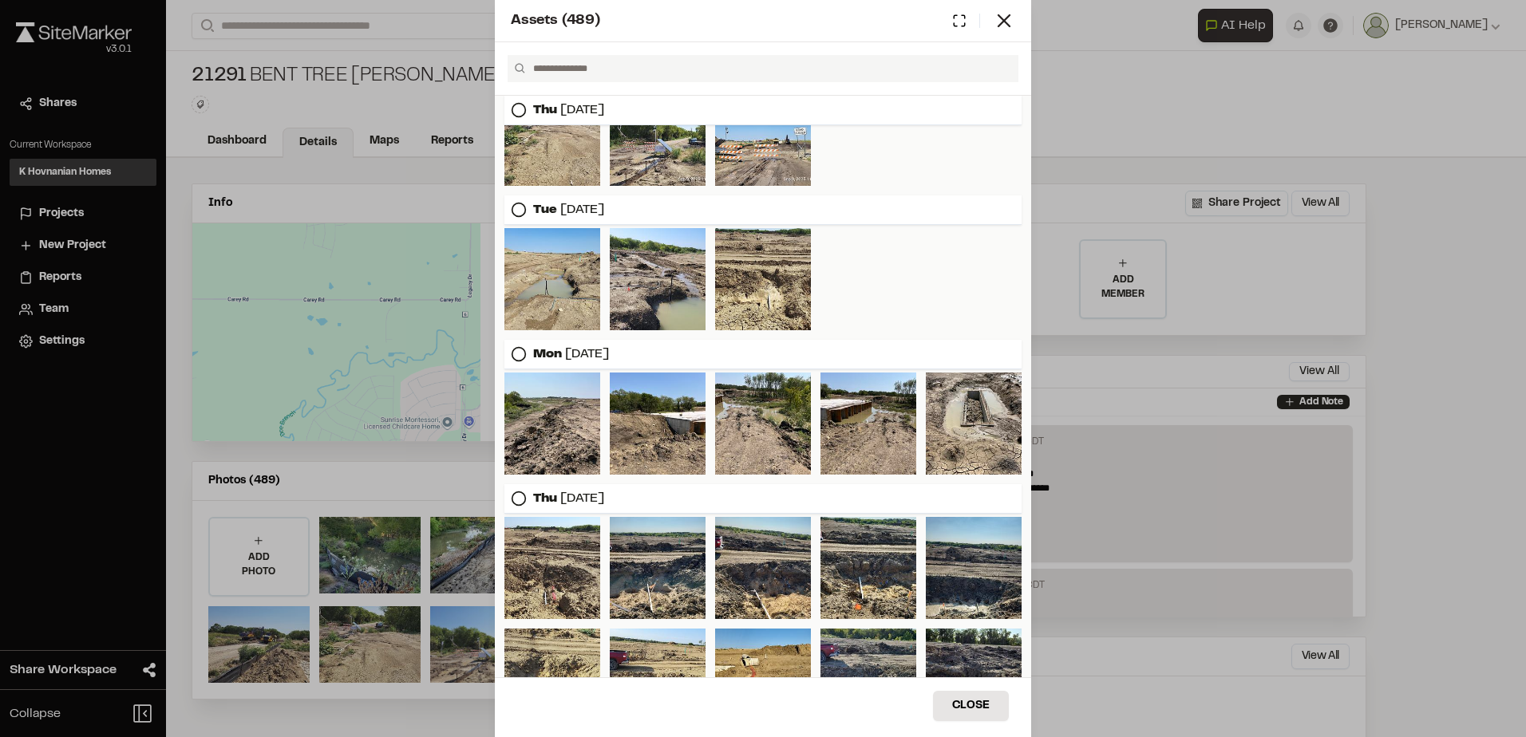
scroll to position [0, 0]
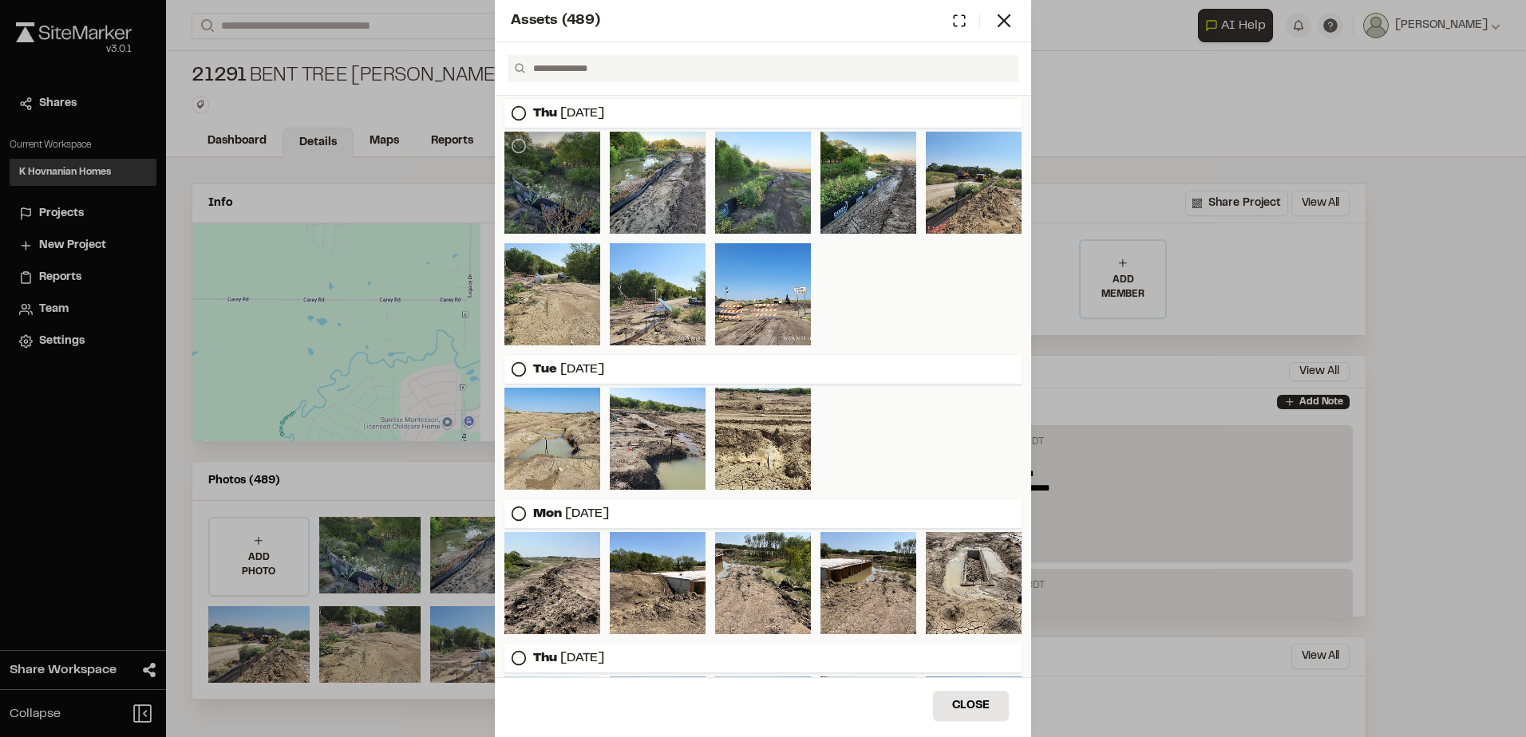
click at [551, 195] on div at bounding box center [552, 183] width 96 height 102
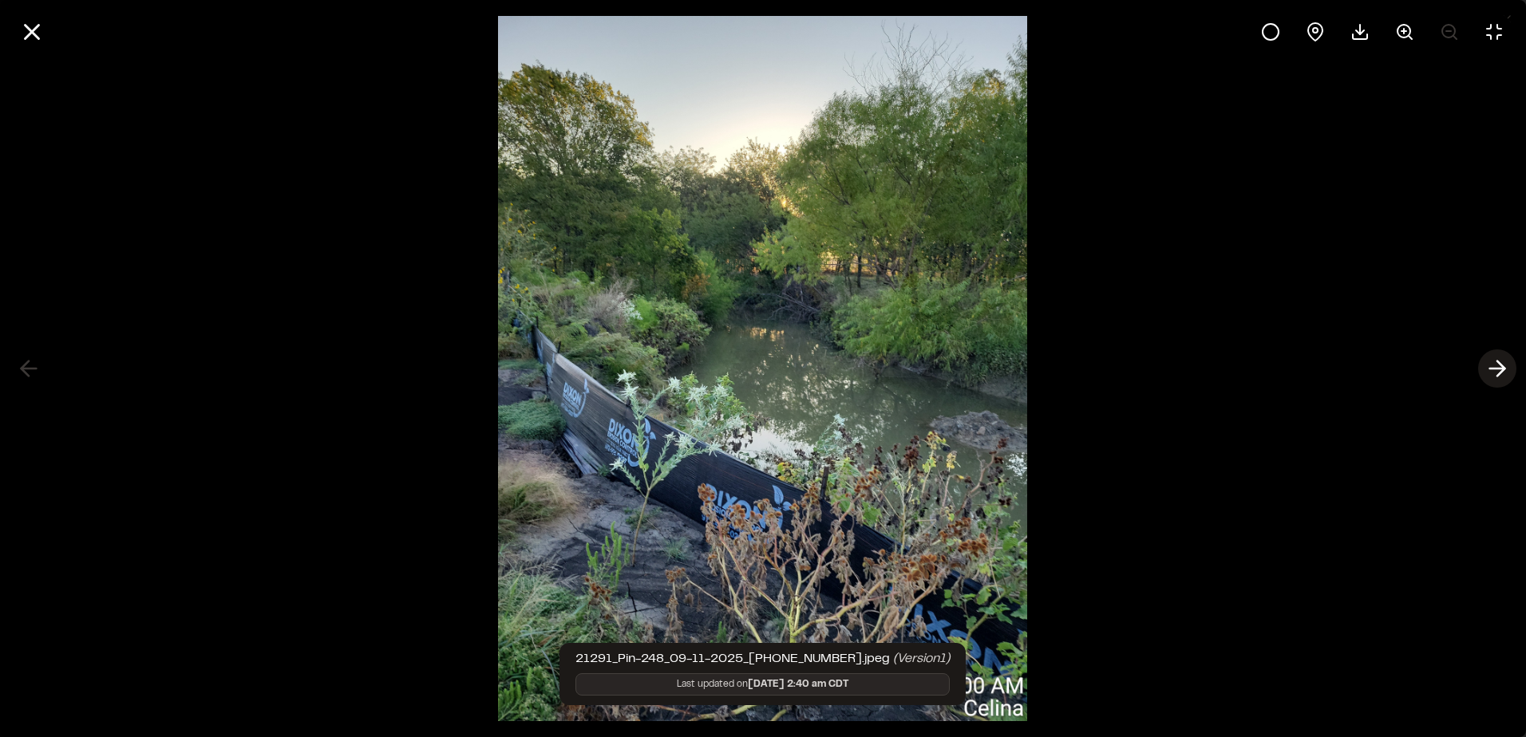
click at [1499, 367] on icon at bounding box center [1497, 368] width 26 height 27
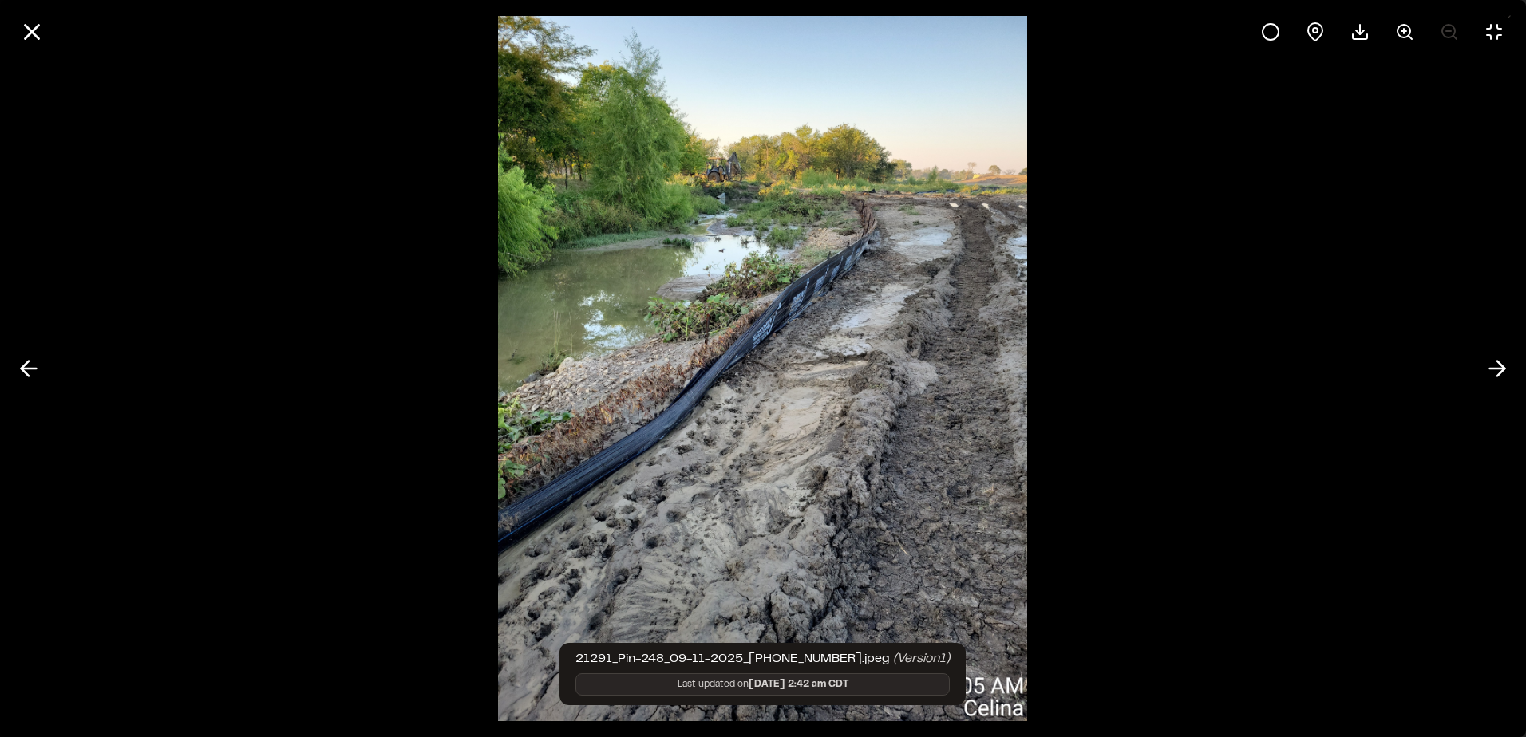
drag, startPoint x: 1499, startPoint y: 367, endPoint x: 1235, endPoint y: 399, distance: 266.0
click at [1235, 399] on div "21291_Pin-248_09-11-2025_13-17-58-356.jpeg (Version 1 ) Last updated on Sep 11,…" at bounding box center [763, 368] width 1526 height 737
click at [1406, 37] on circle at bounding box center [1403, 31] width 13 height 13
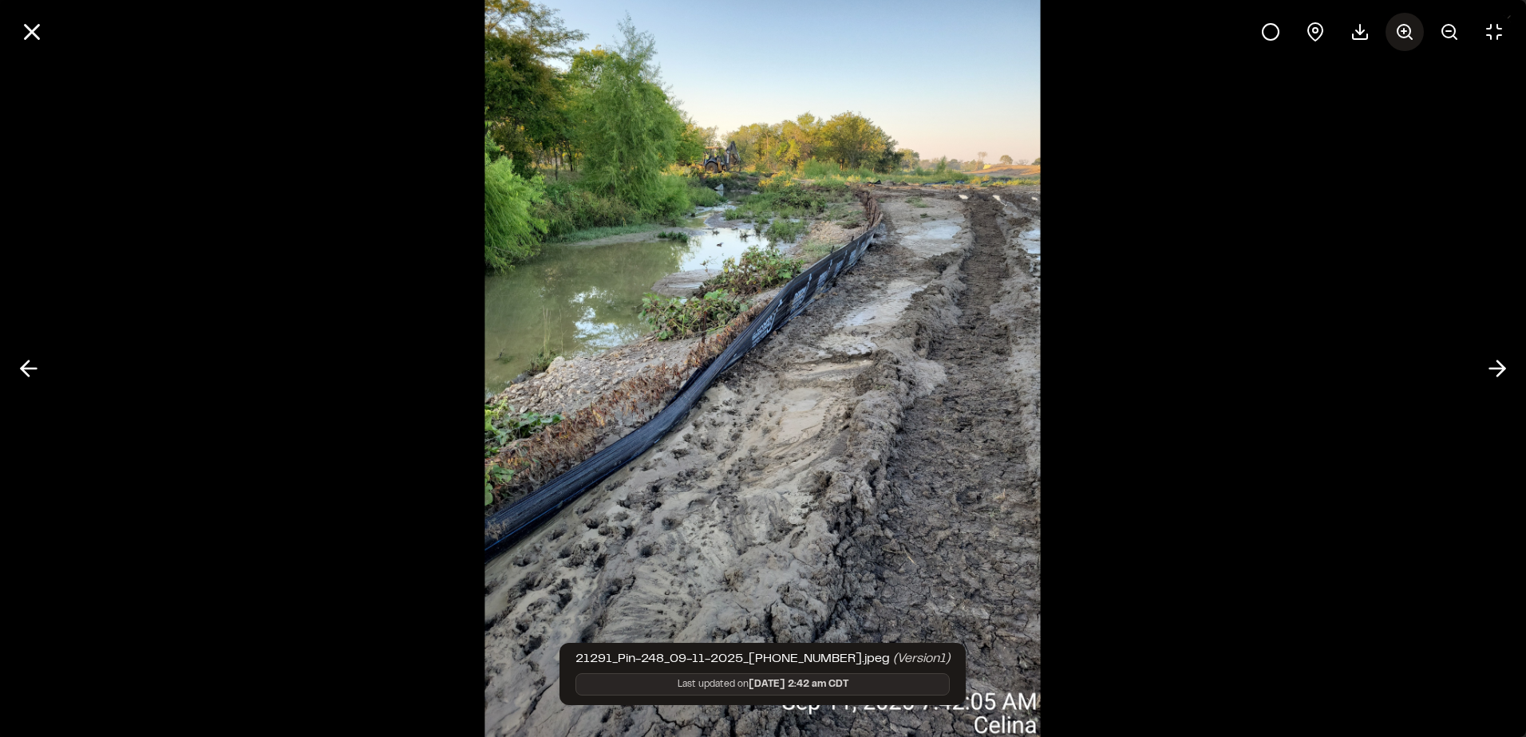
click at [1406, 37] on circle at bounding box center [1403, 31] width 13 height 13
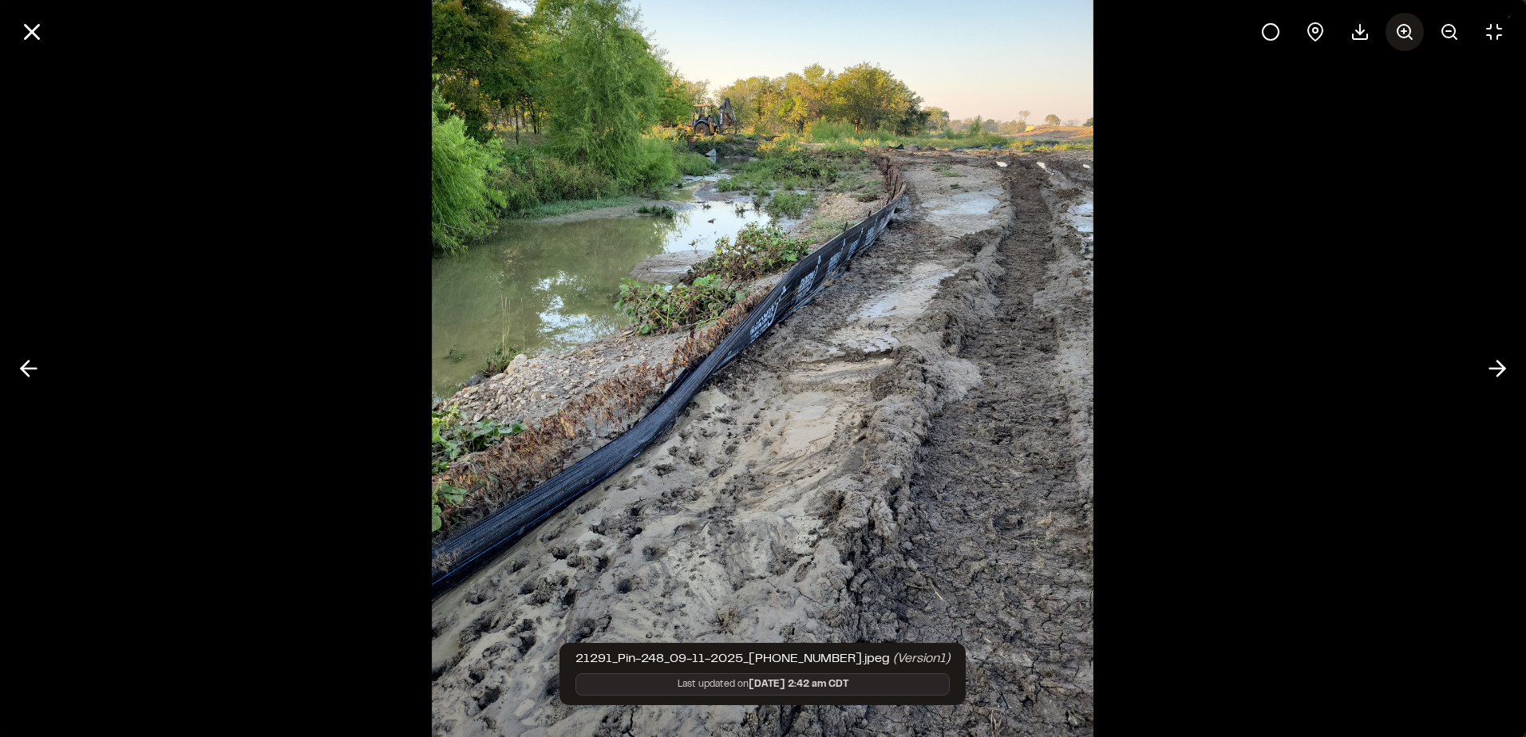
click at [1406, 37] on circle at bounding box center [1403, 31] width 13 height 13
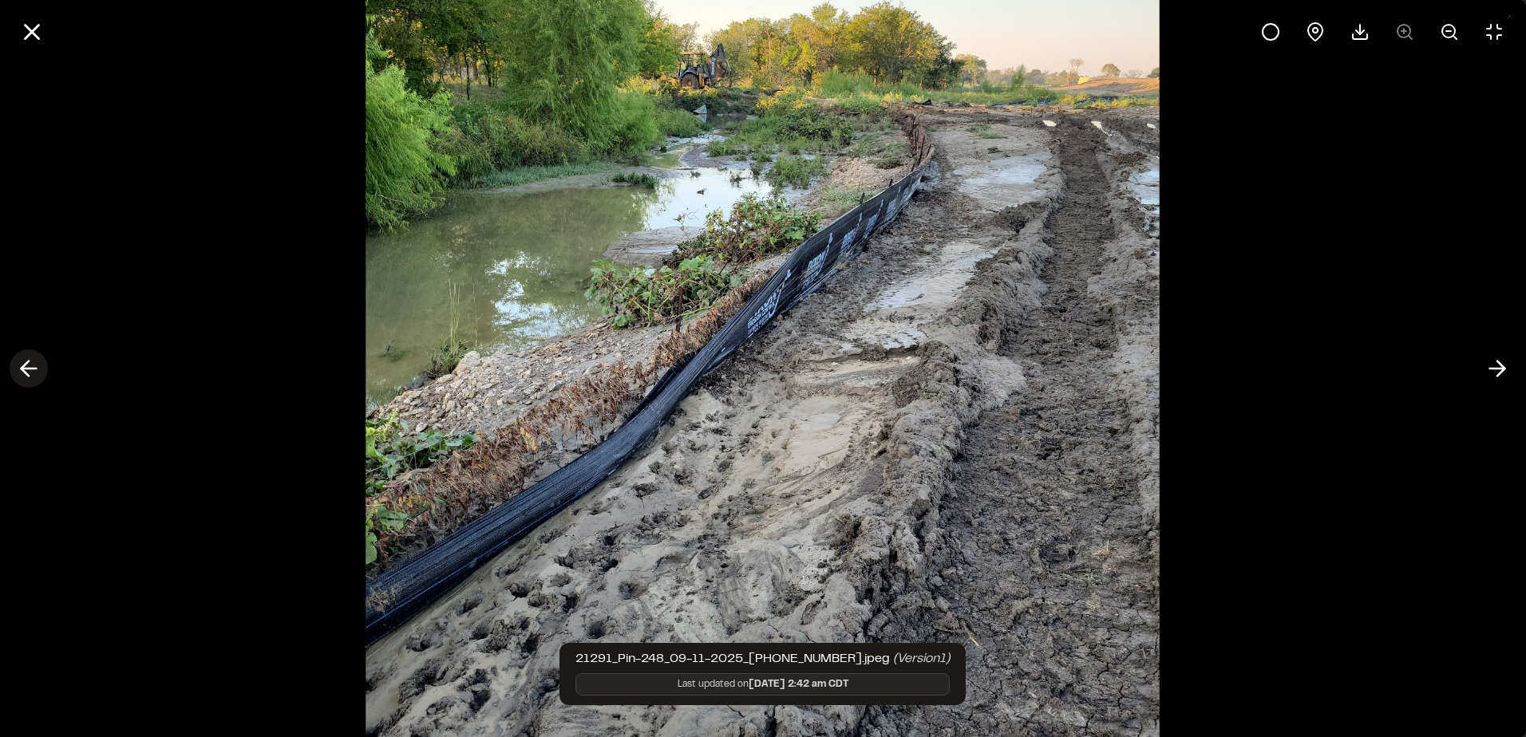
click at [27, 369] on line at bounding box center [29, 369] width 15 height 0
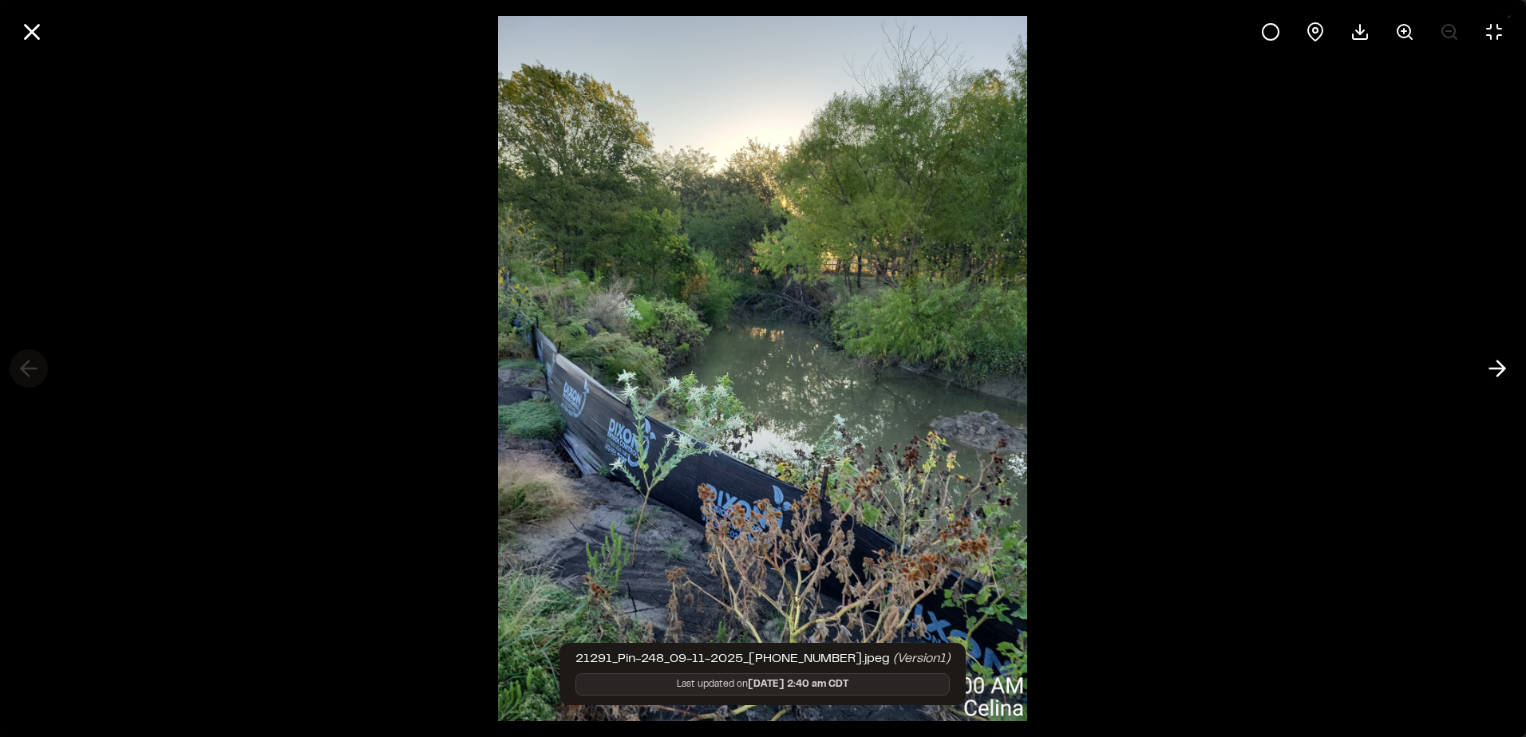
click at [27, 369] on div at bounding box center [763, 368] width 1526 height 737
click at [35, 35] on line at bounding box center [33, 33] width 14 height 14
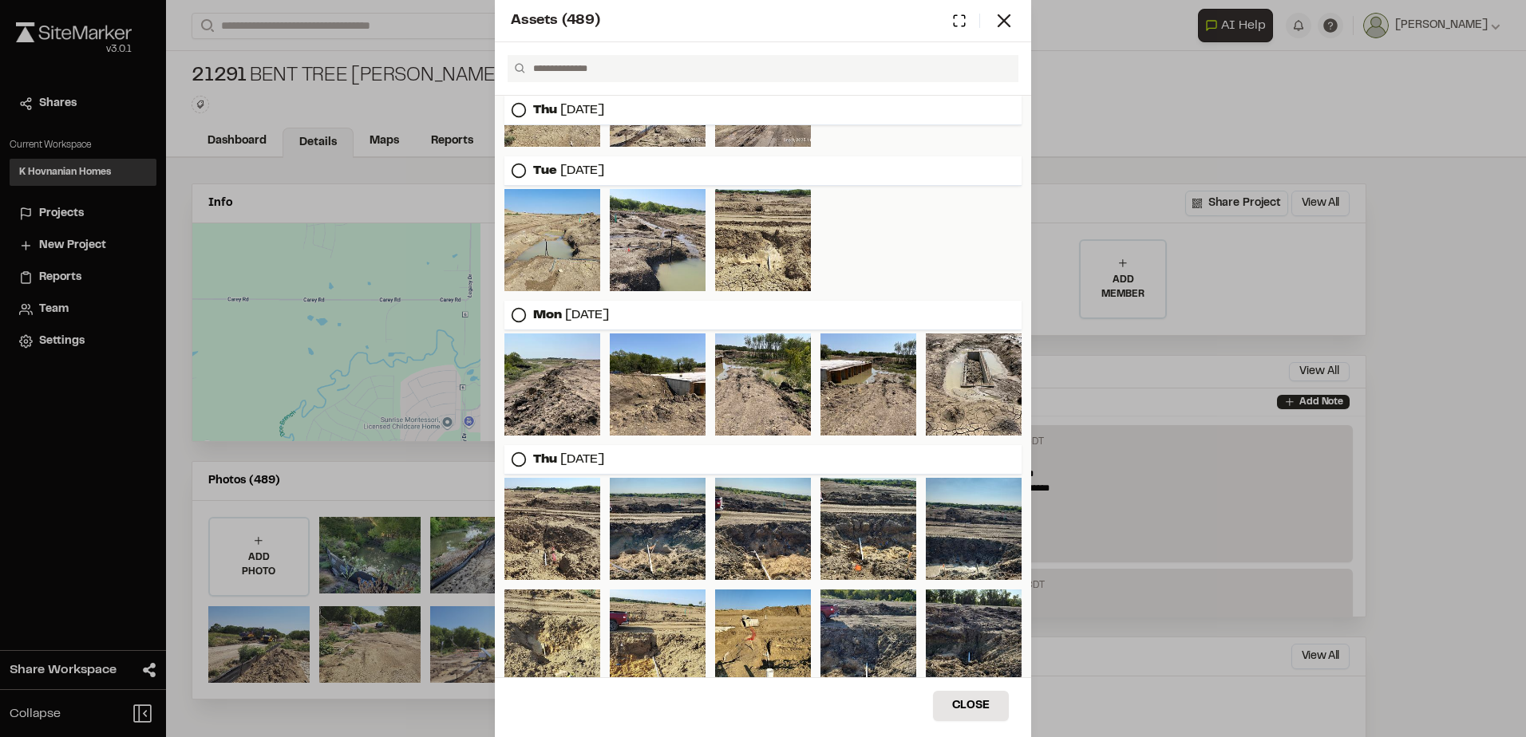
scroll to position [239, 0]
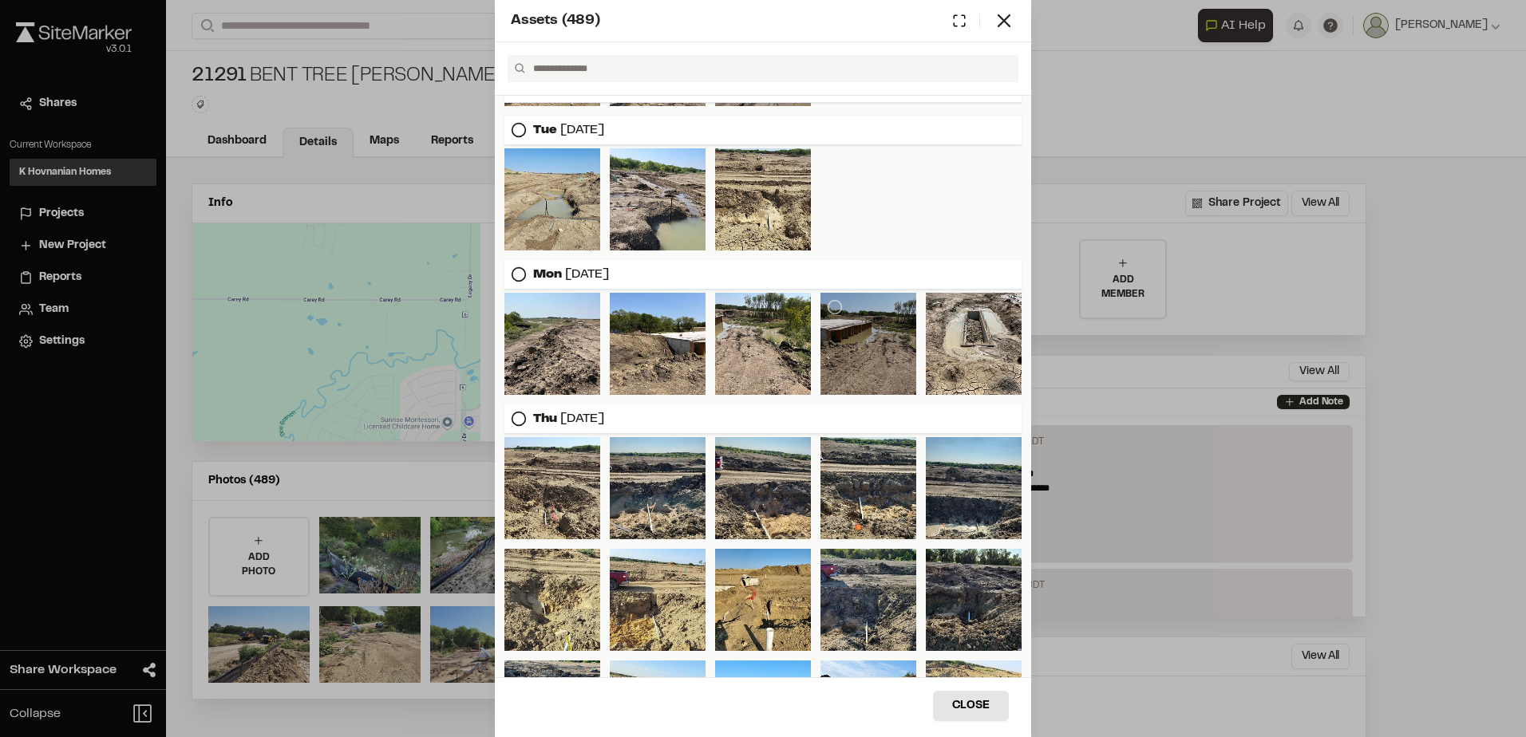
click at [892, 383] on div at bounding box center [868, 344] width 96 height 102
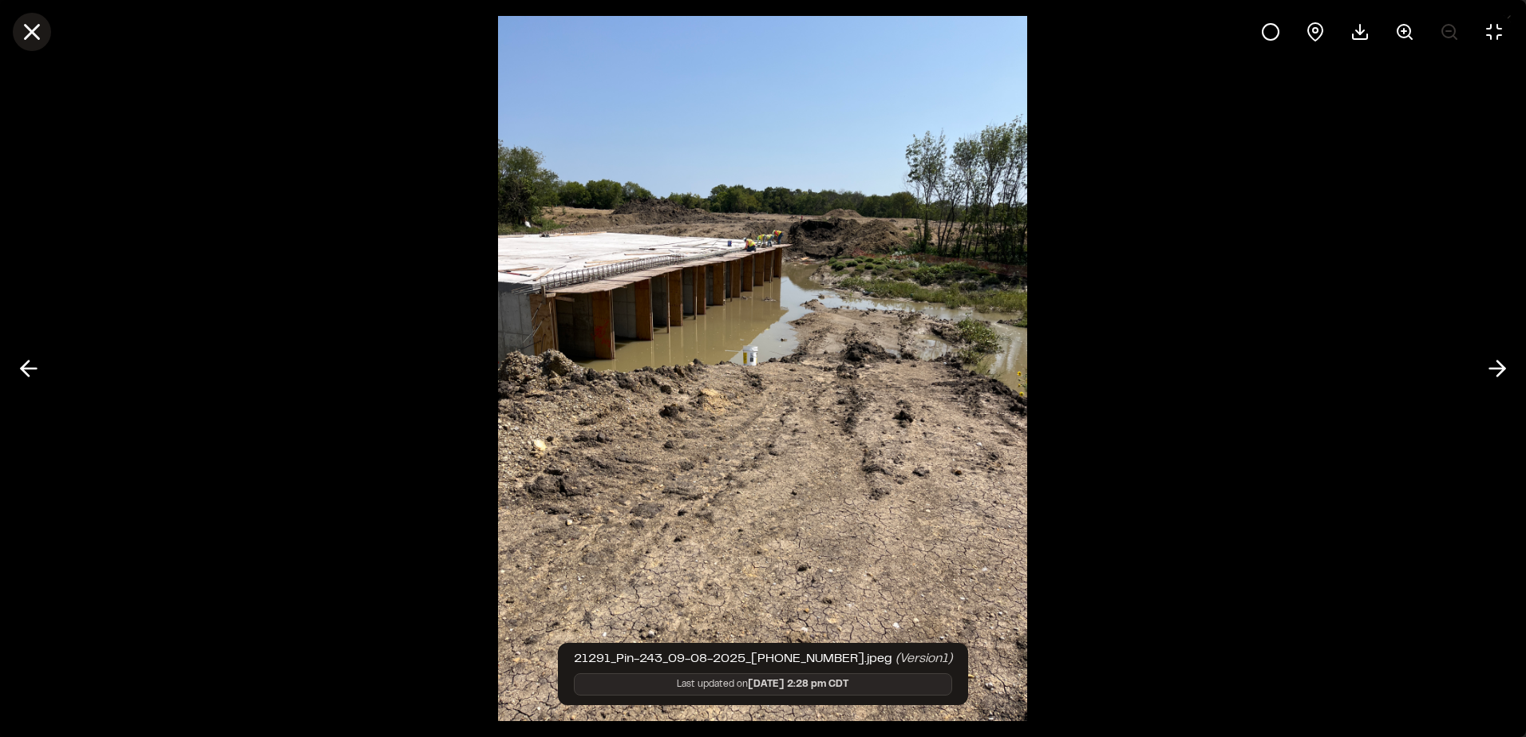
click at [34, 33] on line at bounding box center [33, 33] width 14 height 14
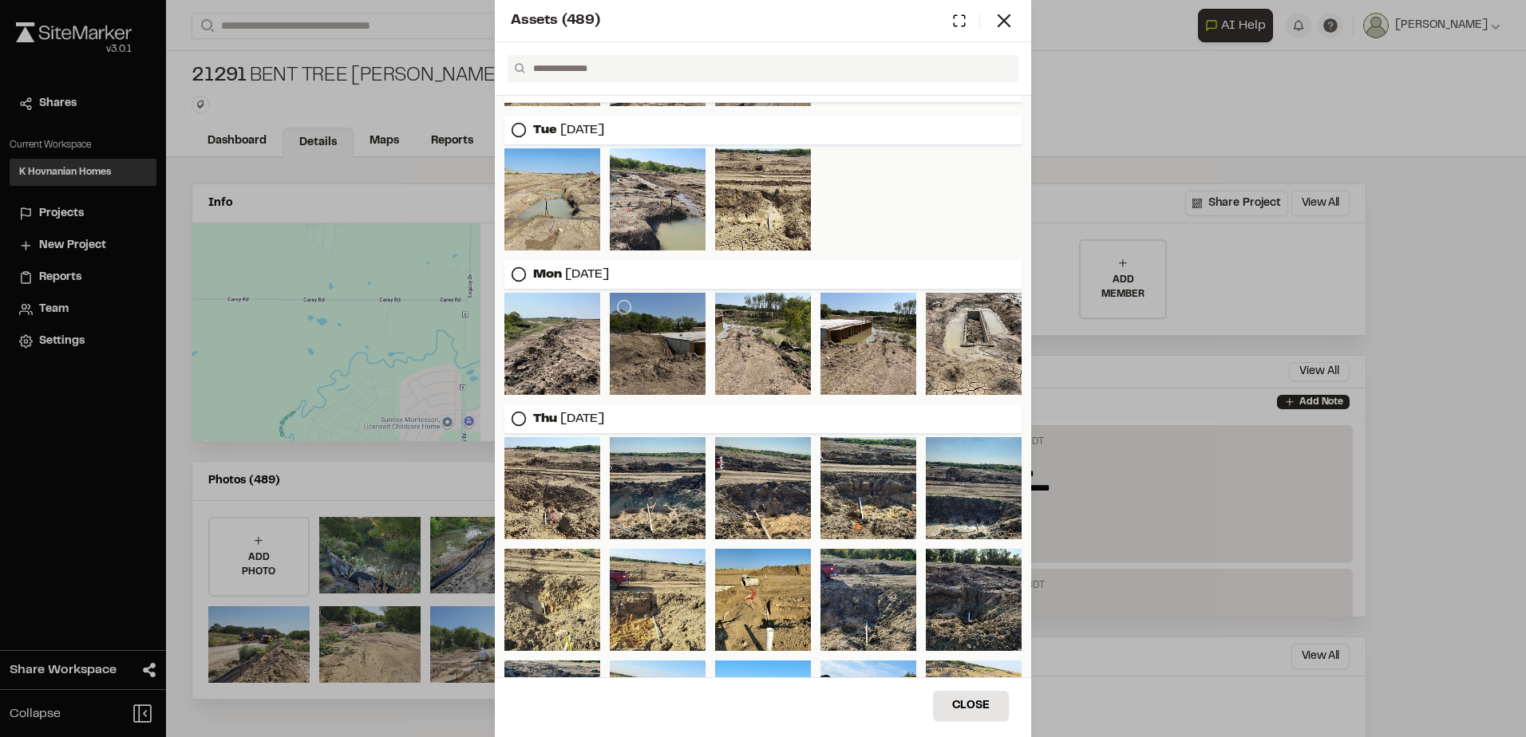
click at [700, 381] on div at bounding box center [658, 344] width 96 height 102
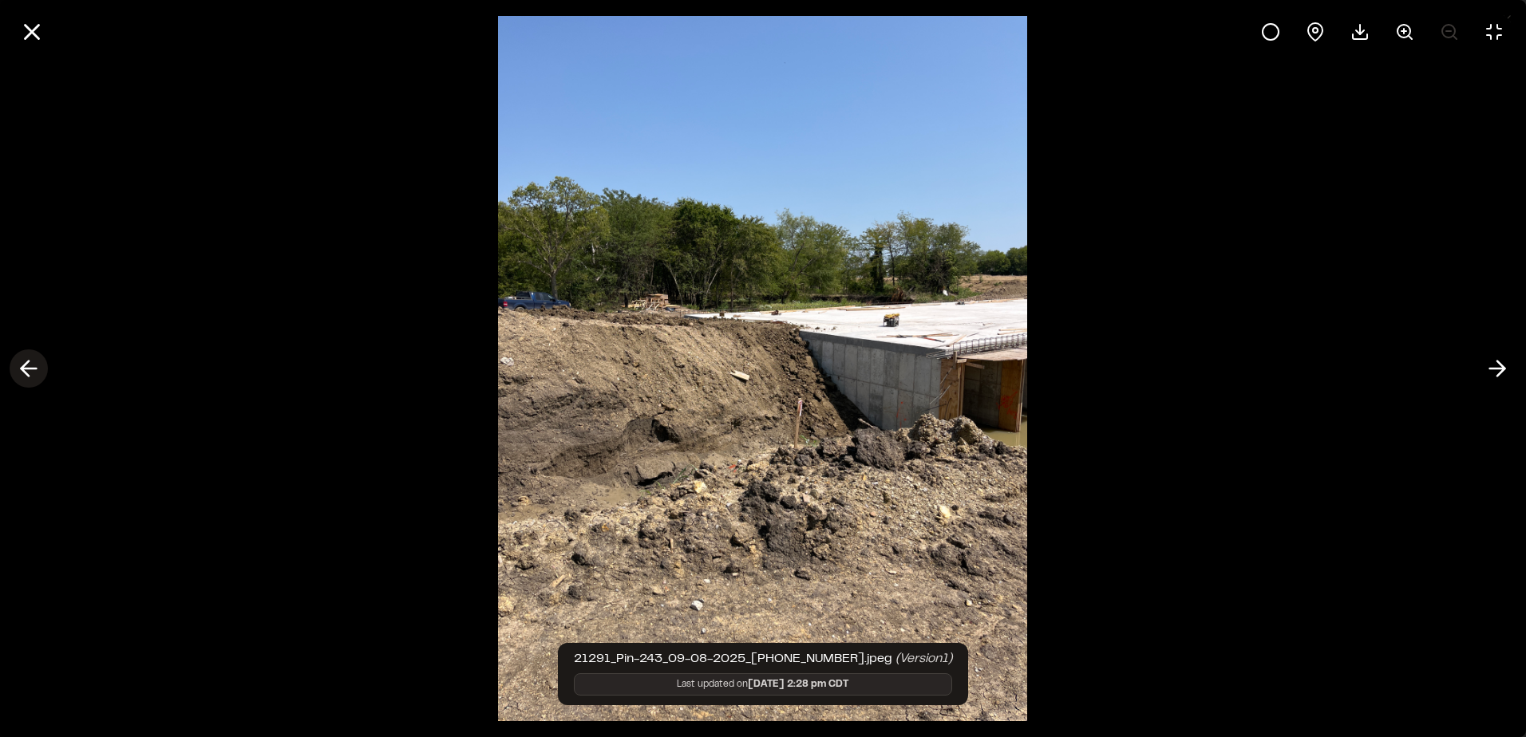
click at [37, 372] on icon at bounding box center [29, 368] width 26 height 27
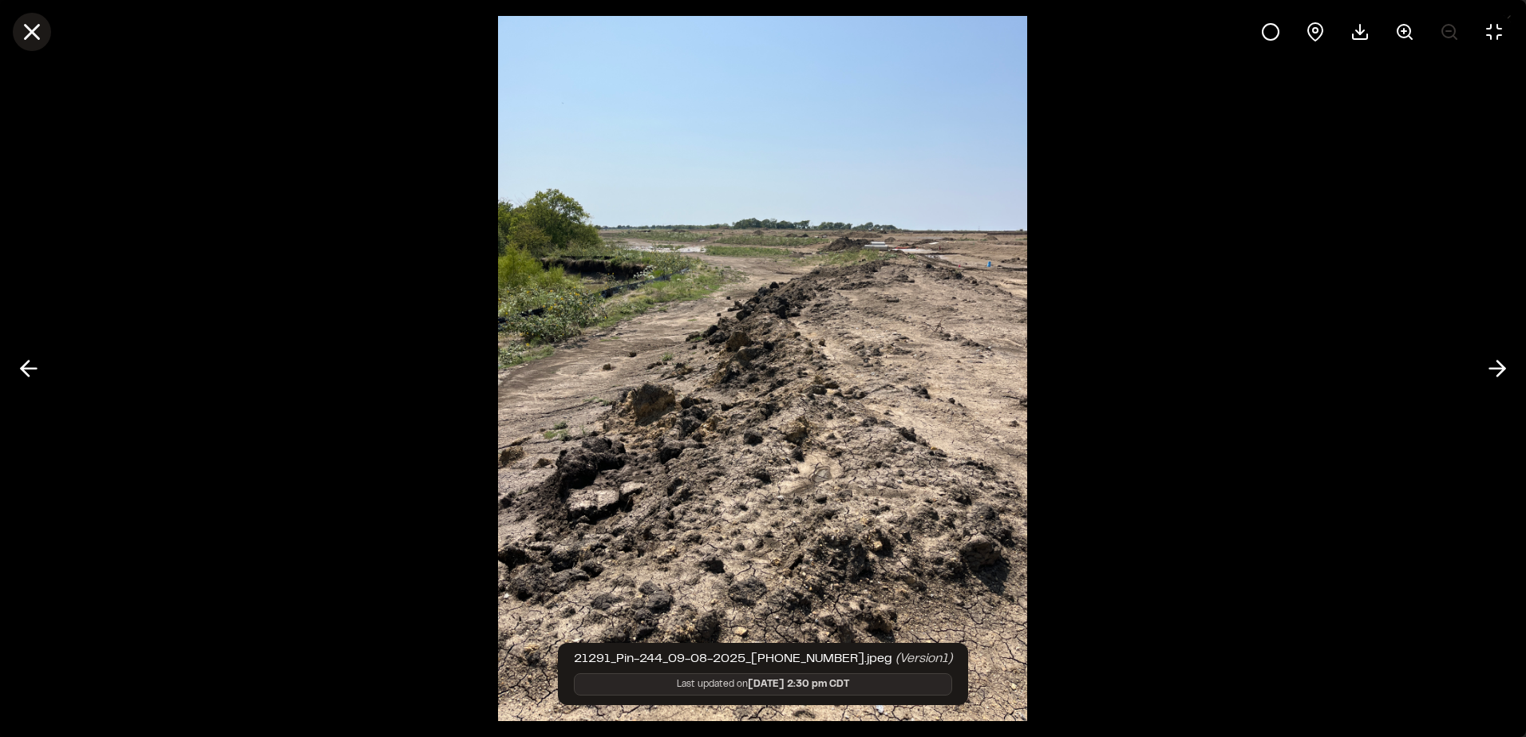
click at [27, 37] on line at bounding box center [33, 33] width 14 height 14
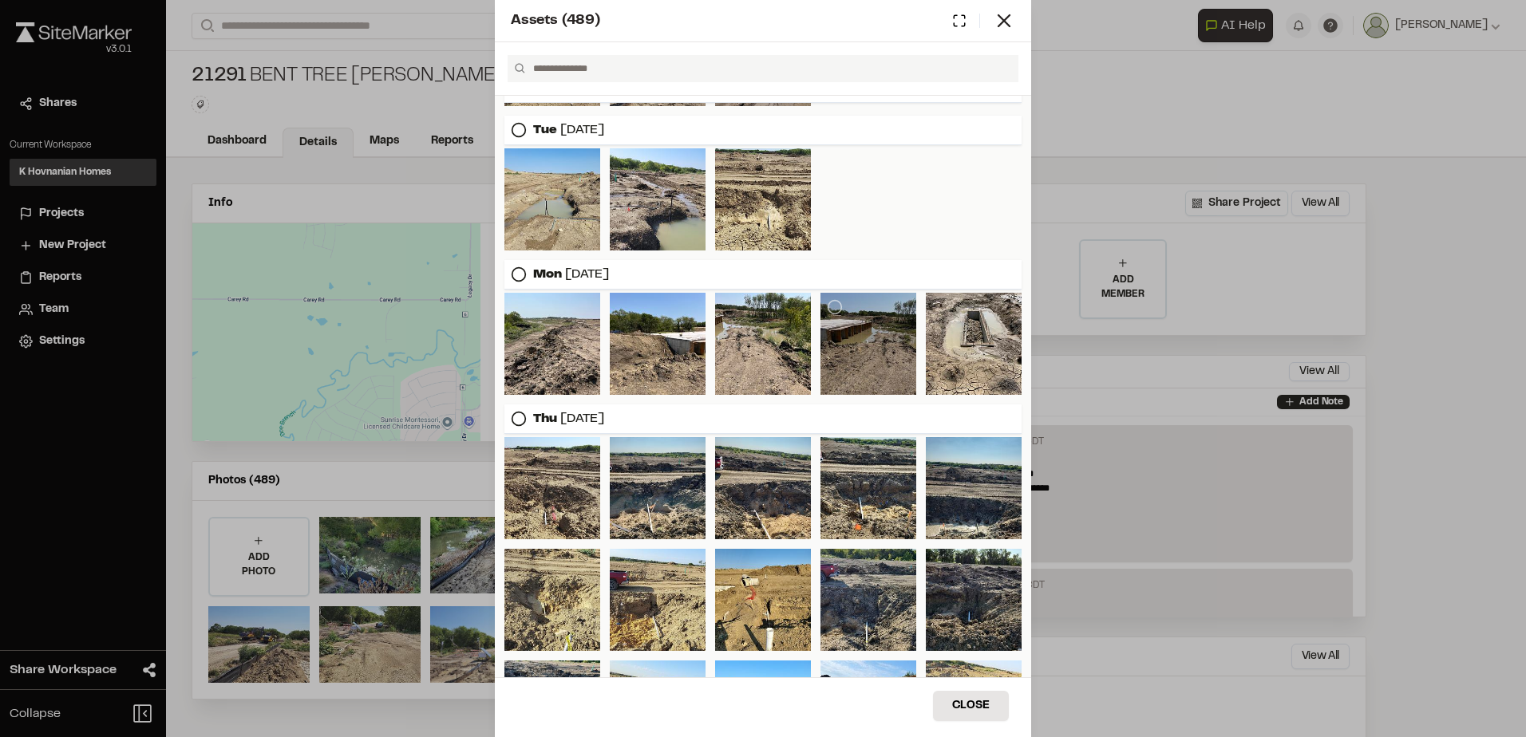
click at [891, 365] on div at bounding box center [868, 344] width 96 height 102
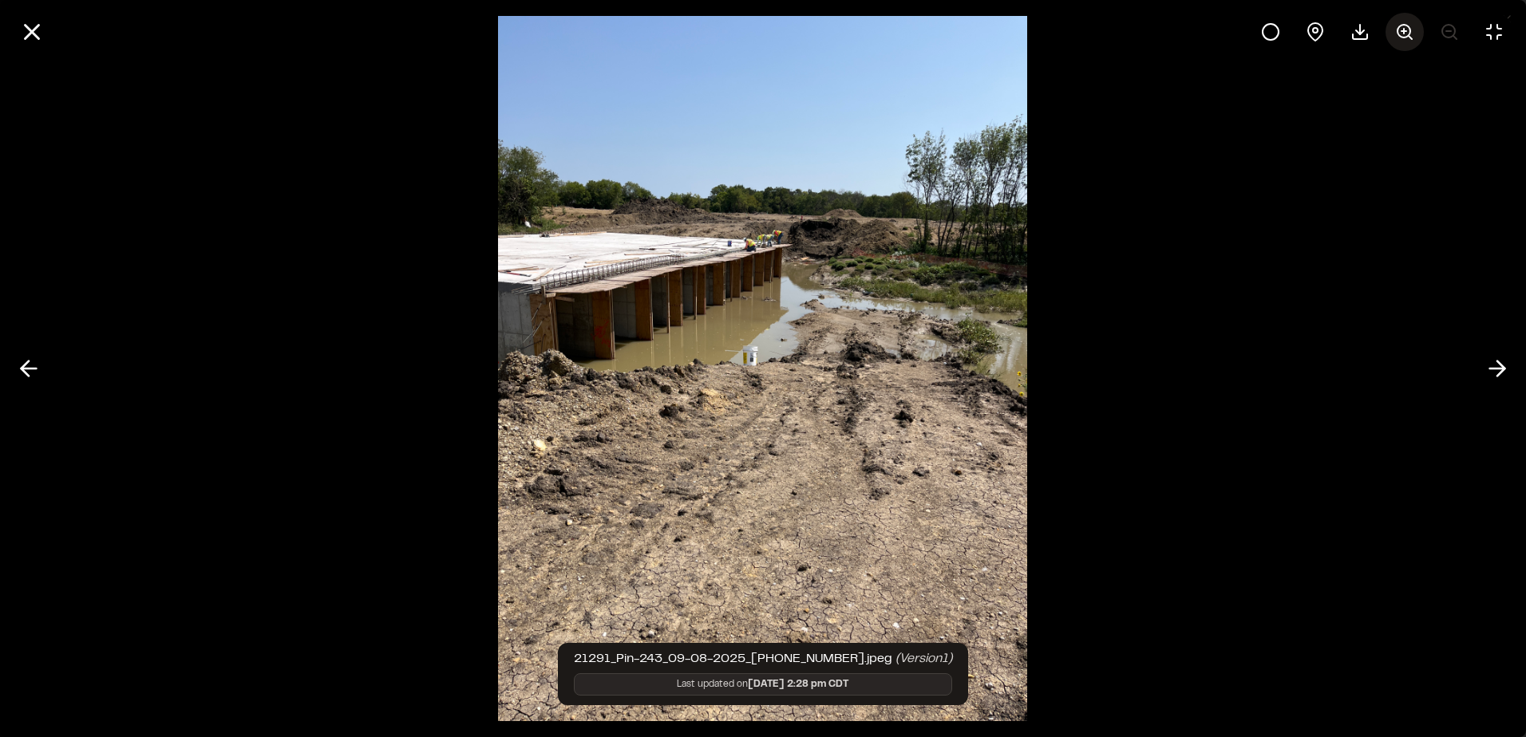
click at [1414, 34] on button at bounding box center [1404, 32] width 38 height 38
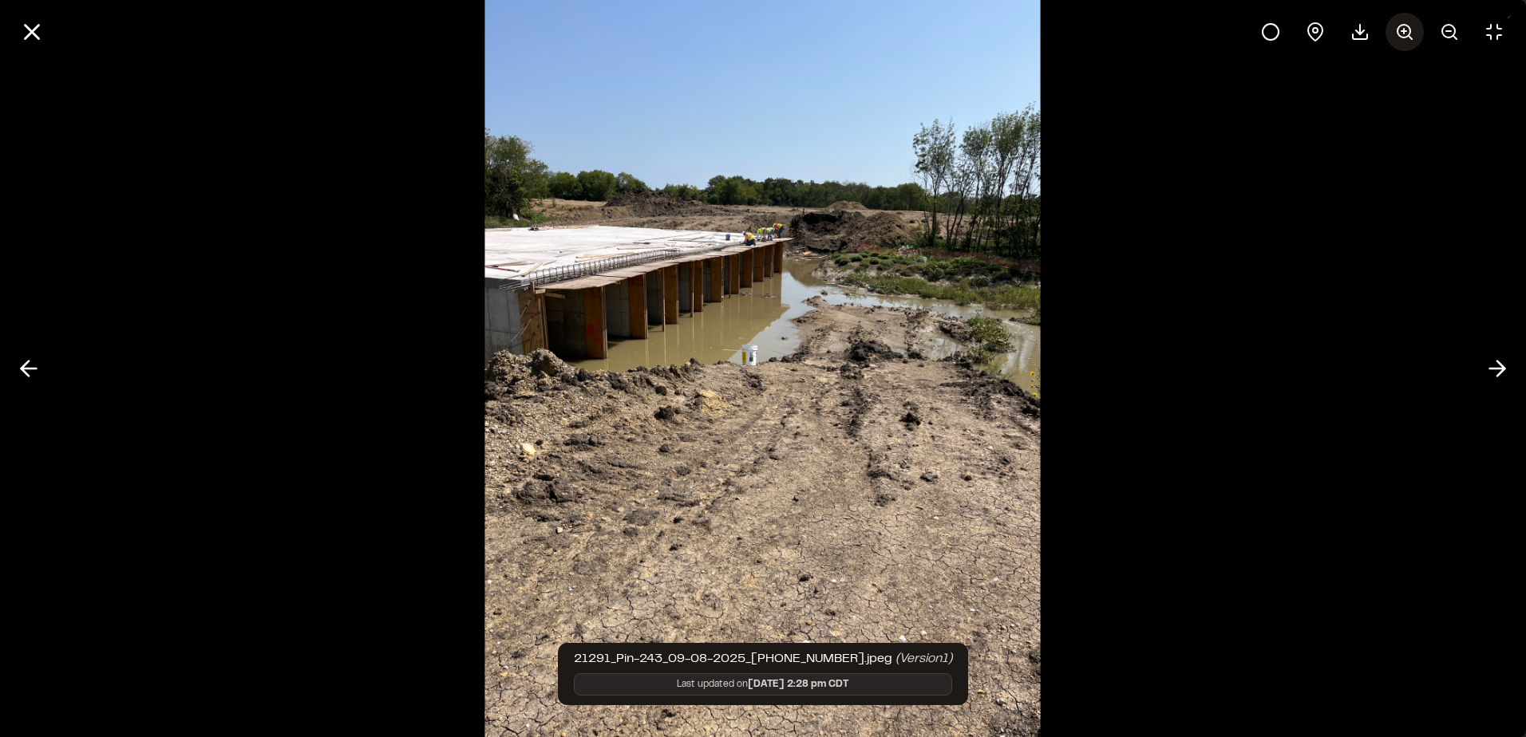
click at [1414, 34] on button at bounding box center [1404, 32] width 38 height 38
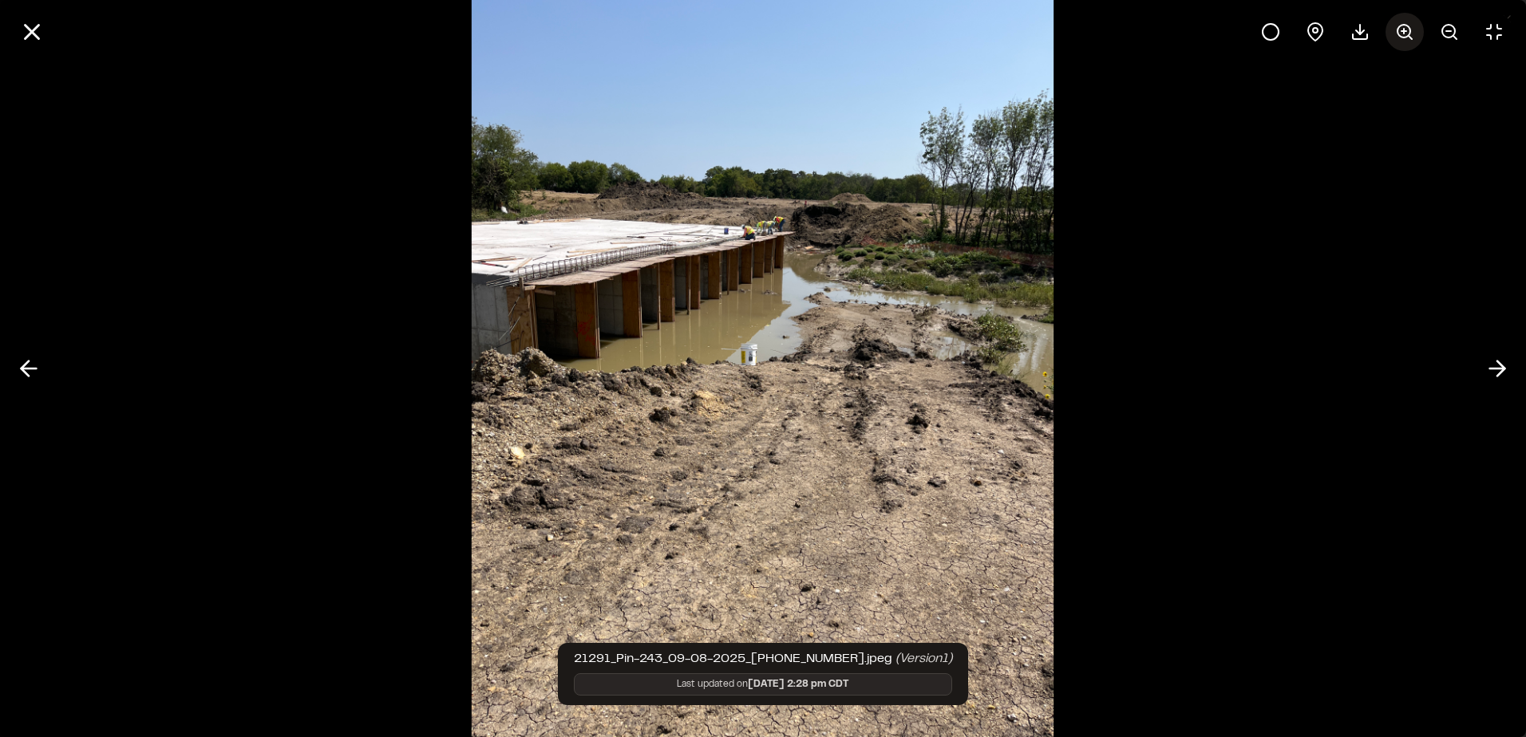
click at [1414, 34] on button at bounding box center [1404, 32] width 38 height 38
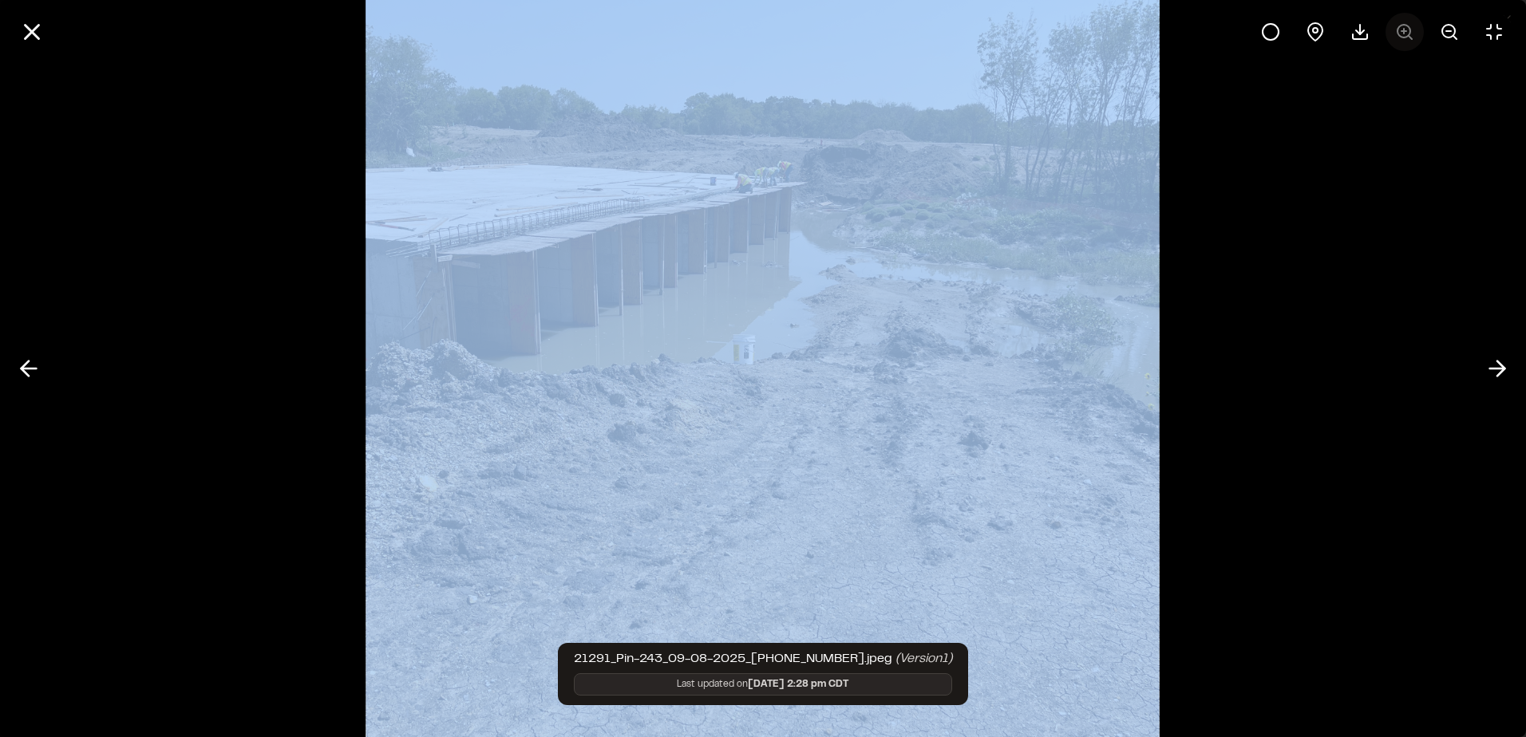
click at [1414, 34] on div at bounding box center [1382, 32] width 262 height 38
click at [1099, 311] on img at bounding box center [763, 369] width 794 height 1106
click at [1269, 473] on div at bounding box center [763, 368] width 1526 height 737
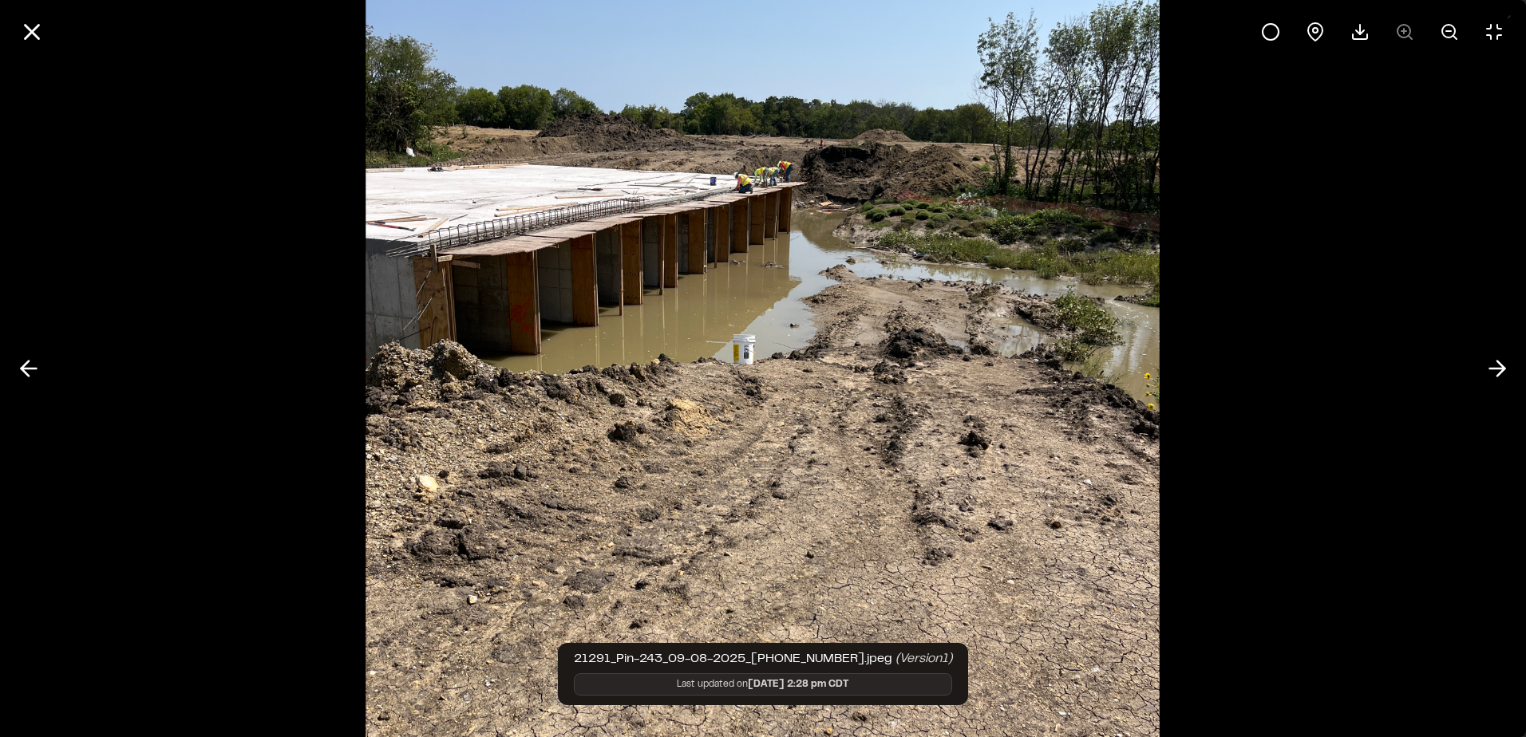
click at [1268, 480] on div at bounding box center [763, 368] width 1526 height 737
drag, startPoint x: 1268, startPoint y: 480, endPoint x: 1068, endPoint y: 519, distance: 204.2
click at [1068, 519] on img at bounding box center [763, 369] width 794 height 1106
click at [1152, 515] on img at bounding box center [763, 369] width 794 height 1106
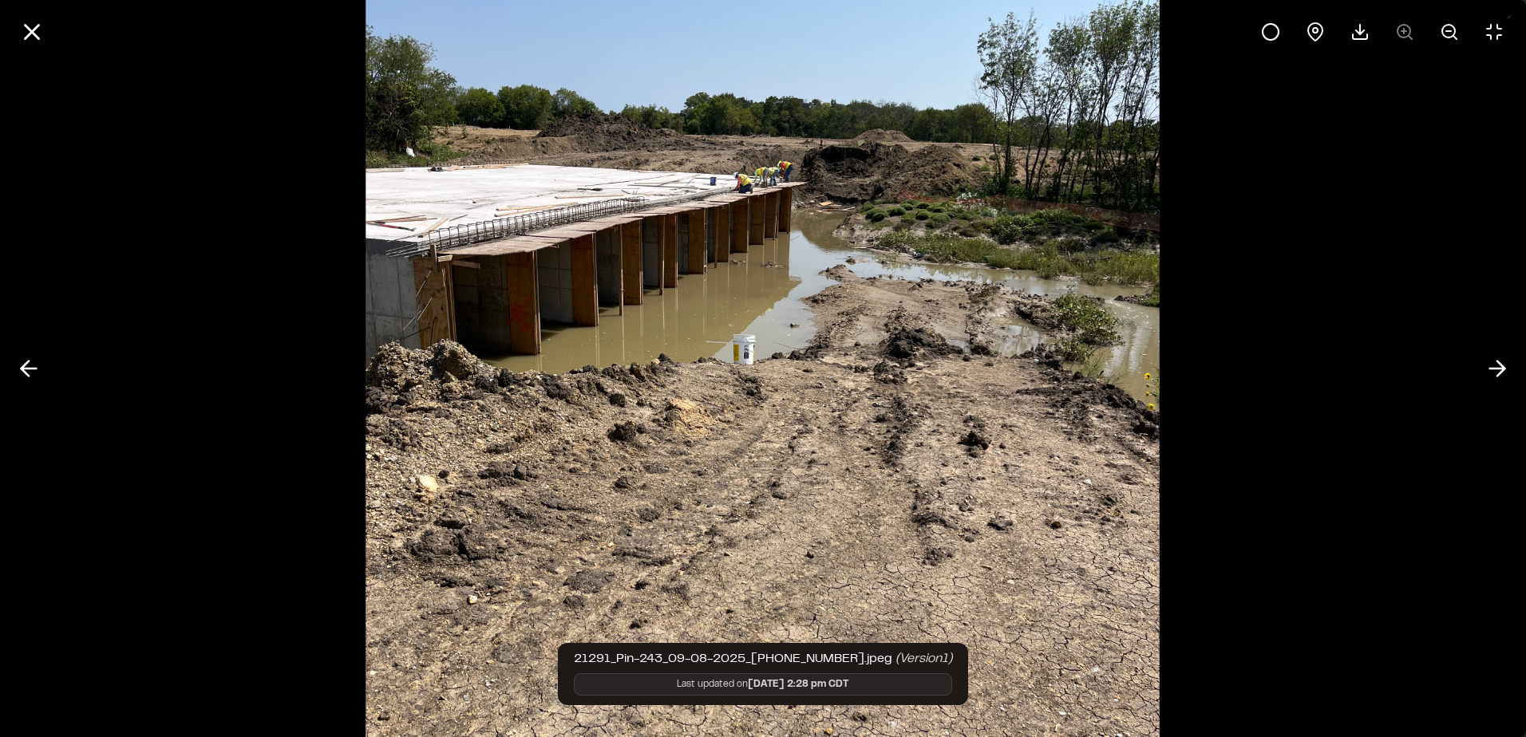
click at [1243, 581] on div at bounding box center [763, 368] width 1526 height 737
